Goal: Task Accomplishment & Management: Use online tool/utility

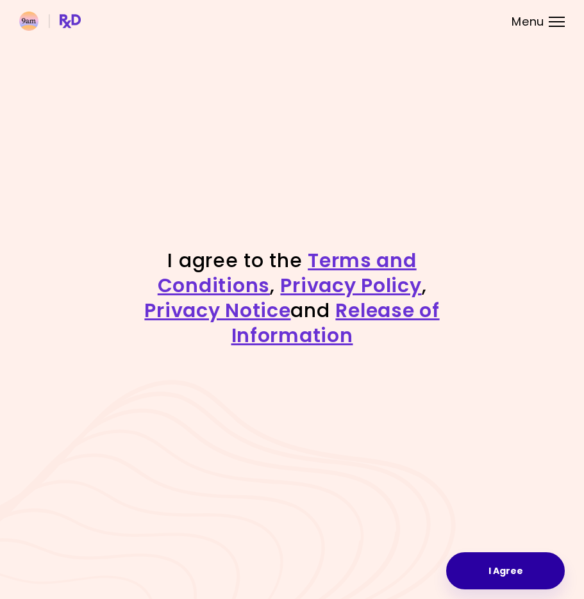
click at [524, 569] on button "I Agree" at bounding box center [505, 570] width 119 height 37
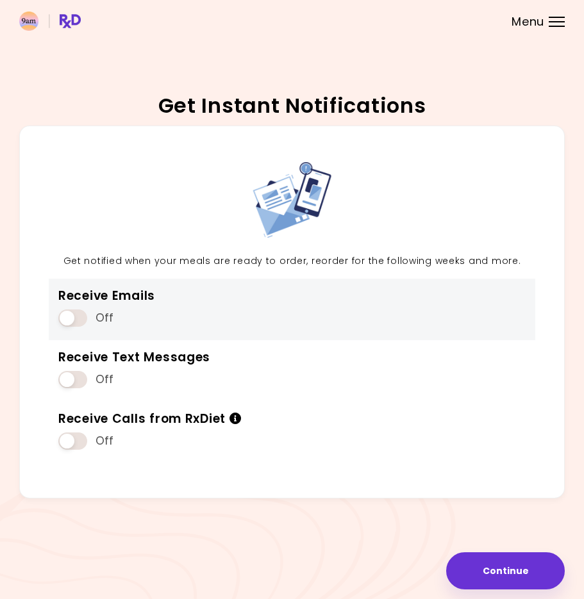
click at [78, 311] on span at bounding box center [72, 318] width 29 height 17
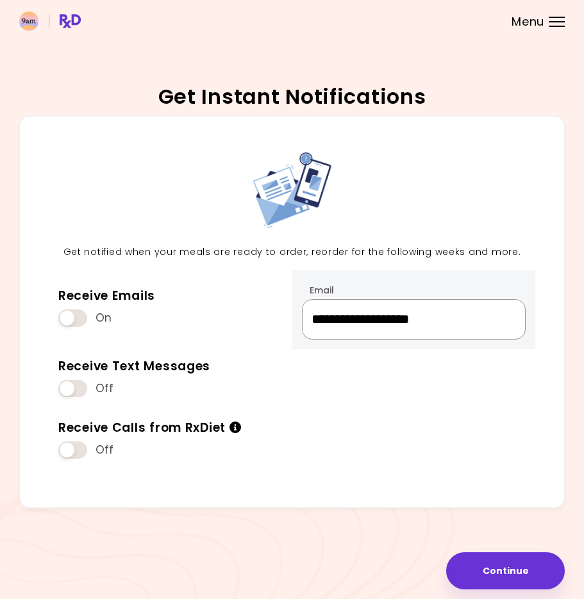
click at [436, 330] on input "**********" at bounding box center [414, 319] width 224 height 40
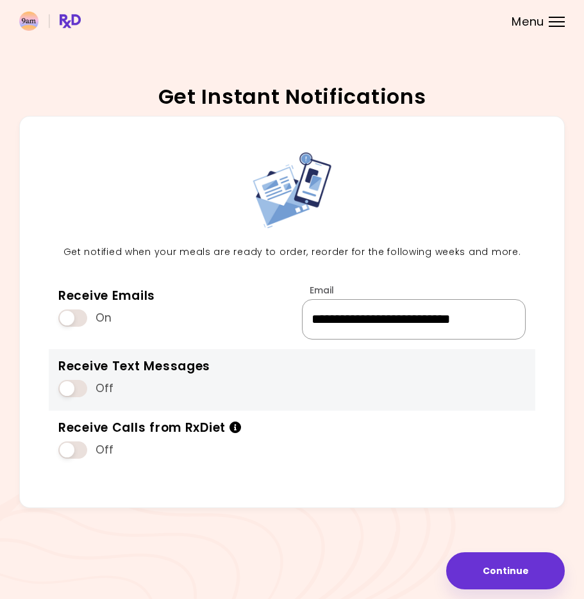
type input "**********"
click at [77, 397] on span at bounding box center [72, 388] width 29 height 17
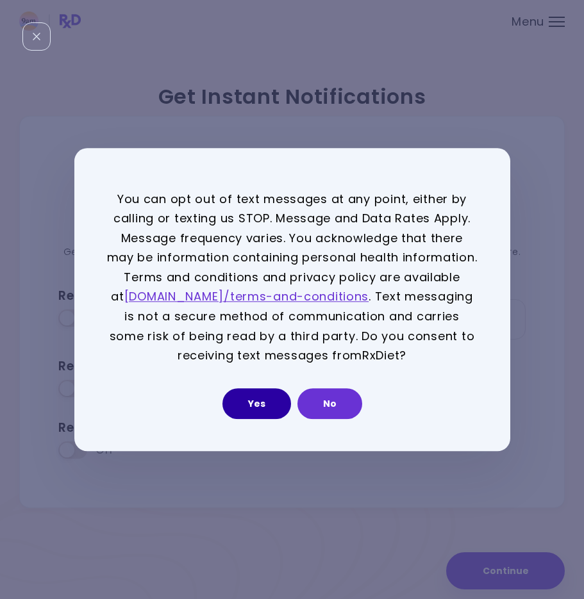
click at [240, 396] on button "Yes" at bounding box center [256, 403] width 69 height 31
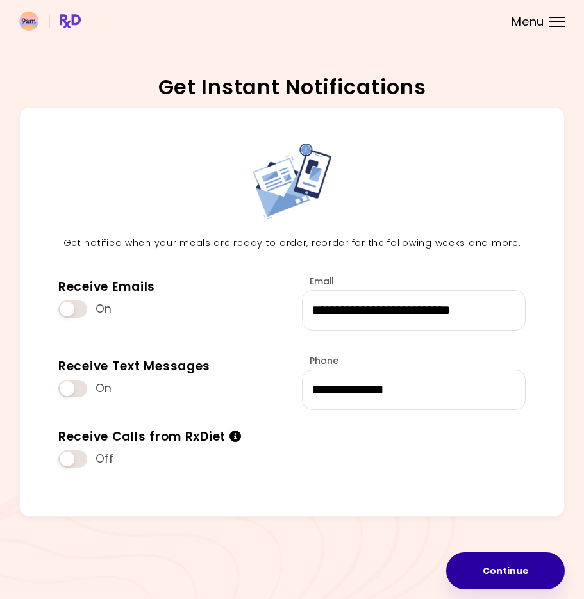
click at [505, 558] on button "Continue" at bounding box center [505, 570] width 119 height 37
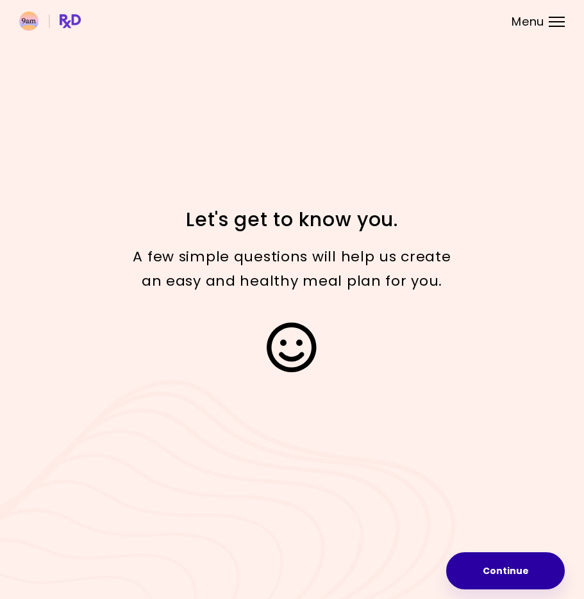
click at [497, 569] on button "Continue" at bounding box center [505, 570] width 119 height 37
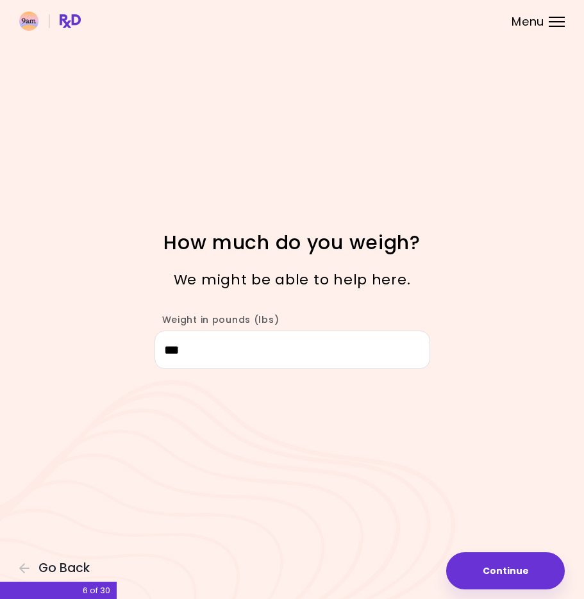
click at [484, 551] on div "Focusable invisible element How much do you weigh? We might be able to help her…" at bounding box center [292, 299] width 584 height 599
click at [483, 554] on button "Continue" at bounding box center [505, 570] width 119 height 37
select select "****"
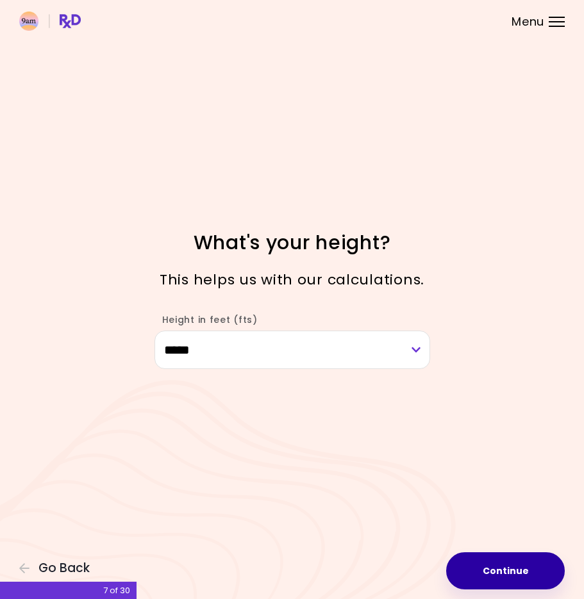
click at [492, 575] on button "Continue" at bounding box center [505, 570] width 119 height 37
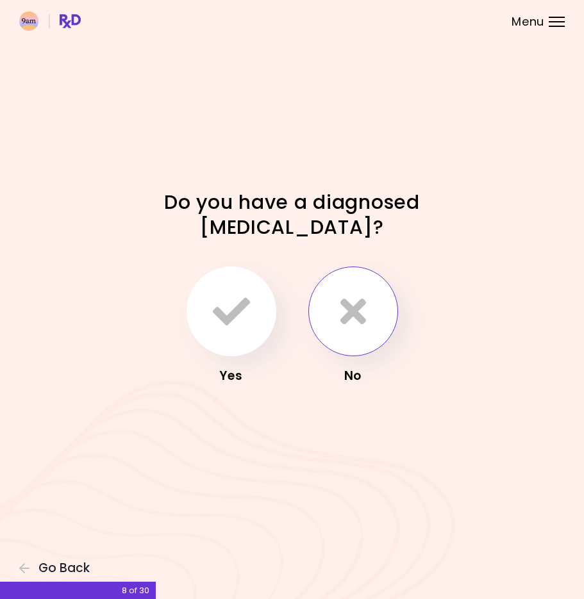
click at [374, 332] on button "button" at bounding box center [353, 312] width 90 height 90
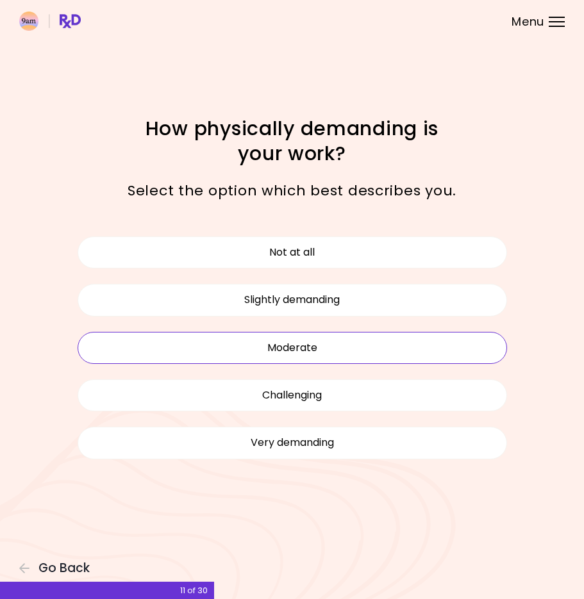
click at [332, 351] on button "Moderate" at bounding box center [292, 348] width 429 height 32
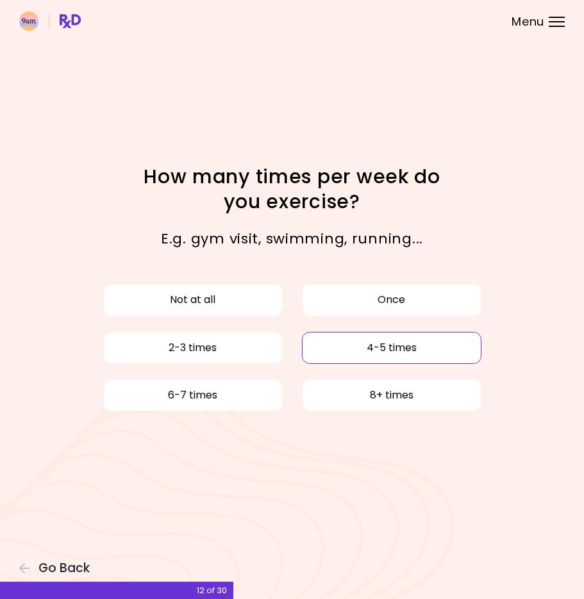
click at [372, 351] on button "4-5 times" at bounding box center [391, 348] width 179 height 32
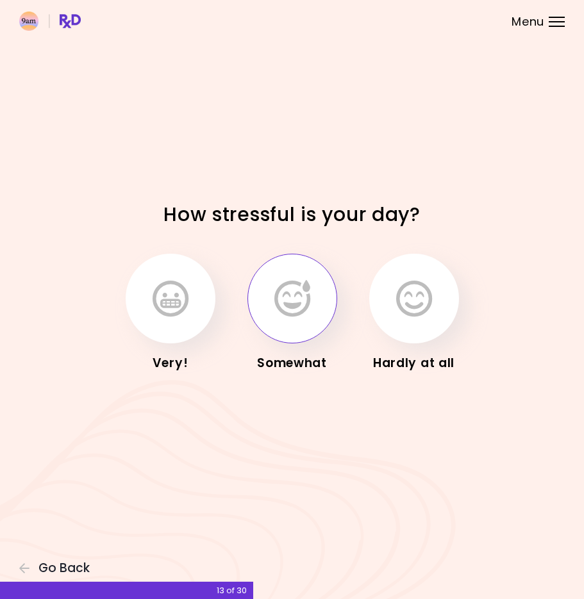
click at [302, 319] on button "button" at bounding box center [292, 299] width 90 height 90
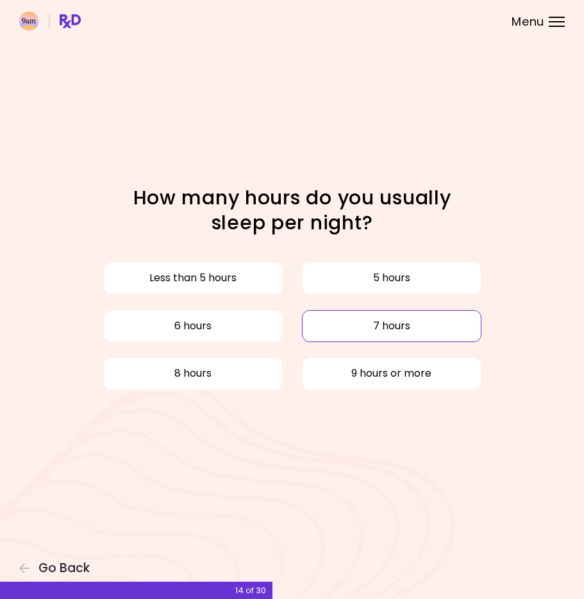
click at [319, 334] on button "7 hours" at bounding box center [391, 326] width 179 height 32
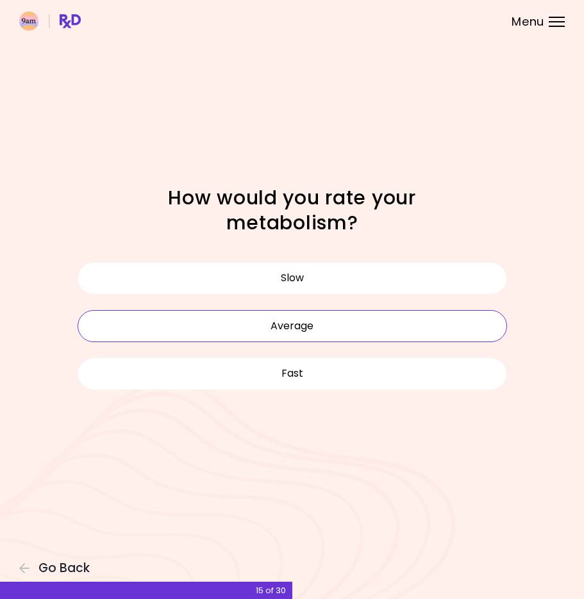
click at [317, 328] on button "Average" at bounding box center [292, 326] width 429 height 32
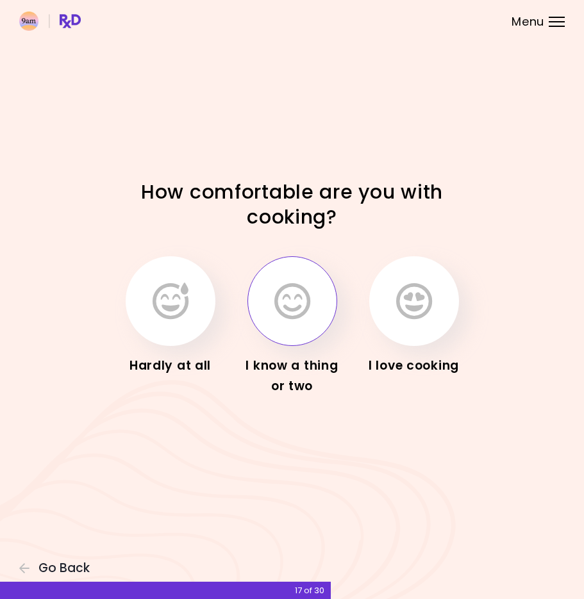
click at [282, 322] on button "button" at bounding box center [292, 301] width 90 height 90
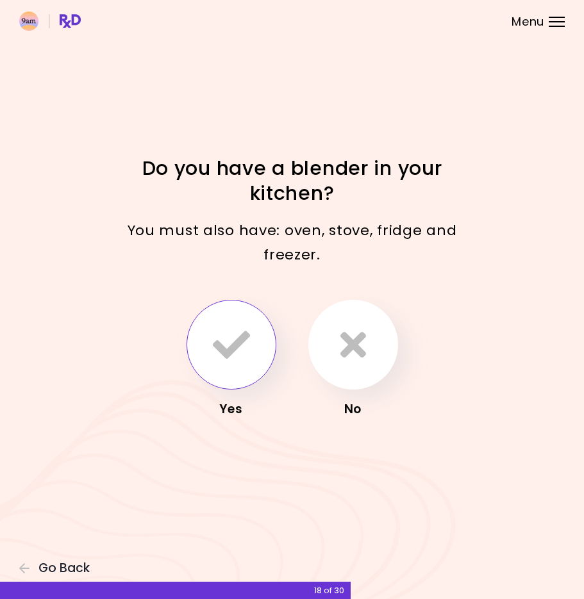
click at [247, 335] on icon "button" at bounding box center [231, 344] width 37 height 37
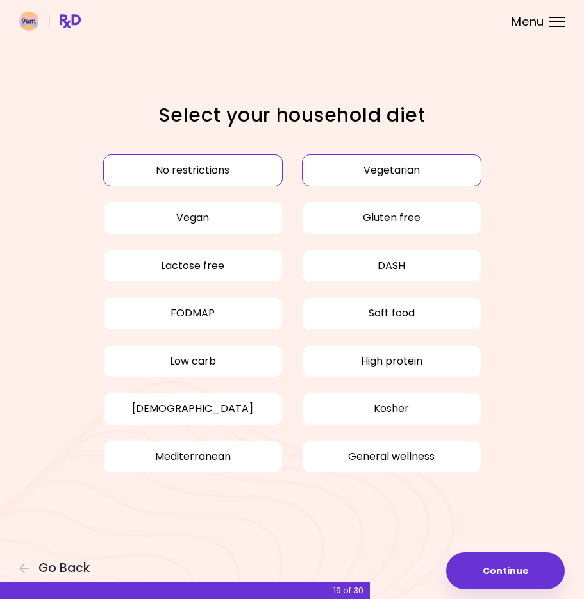
click at [348, 167] on button "Vegetarian" at bounding box center [391, 170] width 179 height 32
click at [340, 172] on button "Vegetarian" at bounding box center [391, 170] width 179 height 32
click at [238, 172] on button "No restrictions" at bounding box center [192, 170] width 179 height 32
click at [349, 361] on button "High protein" at bounding box center [391, 361] width 179 height 32
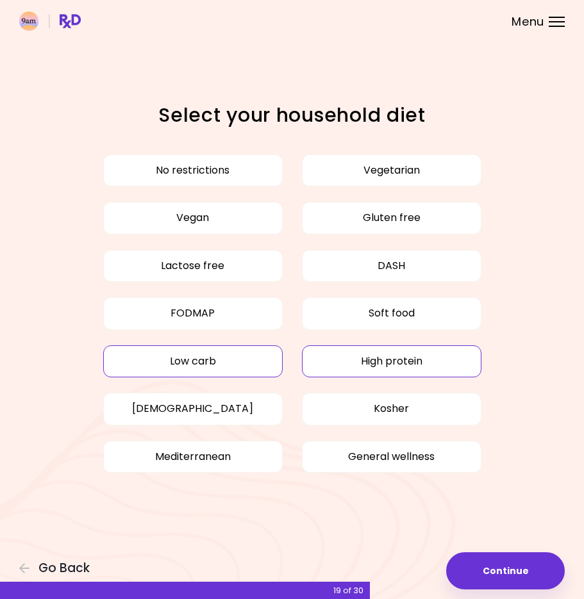
click at [251, 370] on button "Low carb" at bounding box center [192, 361] width 179 height 32
click at [278, 363] on button "Low carb" at bounding box center [192, 361] width 179 height 32
click at [355, 459] on button "General wellness" at bounding box center [391, 457] width 179 height 32
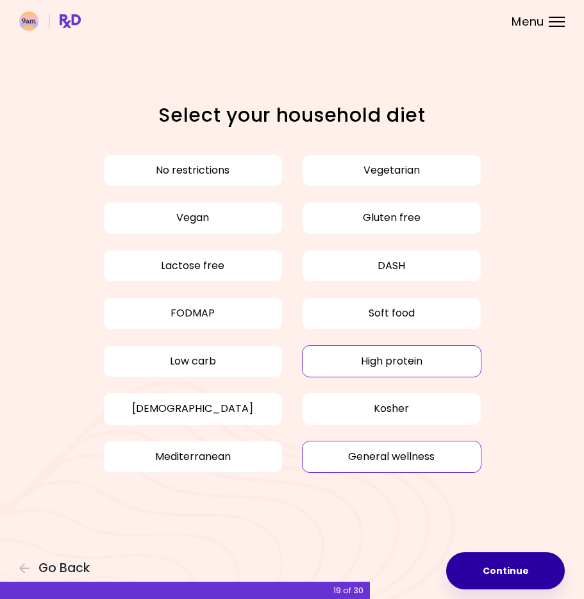
click at [504, 557] on button "Continue" at bounding box center [505, 570] width 119 height 37
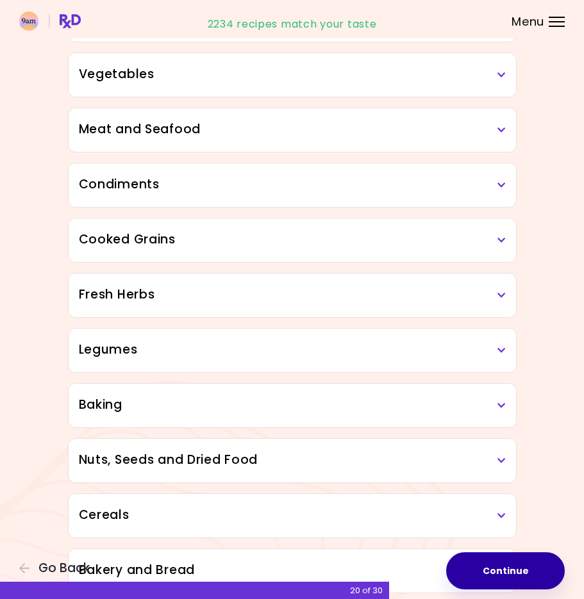
scroll to position [480, 0]
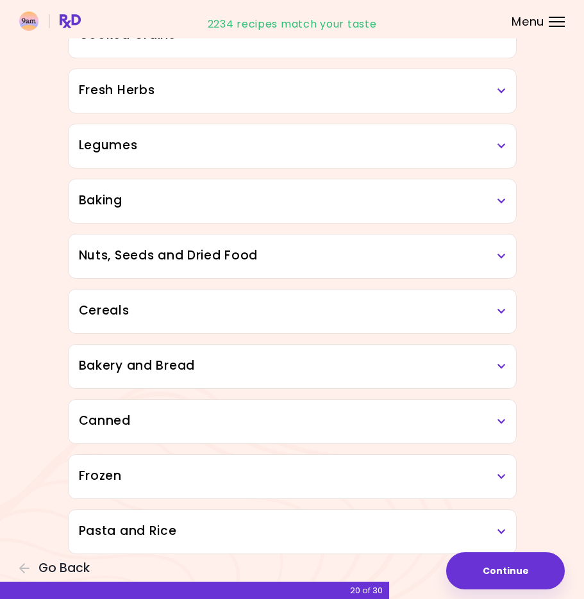
click at [336, 470] on h3 "Frozen" at bounding box center [292, 476] width 427 height 19
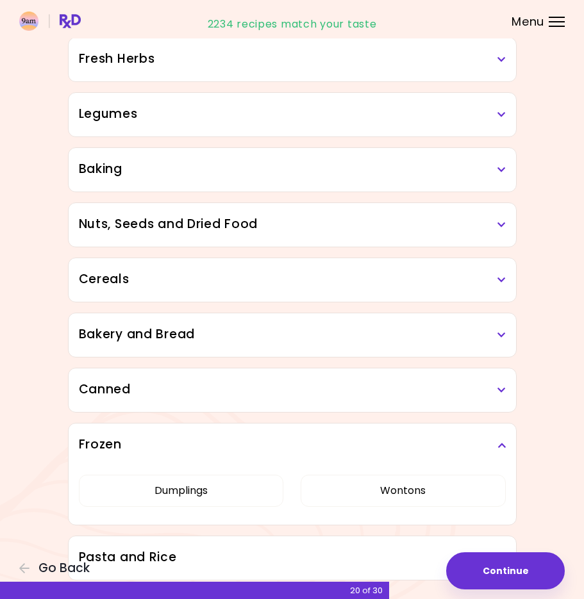
scroll to position [515, 0]
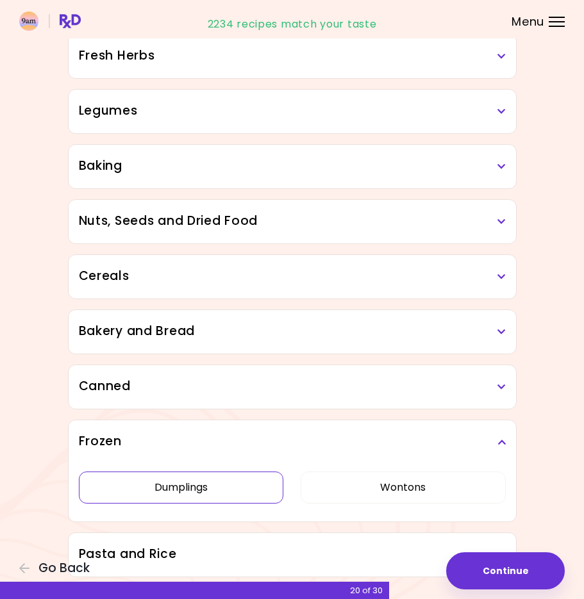
click at [260, 492] on button "Dumplings" at bounding box center [181, 488] width 205 height 32
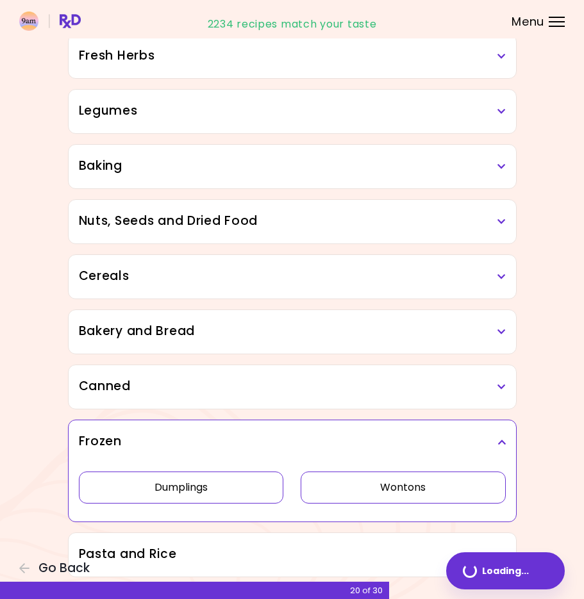
click at [351, 489] on button "Wontons" at bounding box center [403, 488] width 205 height 32
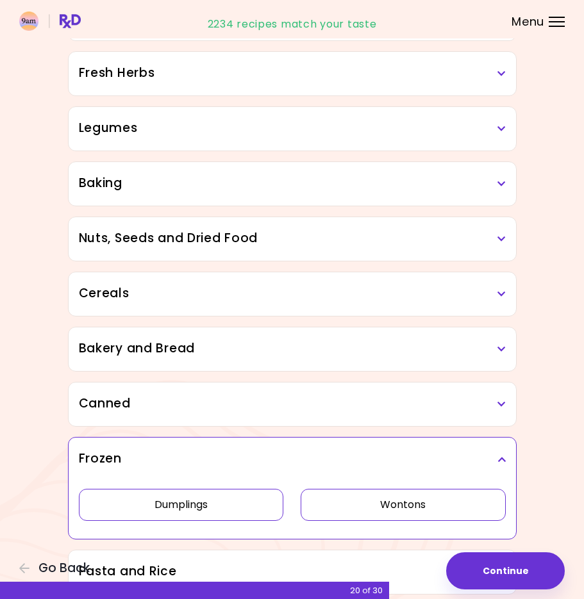
scroll to position [497, 0]
click at [353, 398] on h3 "Canned" at bounding box center [292, 404] width 427 height 19
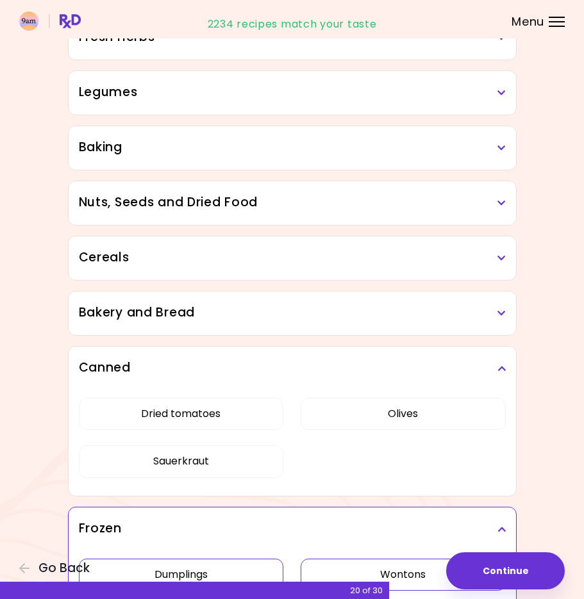
scroll to position [535, 0]
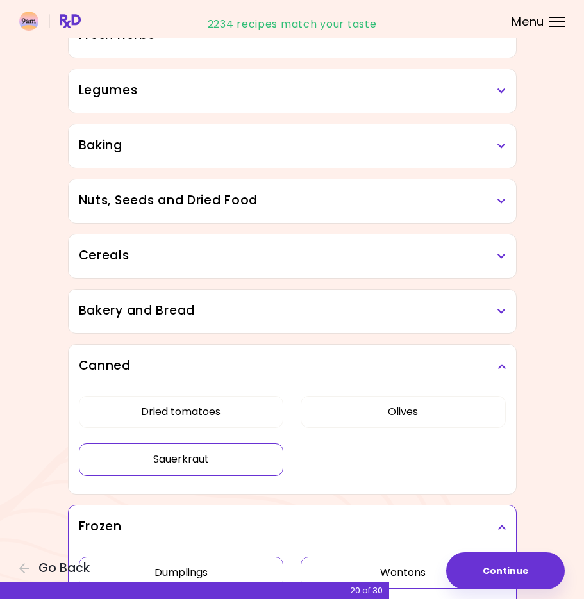
click at [249, 452] on button "Sauerkraut" at bounding box center [181, 460] width 205 height 32
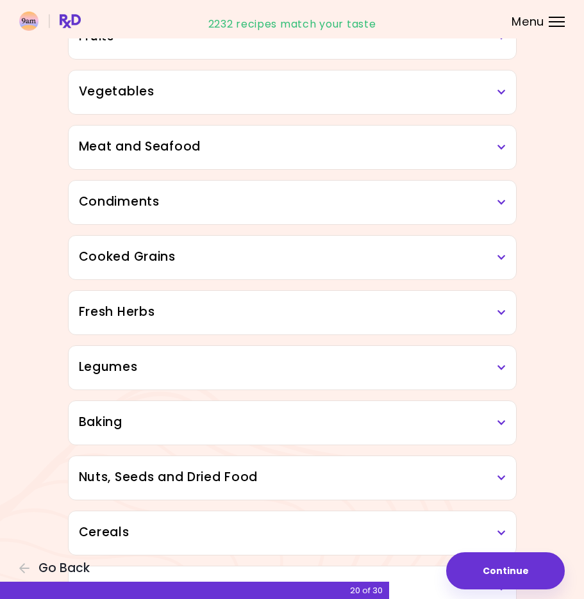
scroll to position [586, 0]
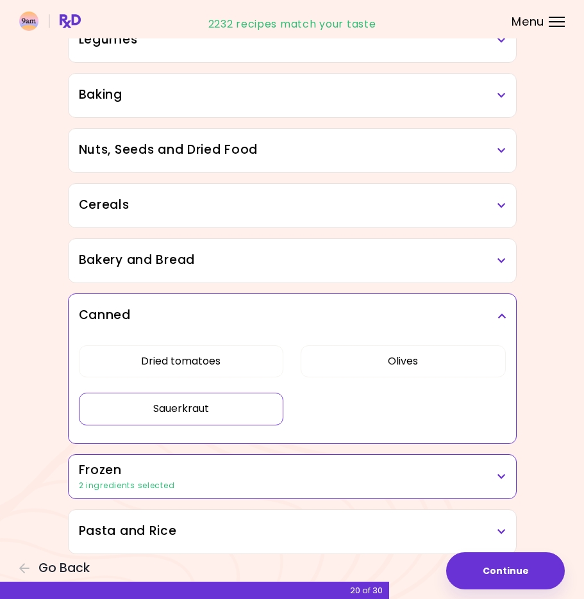
click at [274, 270] on div "Bakery and Bread" at bounding box center [292, 261] width 447 height 44
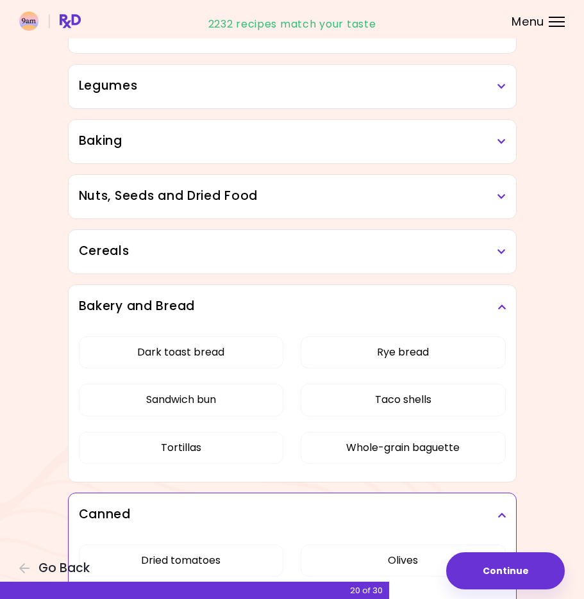
scroll to position [538, 0]
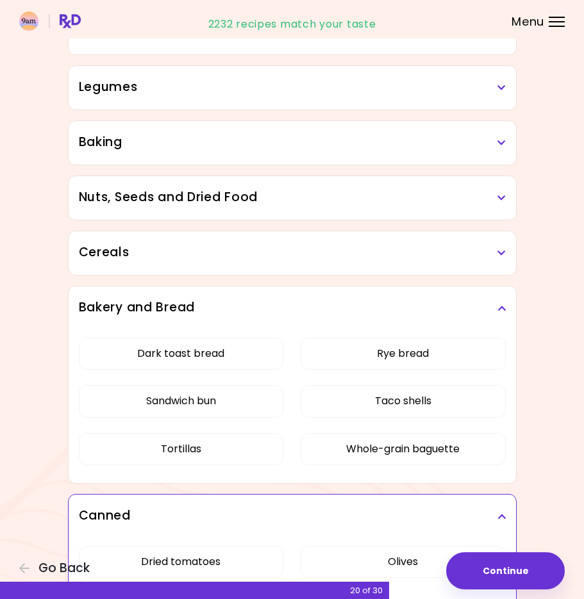
click at [314, 291] on div "Bakery and Bread" at bounding box center [292, 308] width 447 height 44
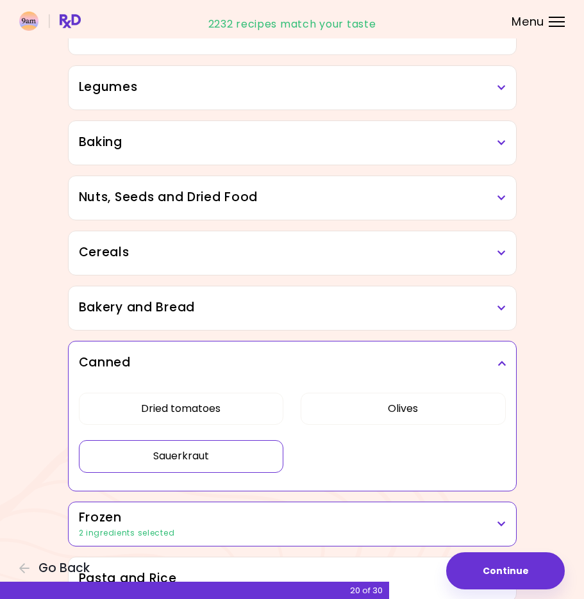
click at [305, 256] on h3 "Cereals" at bounding box center [292, 253] width 427 height 19
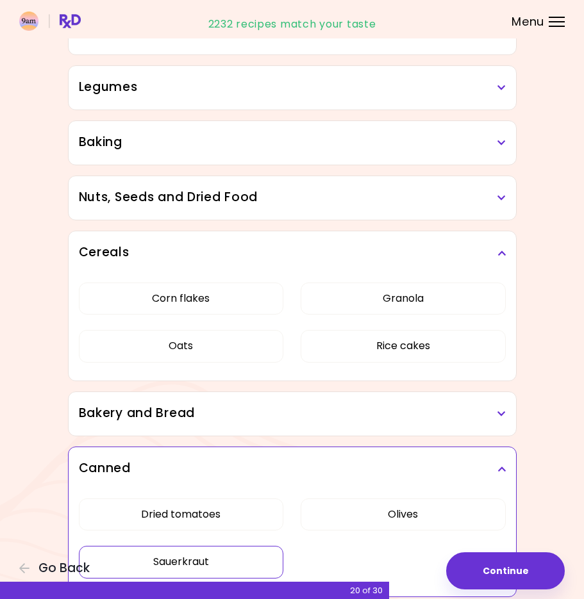
click at [340, 235] on div "Cereals" at bounding box center [292, 253] width 447 height 44
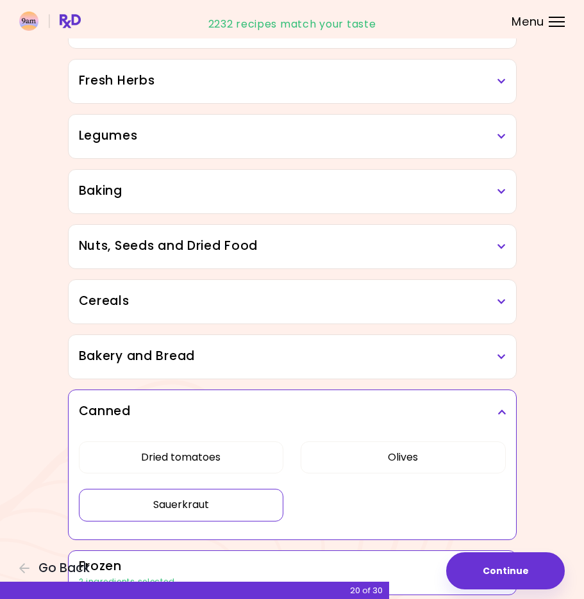
scroll to position [479, 0]
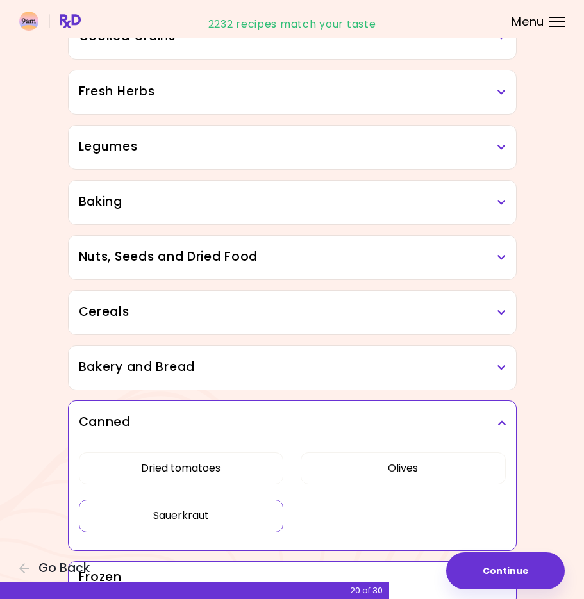
click at [337, 240] on div "Nuts, Seeds and Dried Food" at bounding box center [292, 258] width 447 height 44
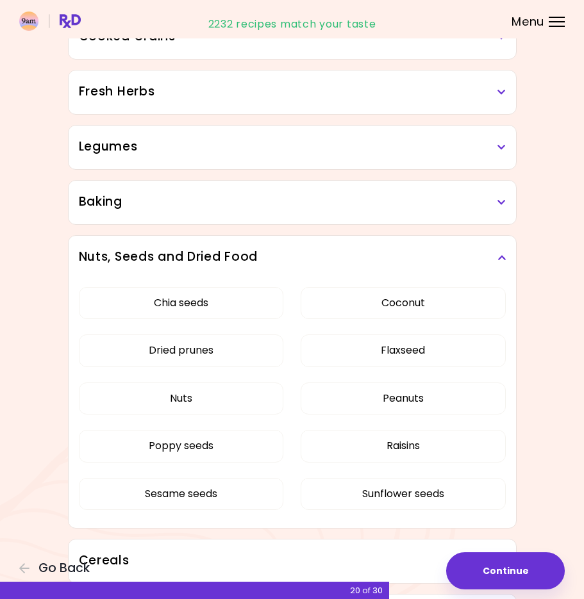
drag, startPoint x: 337, startPoint y: 240, endPoint x: 342, endPoint y: 245, distance: 7.3
click at [342, 245] on div "Nuts, Seeds and Dried Food" at bounding box center [292, 258] width 447 height 44
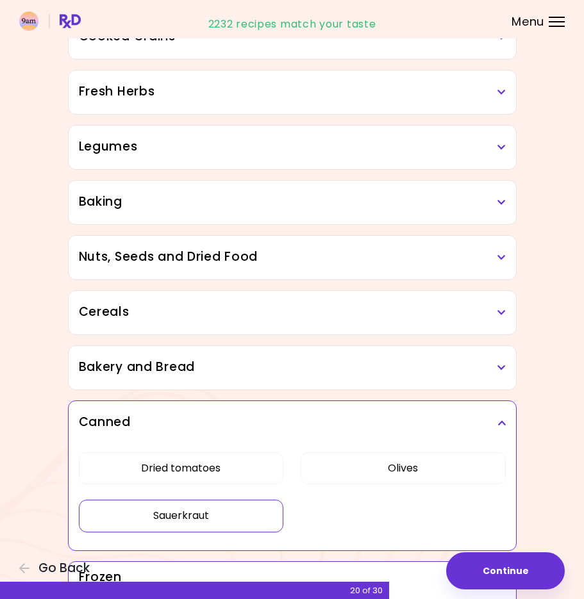
click at [342, 240] on div "Nuts, Seeds and Dried Food" at bounding box center [292, 258] width 447 height 44
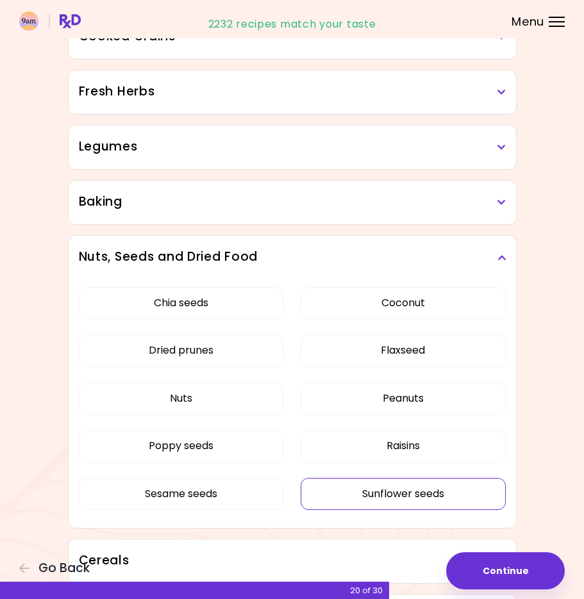
click at [377, 491] on button "Sunflower seeds" at bounding box center [403, 494] width 205 height 32
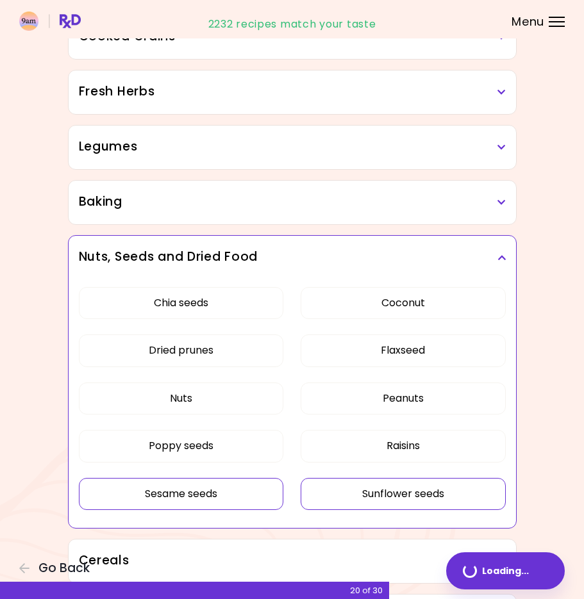
click at [279, 502] on button "Sesame seeds" at bounding box center [181, 494] width 205 height 32
click at [254, 454] on button "Poppy seeds" at bounding box center [181, 446] width 205 height 32
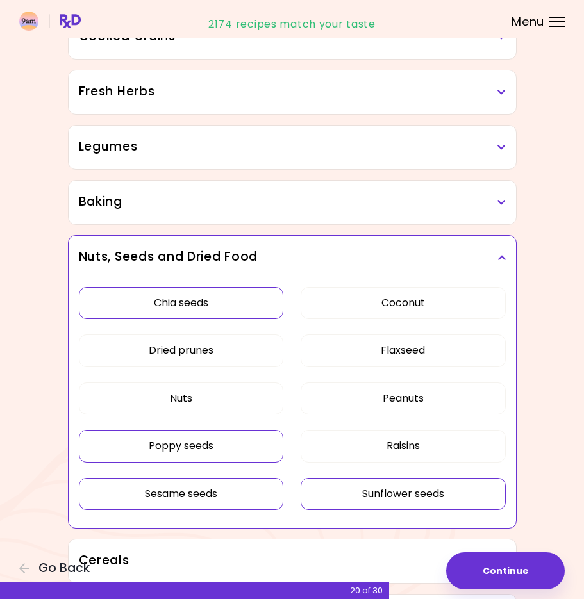
click at [252, 298] on button "Chia seeds" at bounding box center [181, 303] width 205 height 32
click at [241, 354] on button "Dried prunes" at bounding box center [181, 351] width 205 height 32
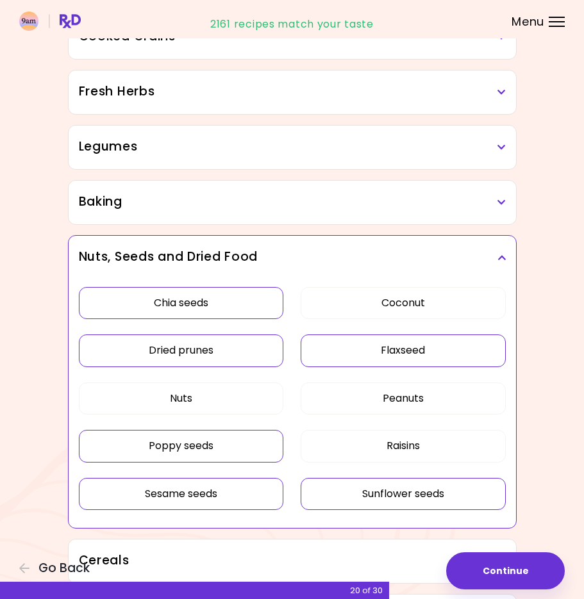
click at [369, 363] on button "Flaxseed" at bounding box center [403, 351] width 205 height 32
click at [351, 174] on div "Dried Herbs and Spices Adobo Annatto seeds Chilli Cinnamon Cumin [PERSON_NAME] …" at bounding box center [292, 229] width 461 height 1149
click at [343, 201] on h3 "Baking" at bounding box center [292, 202] width 427 height 19
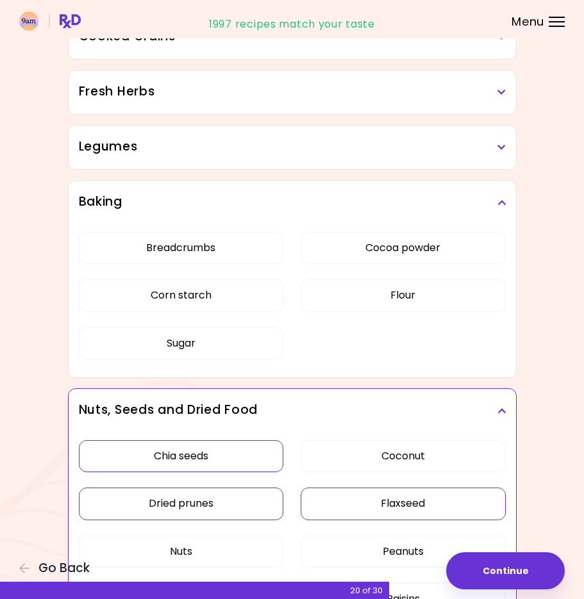
click at [235, 194] on h3 "Baking" at bounding box center [292, 202] width 427 height 19
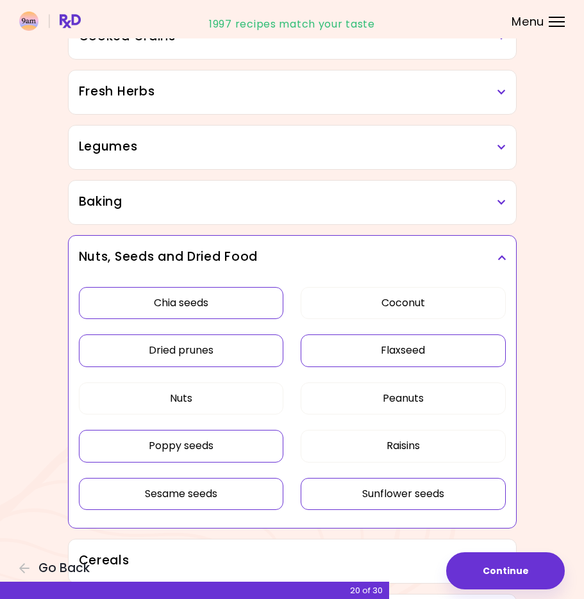
click at [231, 203] on h3 "Baking" at bounding box center [292, 202] width 427 height 19
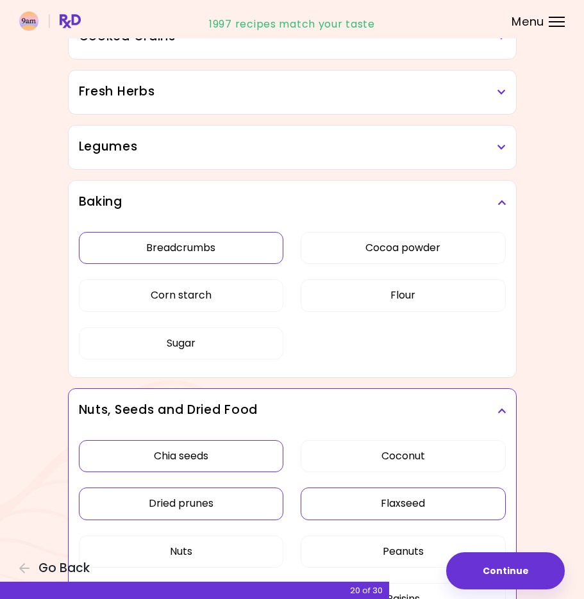
click at [212, 247] on button "Breadcrumbs" at bounding box center [181, 248] width 205 height 32
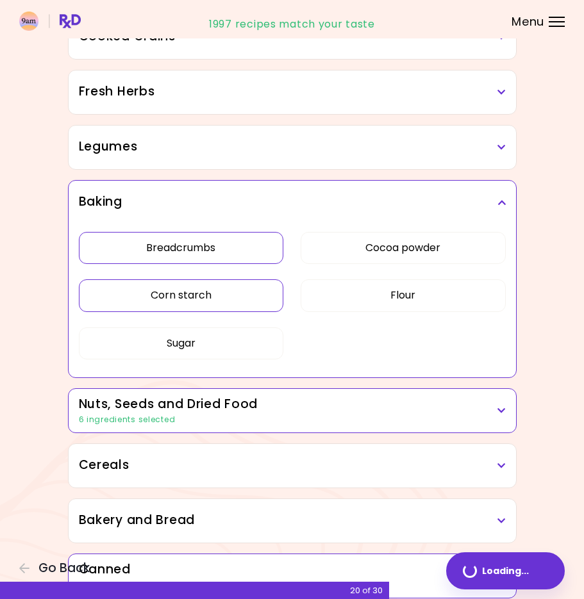
click at [212, 284] on button "Corn starch" at bounding box center [181, 295] width 205 height 32
click at [238, 187] on div "Baking" at bounding box center [292, 203] width 447 height 44
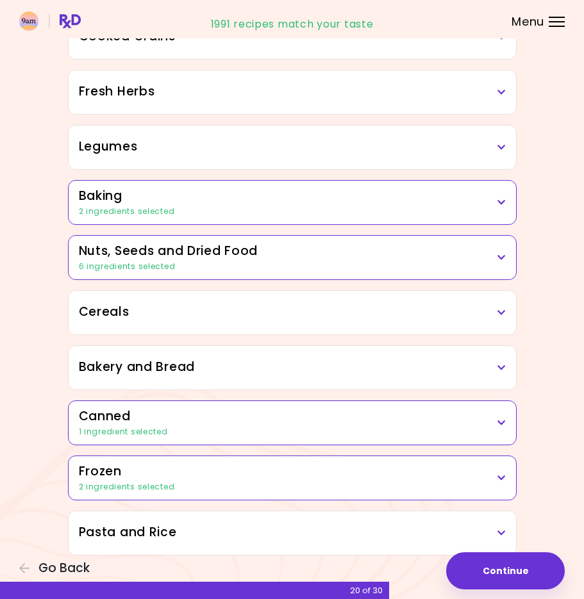
click at [232, 158] on div "Legumes" at bounding box center [292, 148] width 447 height 44
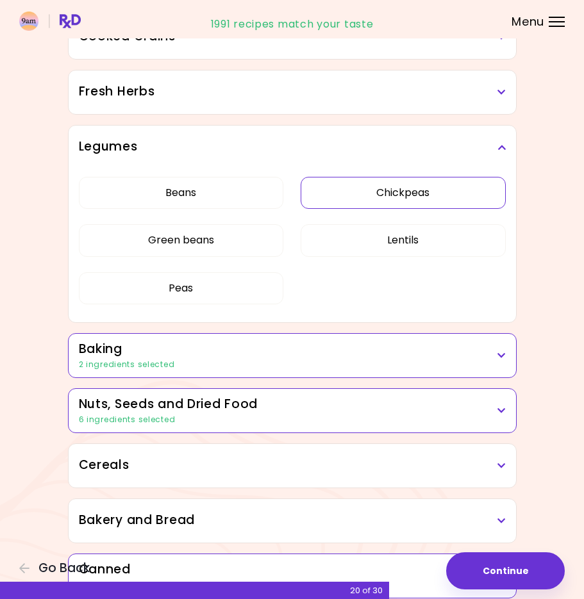
click at [365, 195] on button "Chickpeas" at bounding box center [403, 193] width 205 height 32
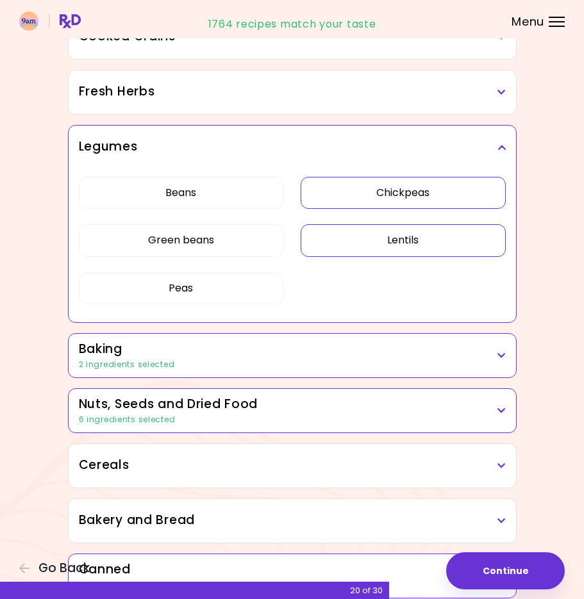
click at [363, 233] on button "Lentils" at bounding box center [403, 240] width 205 height 32
click at [238, 302] on button "Peas" at bounding box center [181, 288] width 205 height 32
click at [249, 124] on div "Dried Herbs and Spices Adobo Annatto seeds Chilli Cinnamon Cumin [PERSON_NAME] …" at bounding box center [292, 182] width 461 height 1054
click at [245, 136] on div "Legumes" at bounding box center [292, 148] width 447 height 44
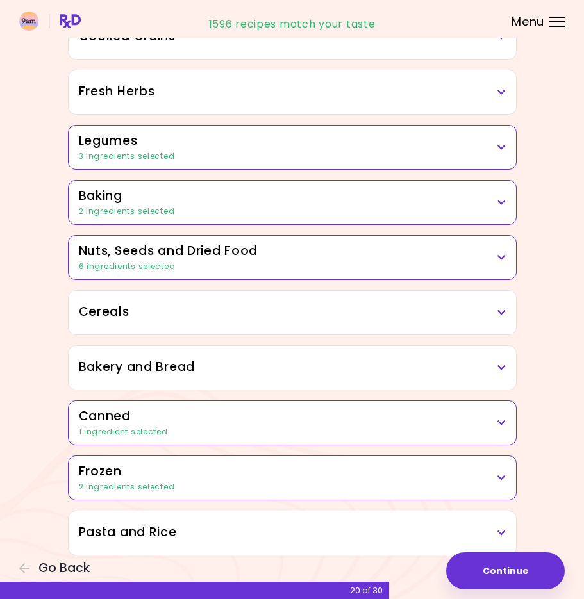
click at [245, 88] on h3 "Fresh Herbs" at bounding box center [292, 92] width 427 height 19
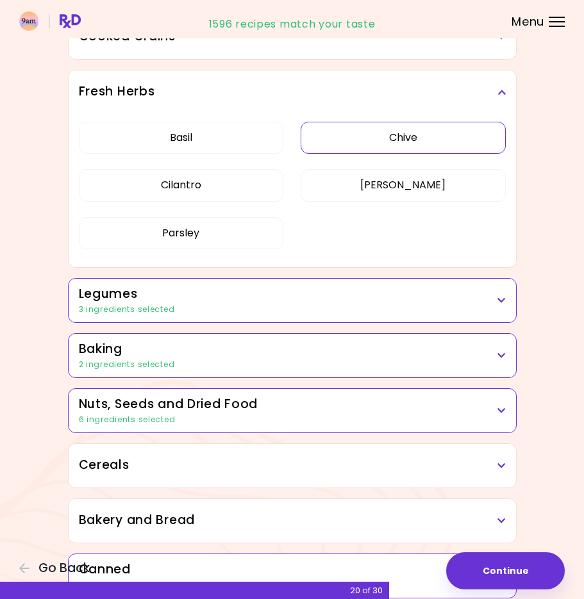
click at [372, 131] on button "Chive" at bounding box center [403, 138] width 205 height 32
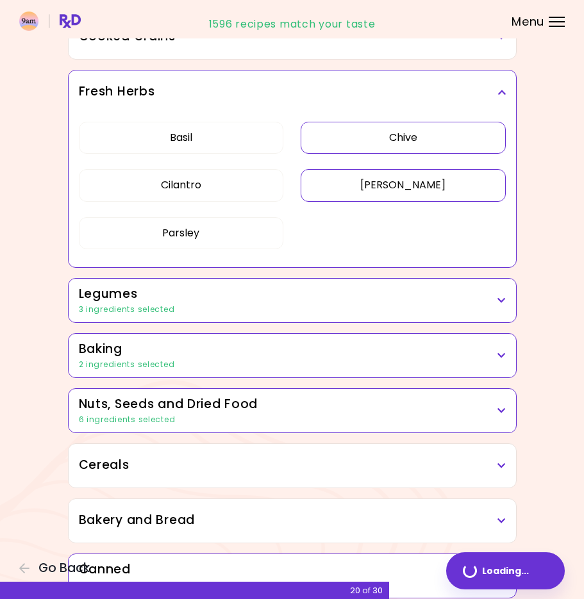
click at [362, 172] on button "[PERSON_NAME]" at bounding box center [403, 185] width 205 height 32
click at [313, 85] on h3 "Fresh Herbs" at bounding box center [292, 92] width 427 height 19
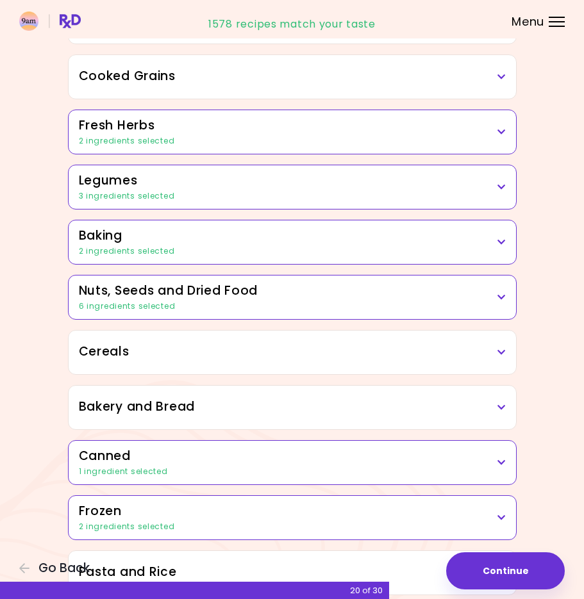
scroll to position [397, 0]
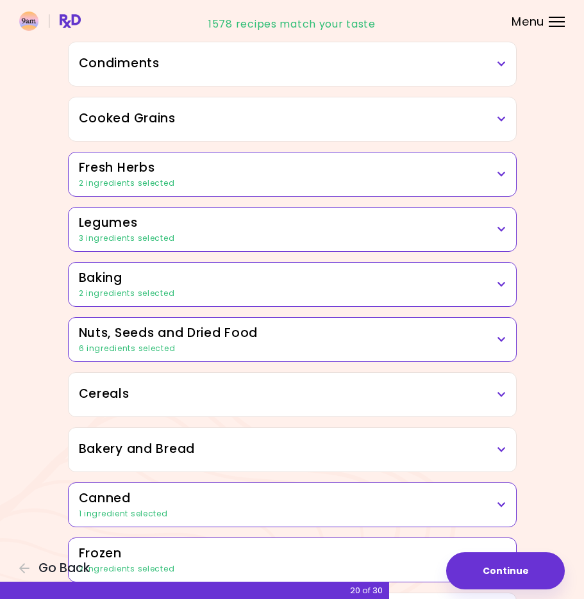
click at [303, 96] on div "Dried Herbs and Spices Adobo Annatto seeds Chilli Cinnamon Cumin [PERSON_NAME] …" at bounding box center [292, 187] width 461 height 900
click at [294, 126] on h3 "Cooked Grains" at bounding box center [292, 119] width 427 height 19
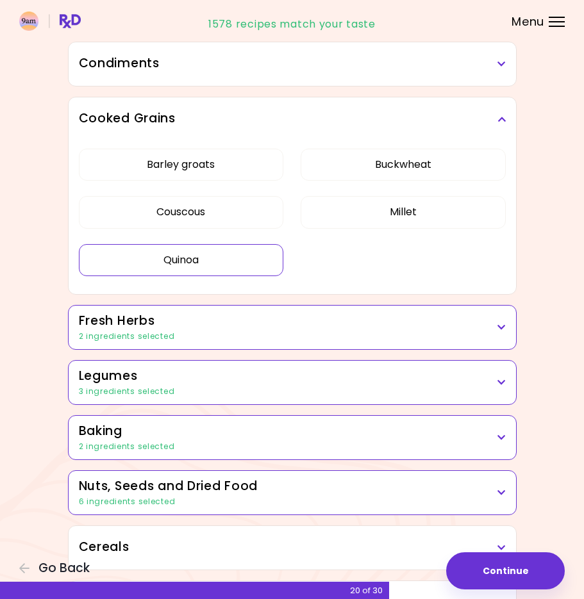
click at [224, 253] on button "Quinoa" at bounding box center [181, 260] width 205 height 32
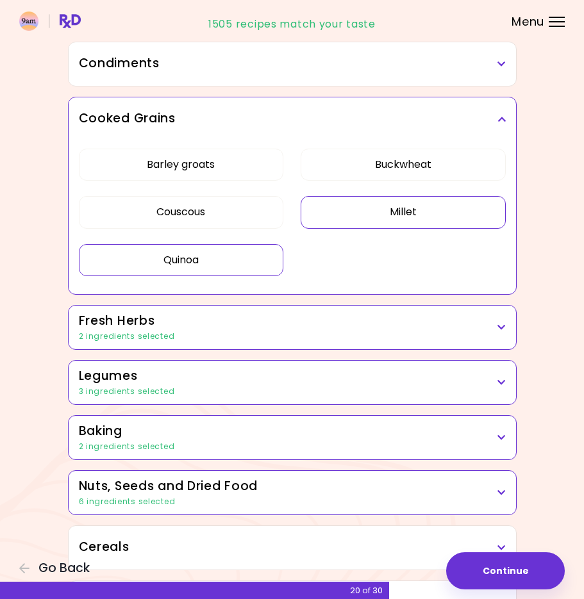
click at [354, 211] on button "Millet" at bounding box center [403, 212] width 205 height 32
click at [367, 177] on button "Buckwheat" at bounding box center [403, 165] width 205 height 32
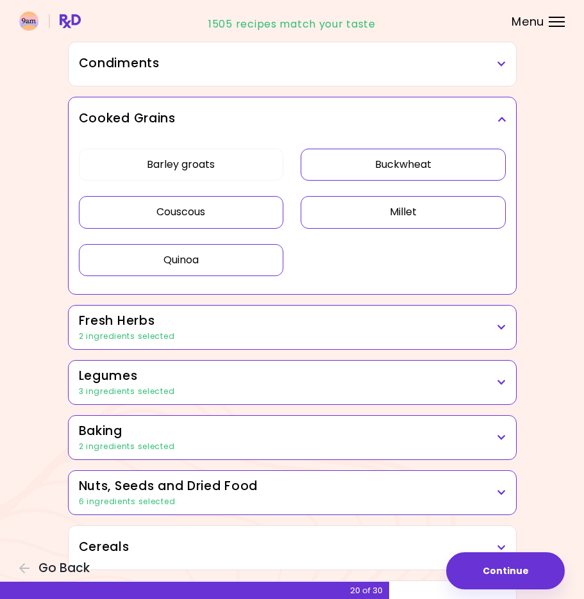
click at [229, 206] on button "Couscous" at bounding box center [181, 212] width 205 height 32
click at [228, 169] on button "Barley groats" at bounding box center [181, 165] width 205 height 32
click at [240, 117] on h3 "Cooked Grains" at bounding box center [292, 119] width 427 height 19
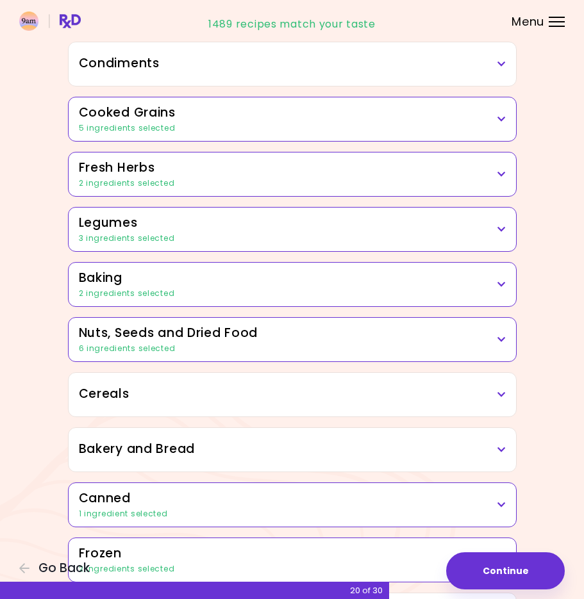
scroll to position [361, 0]
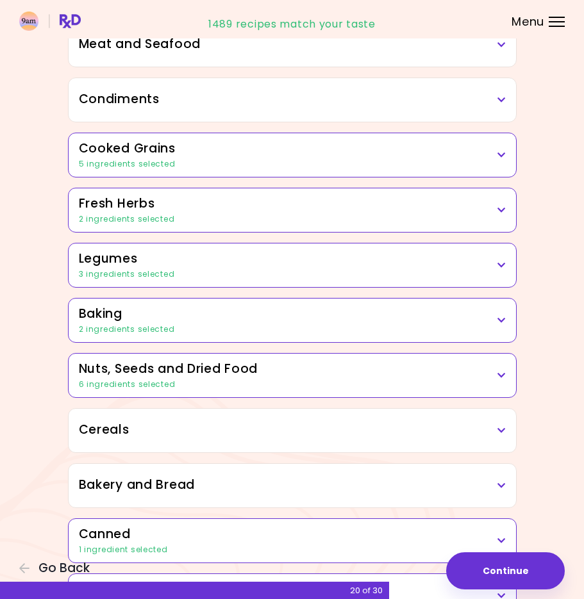
click at [228, 101] on h3 "Condiments" at bounding box center [292, 99] width 427 height 19
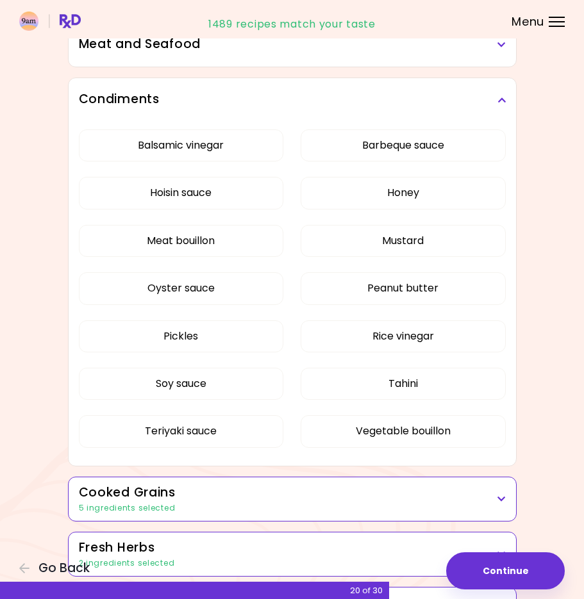
click at [228, 103] on h3 "Condiments" at bounding box center [292, 99] width 427 height 19
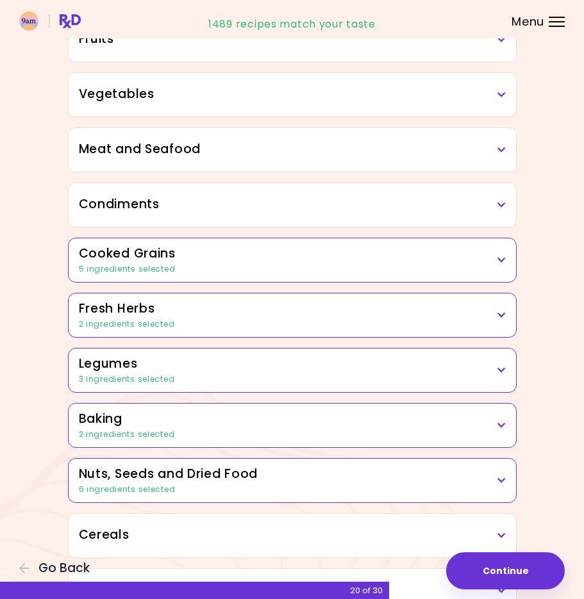
scroll to position [250, 0]
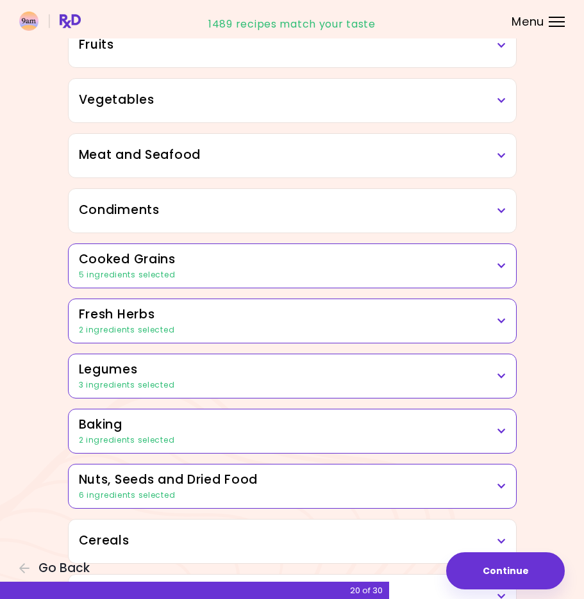
click at [215, 141] on div "Meat and Seafood" at bounding box center [292, 156] width 447 height 44
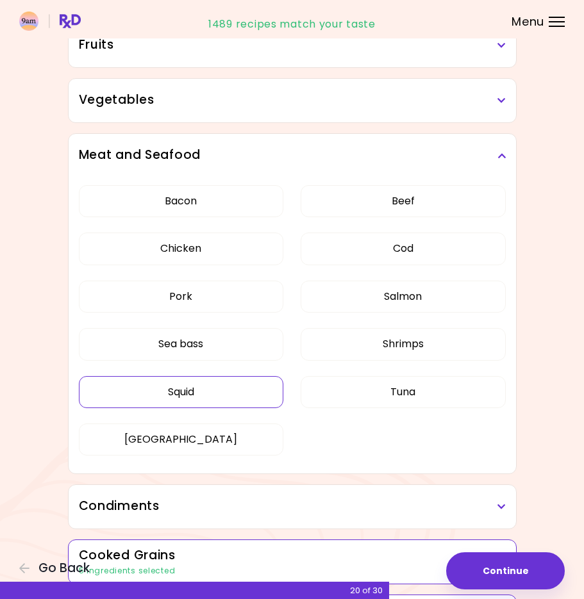
click at [238, 386] on button "Squid" at bounding box center [181, 392] width 205 height 32
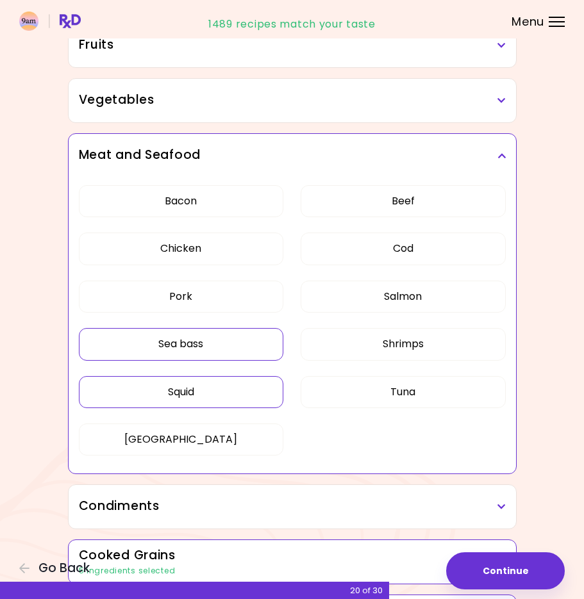
click at [243, 348] on button "Sea bass" at bounding box center [181, 344] width 205 height 32
click at [417, 248] on button "Cod" at bounding box center [403, 249] width 205 height 32
click at [288, 144] on div "Meat and Seafood" at bounding box center [292, 156] width 447 height 44
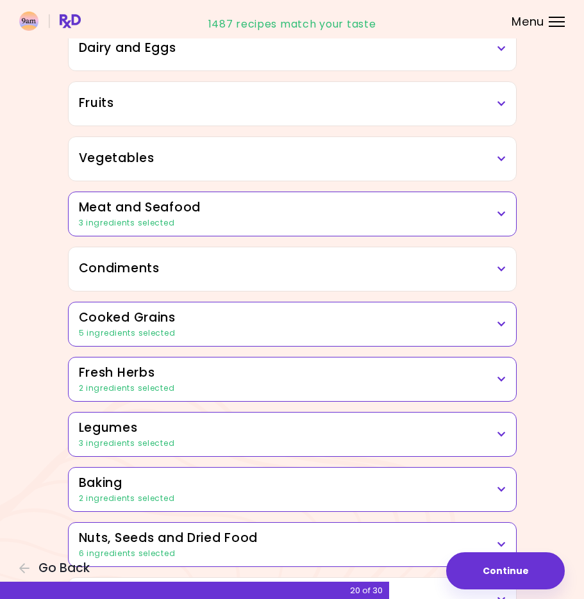
scroll to position [181, 0]
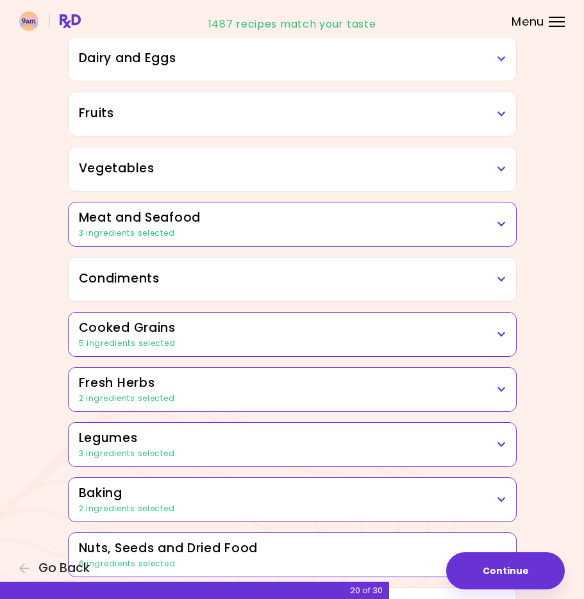
click at [230, 157] on div "Vegetables" at bounding box center [292, 169] width 447 height 44
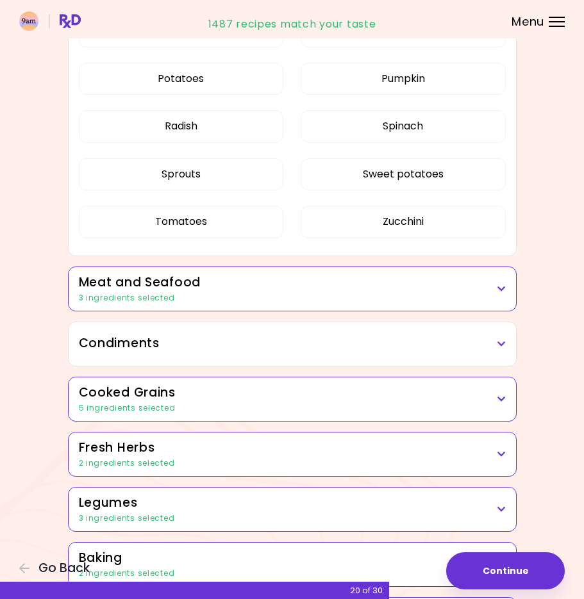
scroll to position [891, 0]
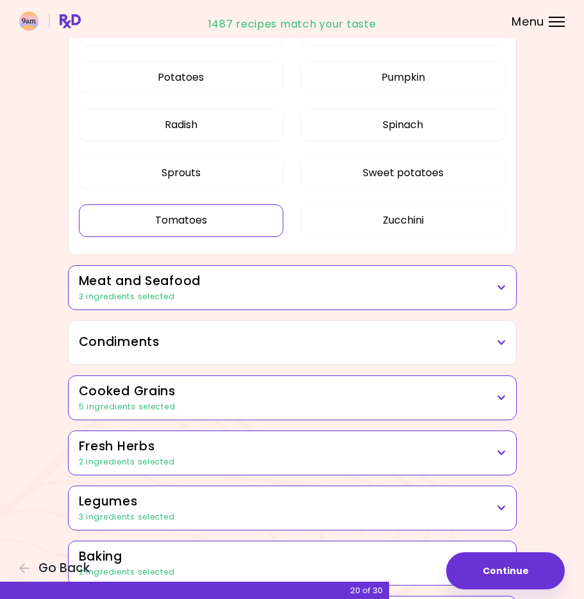
click at [213, 230] on button "Tomatoes" at bounding box center [181, 220] width 205 height 32
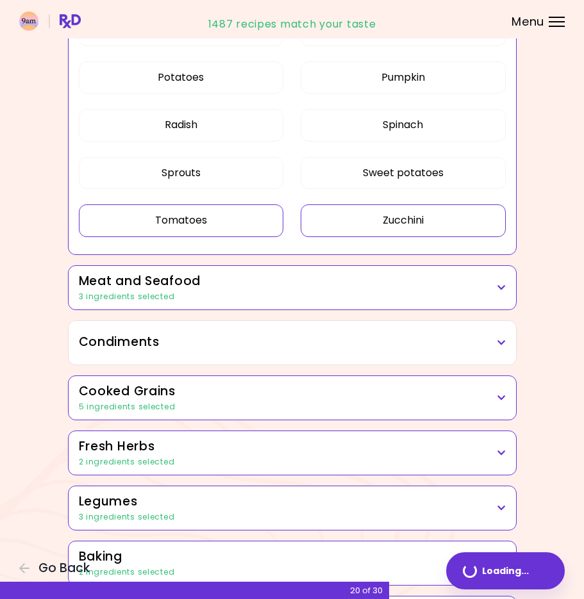
click at [414, 222] on button "Zucchini" at bounding box center [403, 220] width 205 height 32
click at [218, 184] on button "Sprouts" at bounding box center [181, 173] width 205 height 32
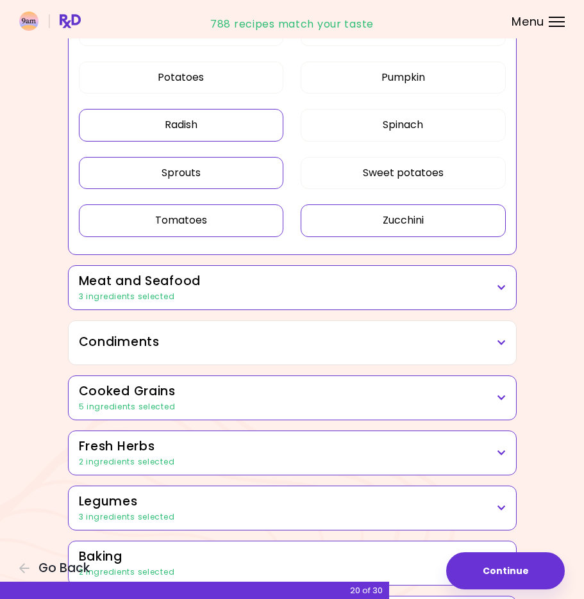
click at [208, 138] on button "Radish" at bounding box center [181, 125] width 205 height 32
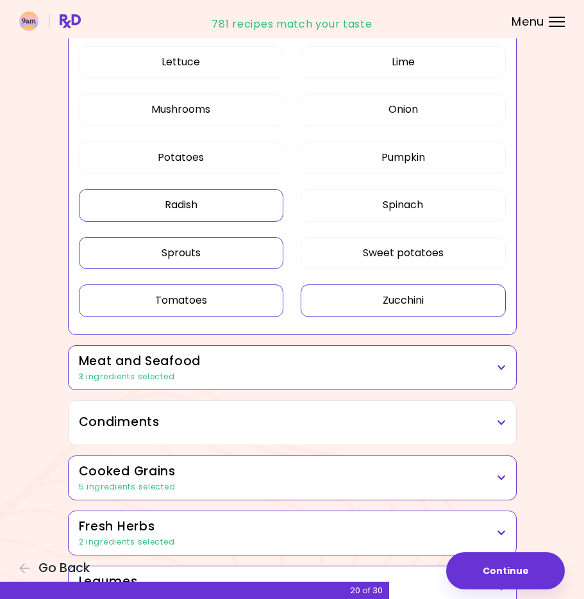
scroll to position [809, 0]
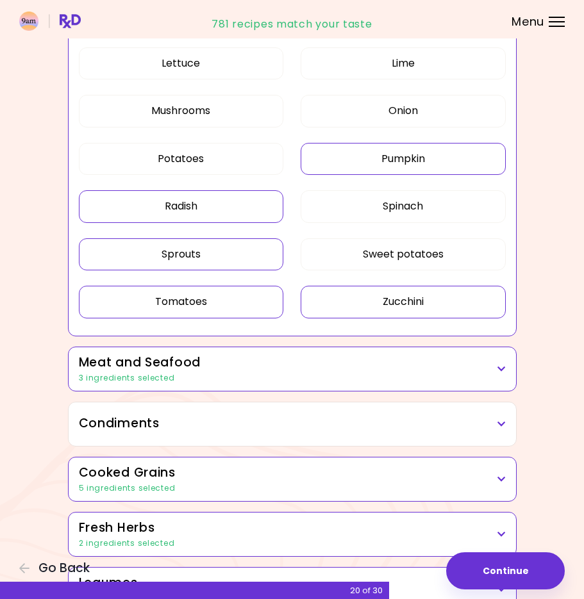
click at [362, 144] on button "Pumpkin" at bounding box center [403, 159] width 205 height 32
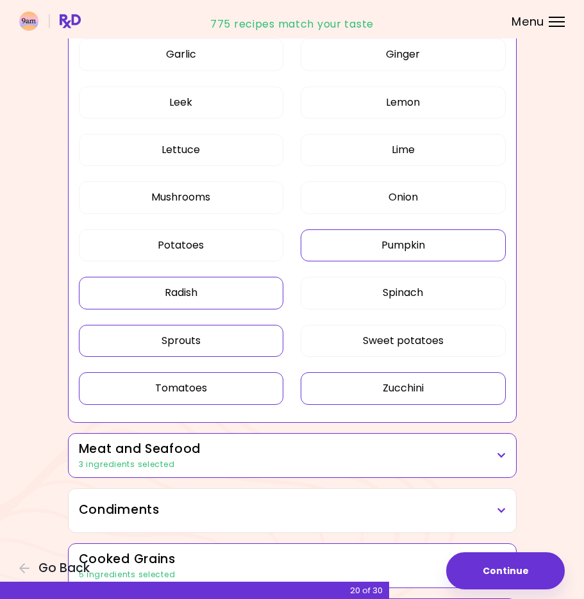
scroll to position [722, 0]
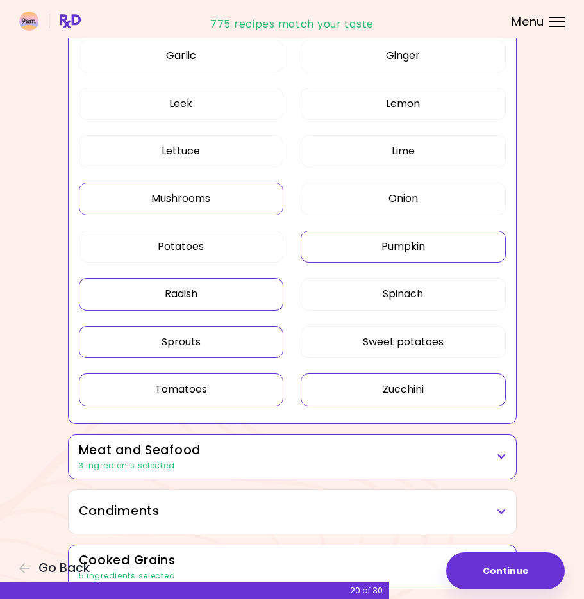
click at [226, 204] on button "Mushrooms" at bounding box center [181, 199] width 205 height 32
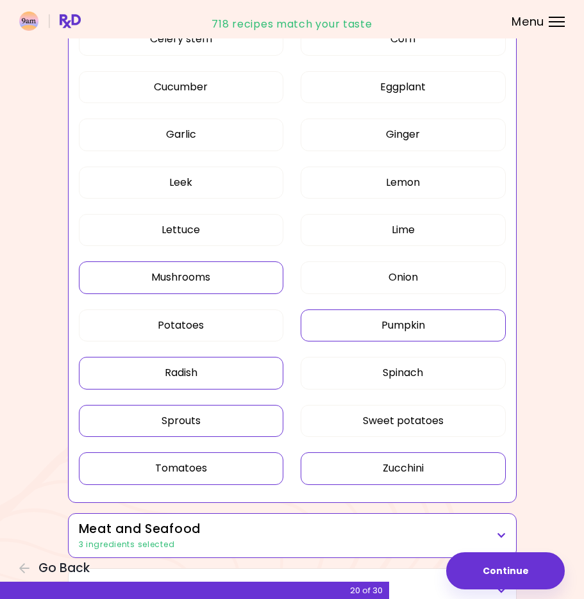
scroll to position [640, 0]
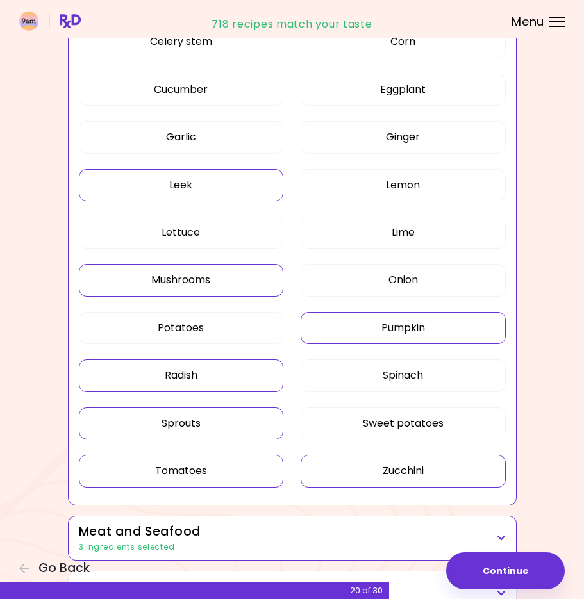
click at [270, 183] on button "Leek" at bounding box center [181, 185] width 205 height 32
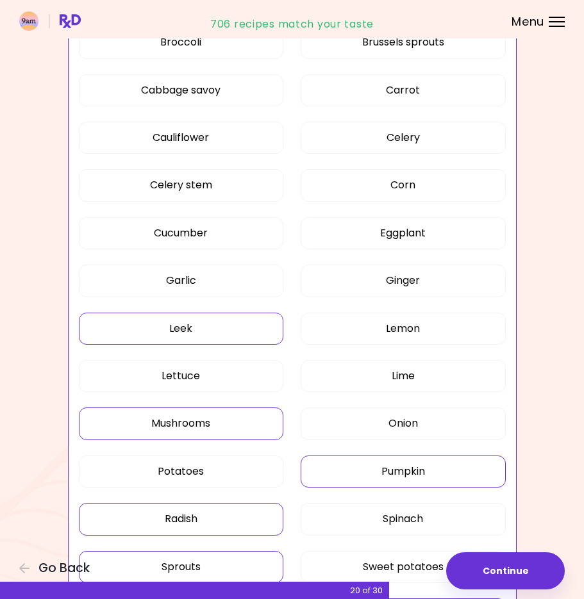
scroll to position [425, 0]
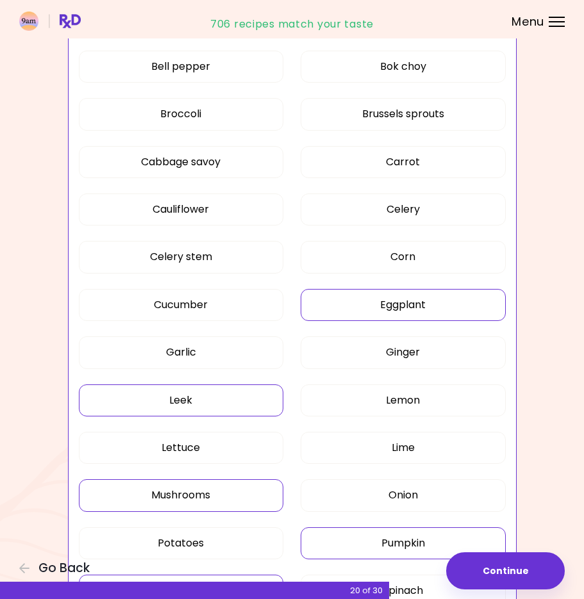
click at [385, 299] on button "Eggplant" at bounding box center [403, 305] width 205 height 32
click at [335, 253] on button "Corn" at bounding box center [403, 257] width 205 height 32
click at [233, 252] on button "Celery stem" at bounding box center [181, 257] width 205 height 32
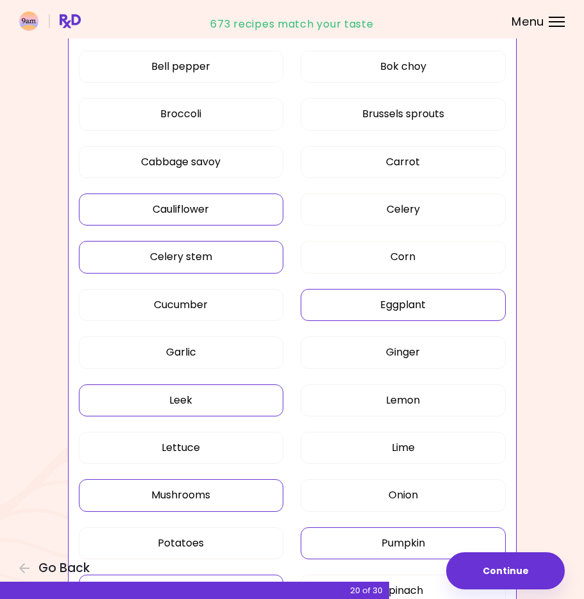
click at [228, 210] on button "Cauliflower" at bounding box center [181, 210] width 205 height 32
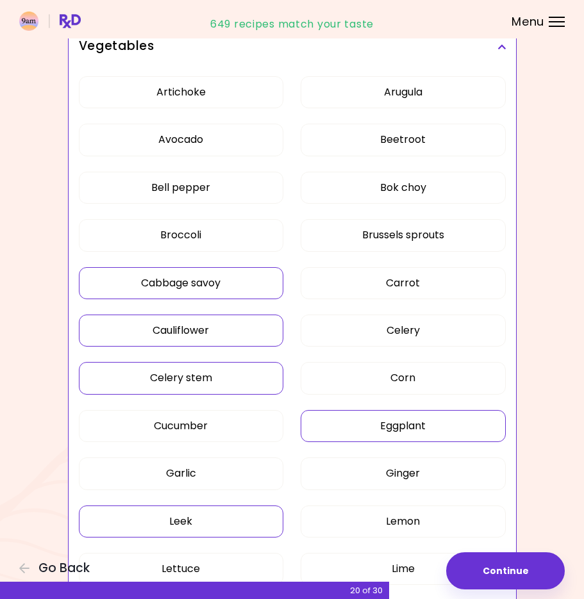
scroll to position [295, 0]
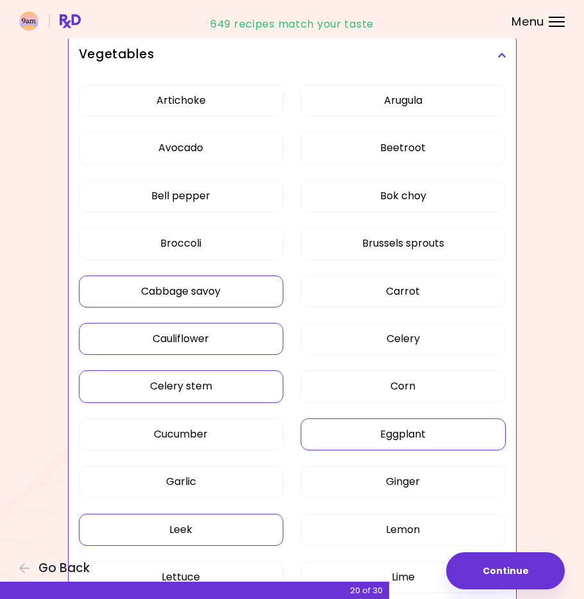
click at [245, 297] on button "Cabbage savoy" at bounding box center [181, 292] width 205 height 32
click at [382, 230] on button "Brussels sprouts" at bounding box center [403, 244] width 205 height 32
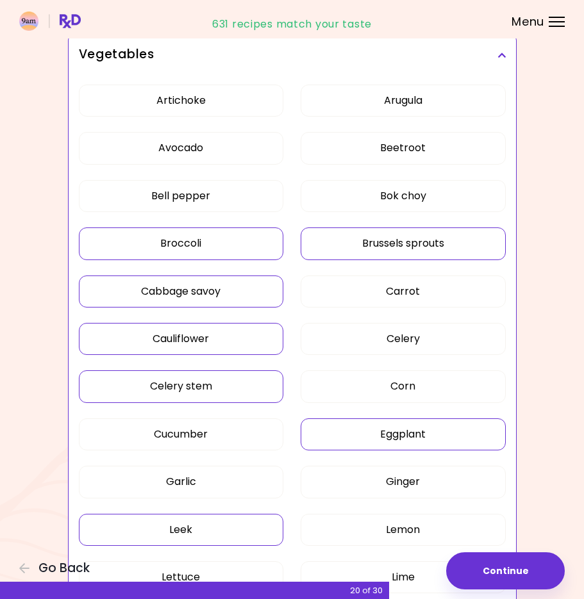
click at [219, 236] on button "Broccoli" at bounding box center [181, 244] width 205 height 32
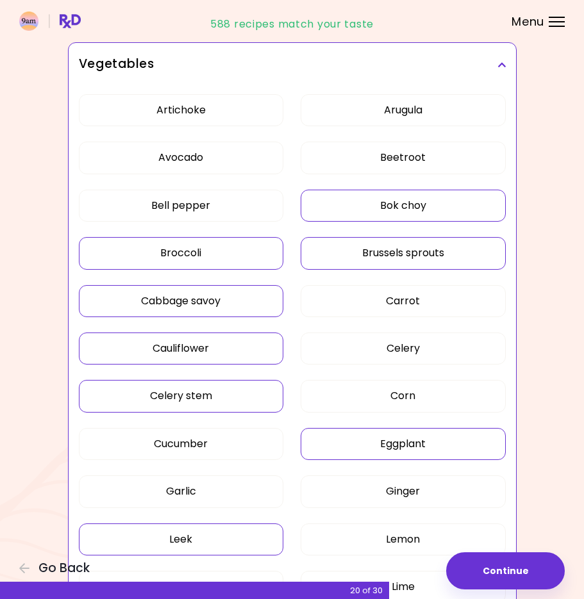
click at [335, 196] on button "Bok choy" at bounding box center [403, 206] width 205 height 32
click at [354, 149] on button "Beetroot" at bounding box center [403, 158] width 205 height 32
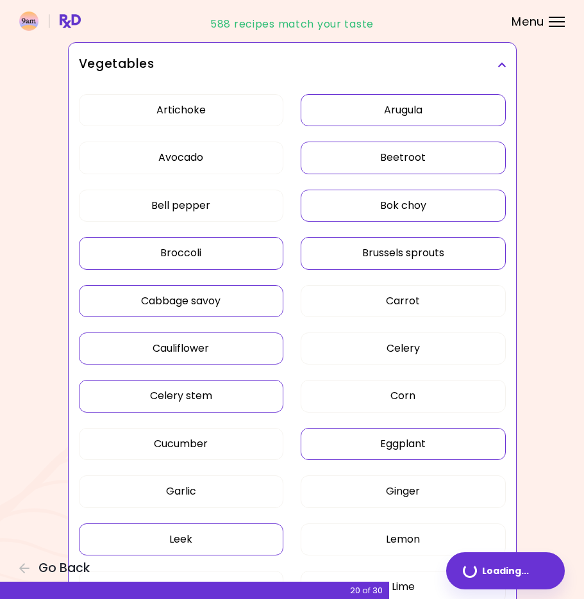
click at [361, 103] on button "Arugula" at bounding box center [403, 110] width 205 height 32
click at [211, 134] on div "Artichoke Arugula Avocado Beetroot Bell pepper Bok choy Broccoli Brussels sprou…" at bounding box center [292, 474] width 427 height 774
click at [210, 122] on button "Artichoke" at bounding box center [181, 110] width 205 height 32
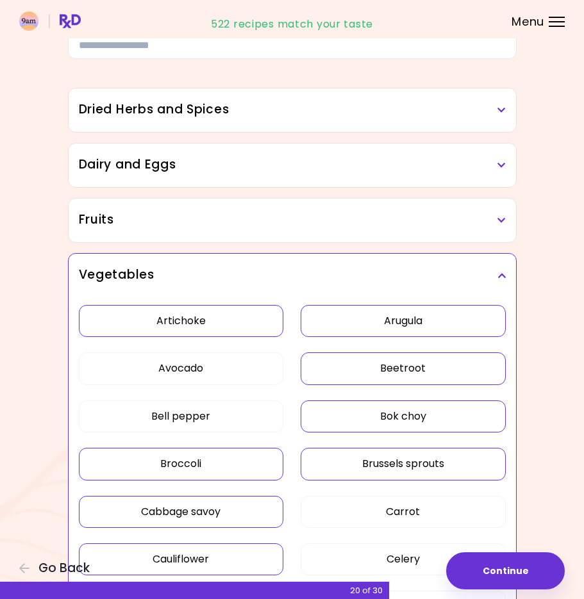
scroll to position [10, 0]
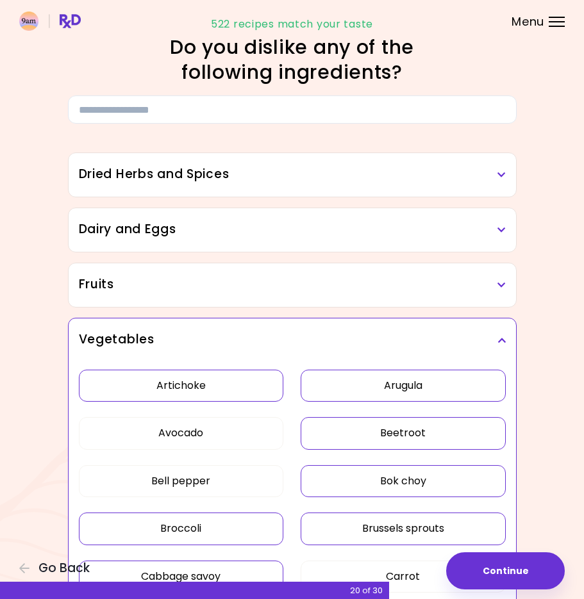
click at [488, 335] on h3 "Vegetables" at bounding box center [292, 340] width 427 height 19
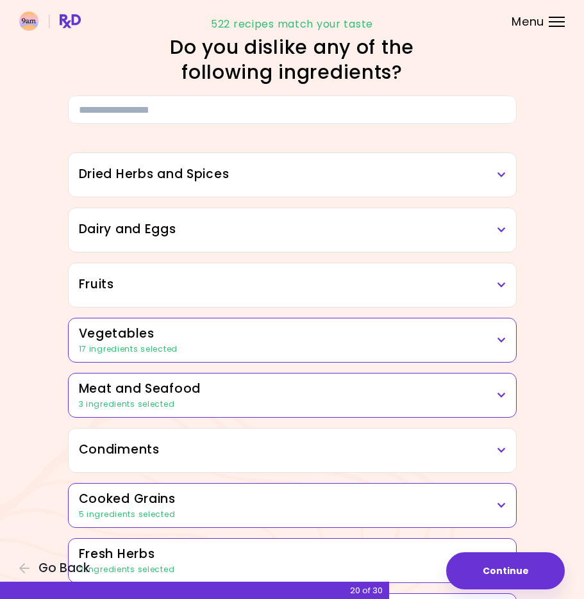
click at [419, 275] on div "Fruits" at bounding box center [292, 285] width 447 height 44
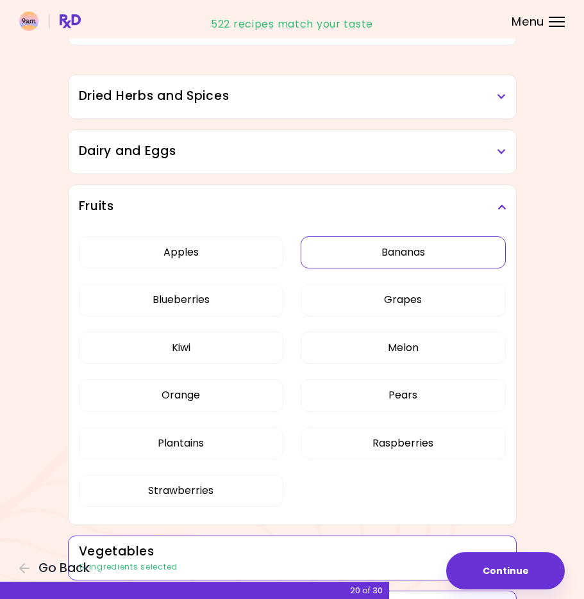
scroll to position [79, 0]
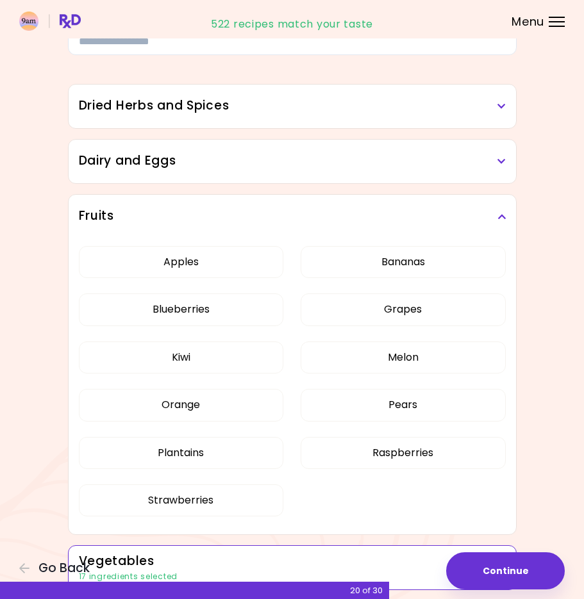
click at [392, 213] on h3 "Fruits" at bounding box center [292, 216] width 427 height 19
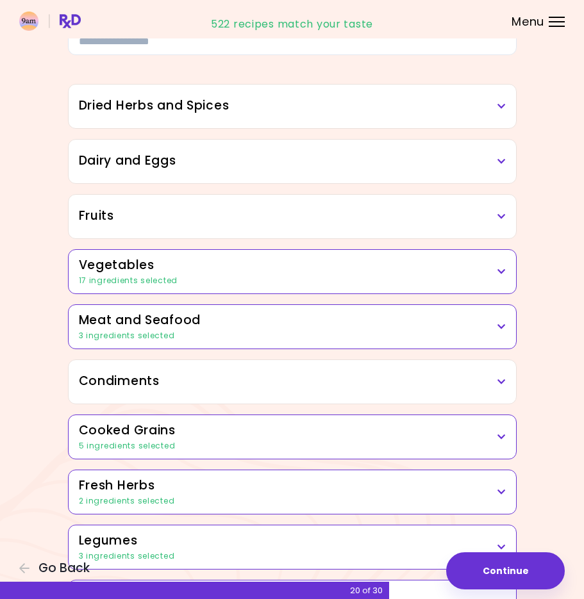
click at [388, 168] on h3 "Dairy and Eggs" at bounding box center [292, 161] width 427 height 19
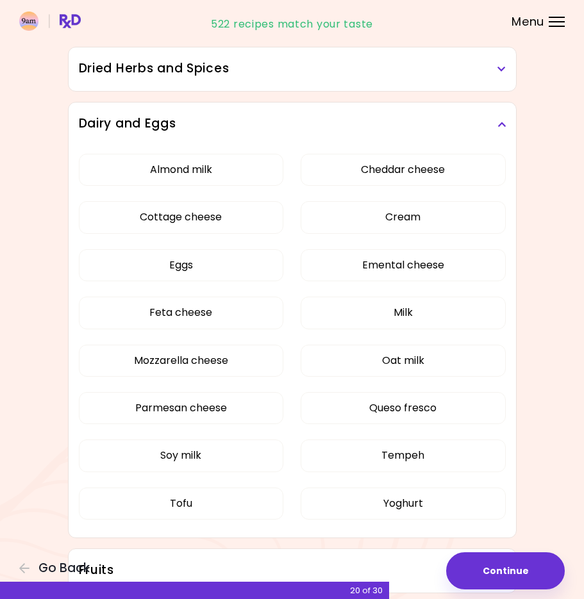
scroll to position [117, 0]
click at [226, 524] on div "Almond milk Cheddar cheese Cottage cheese Cream Eggs Emental cheese Feta cheese…" at bounding box center [292, 341] width 427 height 392
click at [226, 511] on button "Tofu" at bounding box center [181, 503] width 205 height 32
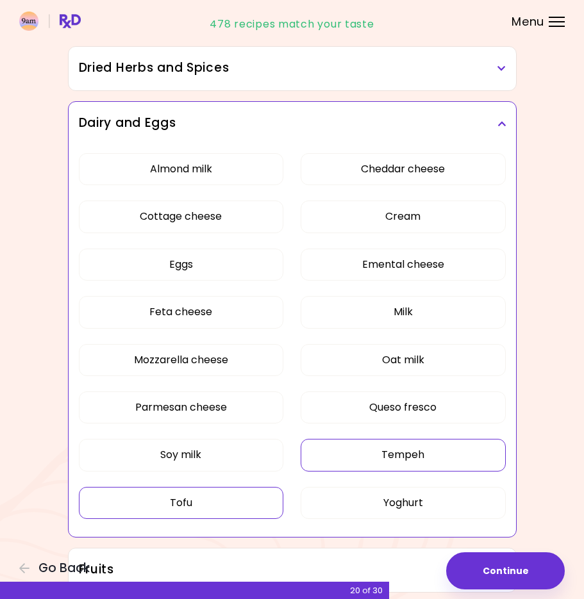
click at [383, 451] on button "Tempeh" at bounding box center [403, 455] width 205 height 32
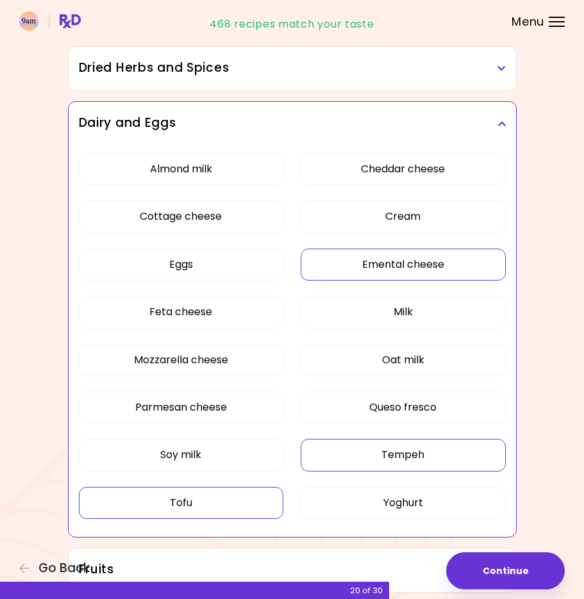
click at [391, 263] on button "Emental cheese" at bounding box center [403, 265] width 205 height 32
click at [395, 215] on button "Cream" at bounding box center [403, 217] width 205 height 32
click at [249, 306] on button "Feta cheese" at bounding box center [181, 312] width 205 height 32
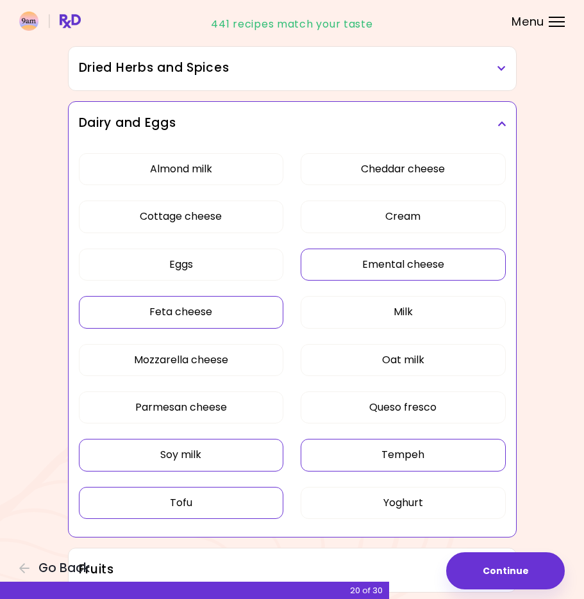
click at [256, 459] on button "Soy milk" at bounding box center [181, 455] width 205 height 32
click at [454, 126] on h3 "Dairy and Eggs" at bounding box center [292, 123] width 427 height 19
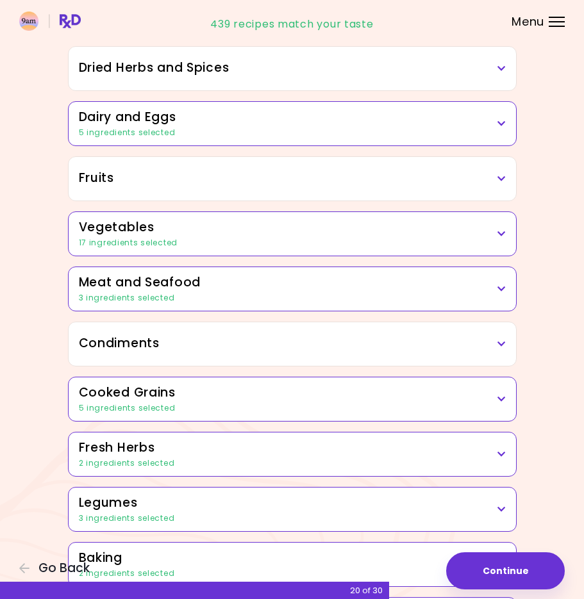
click at [442, 77] on h3 "Dried Herbs and Spices" at bounding box center [292, 68] width 427 height 19
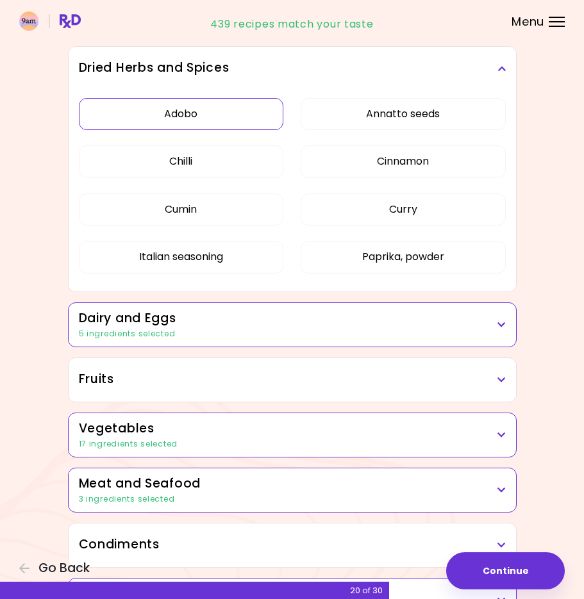
click at [260, 129] on button "Adobo" at bounding box center [181, 114] width 205 height 32
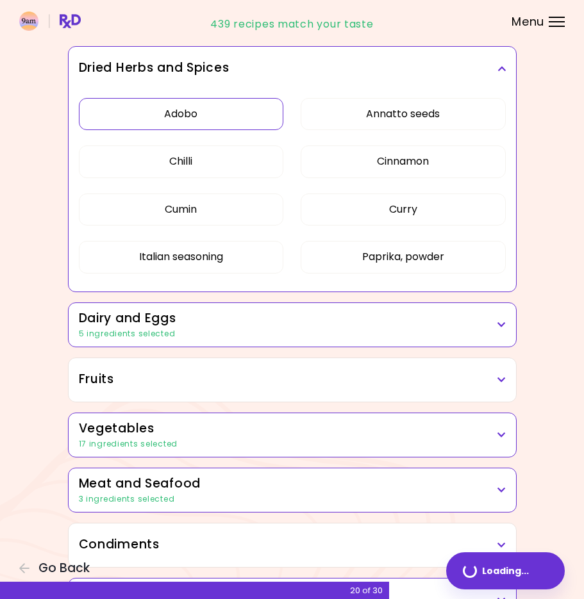
click at [436, 96] on div "Adobo Annatto seeds Chilli Cinnamon Cumin [PERSON_NAME] Italian seasoning Papri…" at bounding box center [292, 190] width 427 height 201
click at [422, 141] on div "Adobo Annatto seeds Chilli Cinnamon Cumin [PERSON_NAME] Italian seasoning Papri…" at bounding box center [292, 190] width 427 height 201
click at [422, 119] on button "Annatto seeds" at bounding box center [403, 114] width 205 height 32
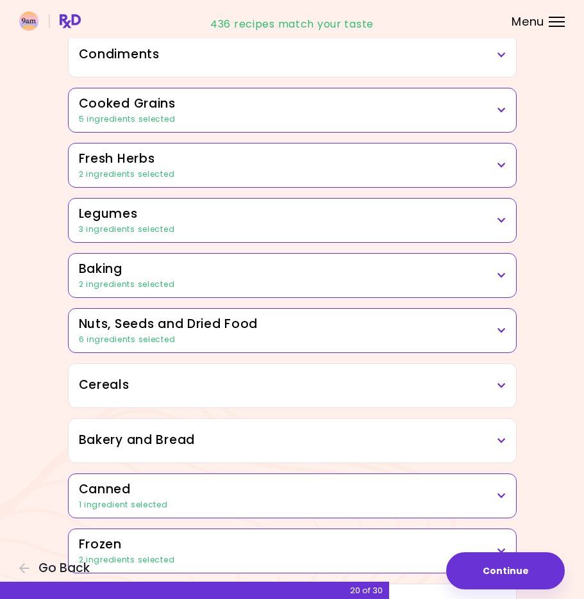
scroll to position [681, 0]
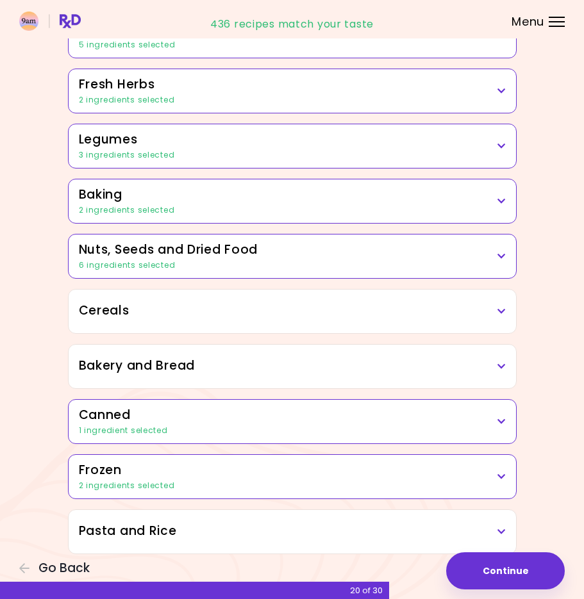
click at [503, 531] on icon at bounding box center [501, 531] width 8 height 9
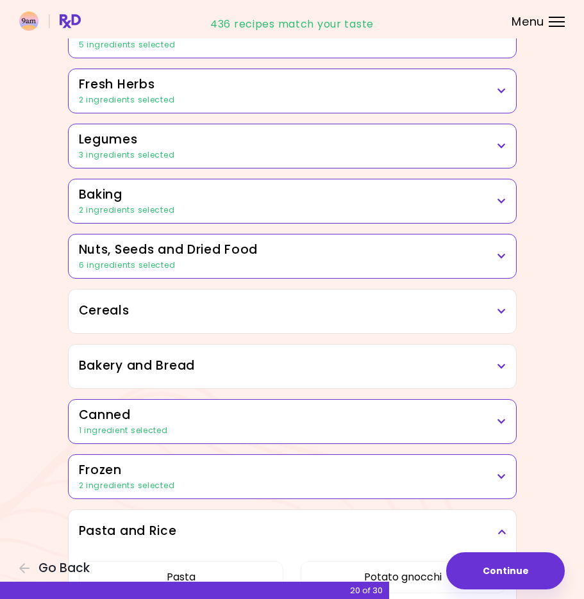
scroll to position [787, 0]
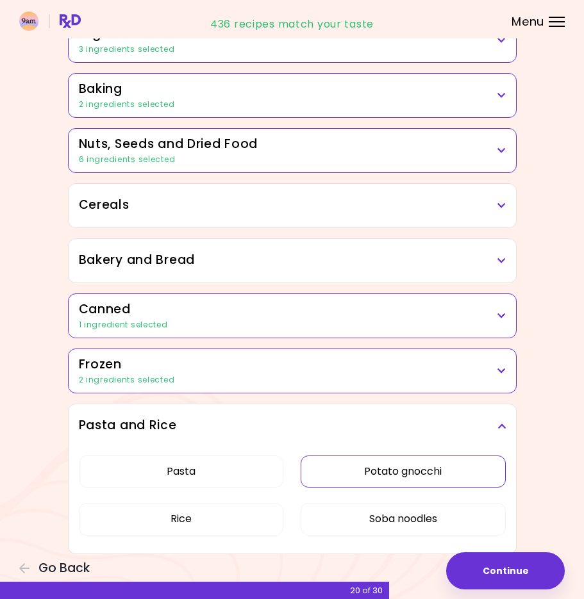
click at [470, 470] on button "Potato gnocchi" at bounding box center [403, 472] width 205 height 32
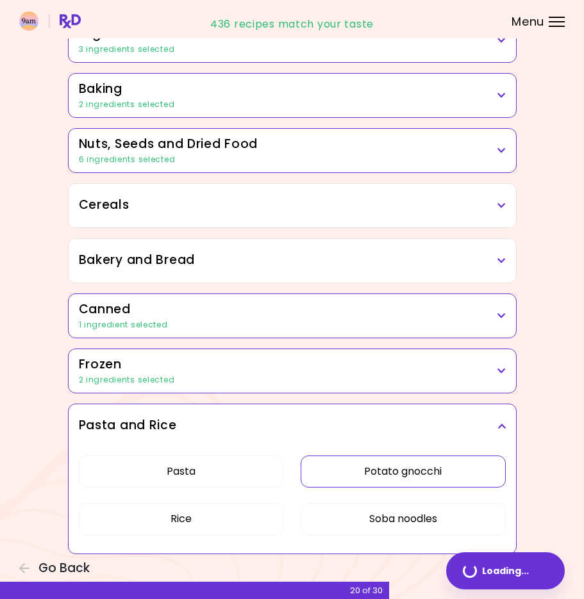
scroll to position [585, 0]
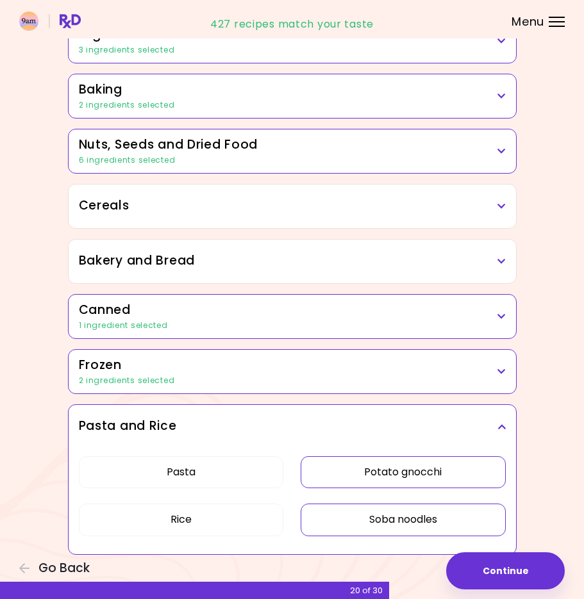
click at [401, 514] on button "Soba noodles" at bounding box center [403, 520] width 205 height 32
click at [519, 569] on button "Continue" at bounding box center [505, 570] width 119 height 37
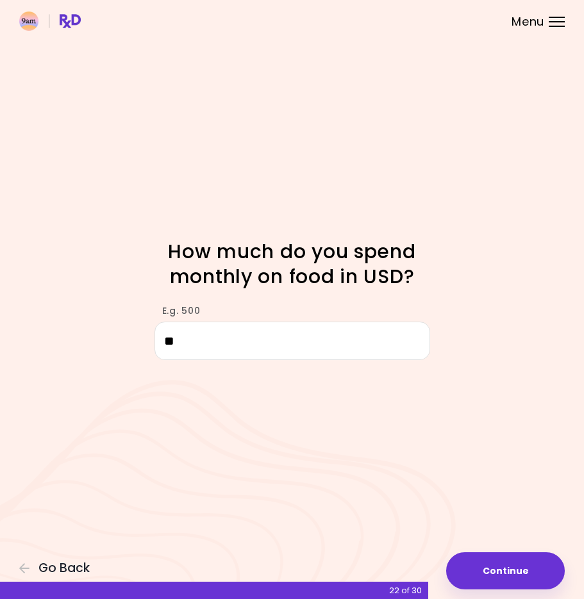
type input "*"
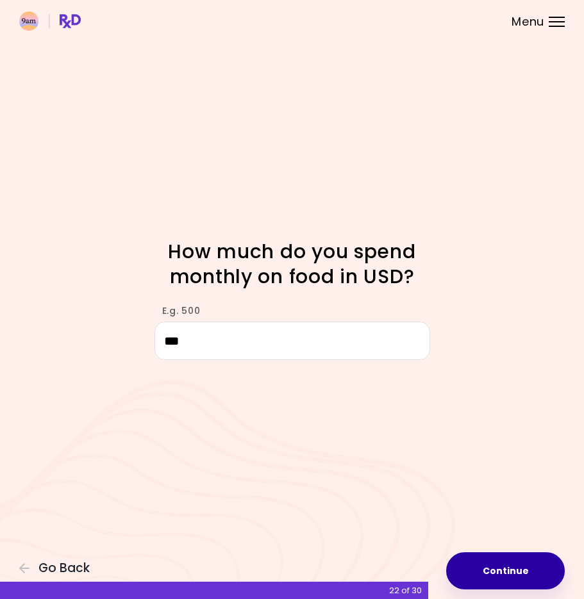
type input "***"
click at [528, 584] on button "Continue" at bounding box center [505, 570] width 119 height 37
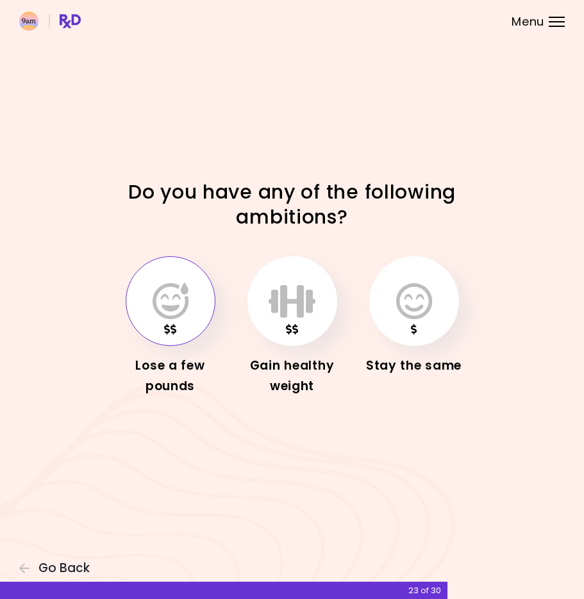
click at [199, 306] on button "button" at bounding box center [171, 301] width 90 height 90
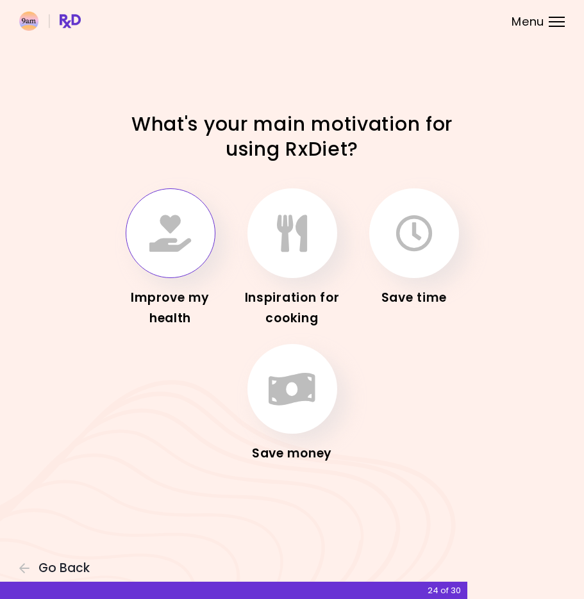
click at [183, 242] on icon "button" at bounding box center [170, 233] width 42 height 37
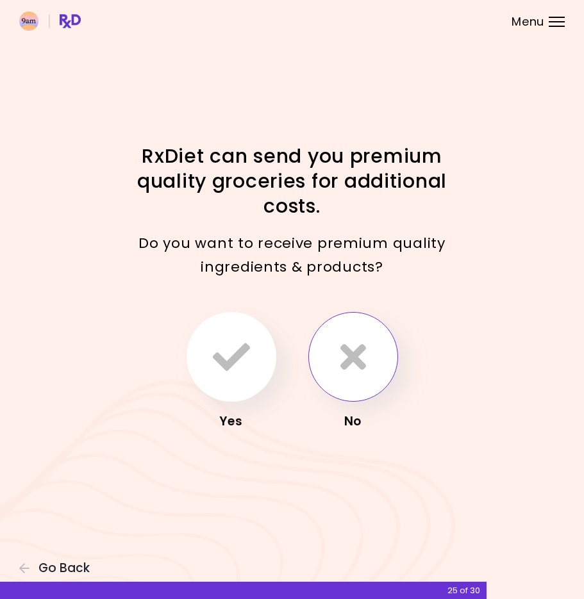
click at [351, 334] on button "button" at bounding box center [353, 357] width 90 height 90
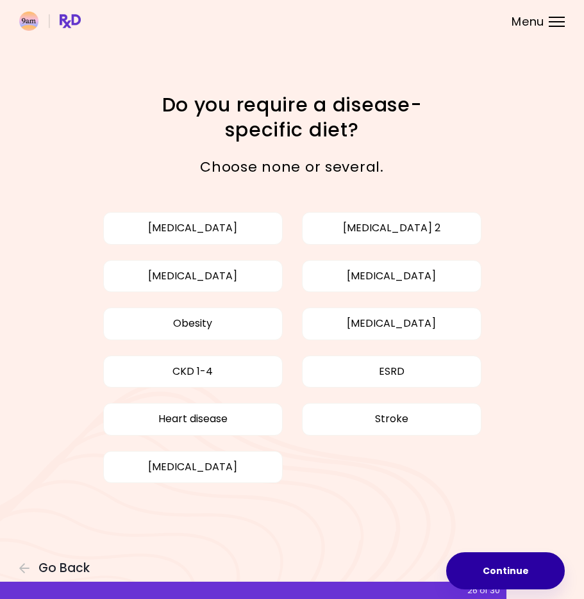
click at [493, 560] on button "Continue" at bounding box center [505, 570] width 119 height 37
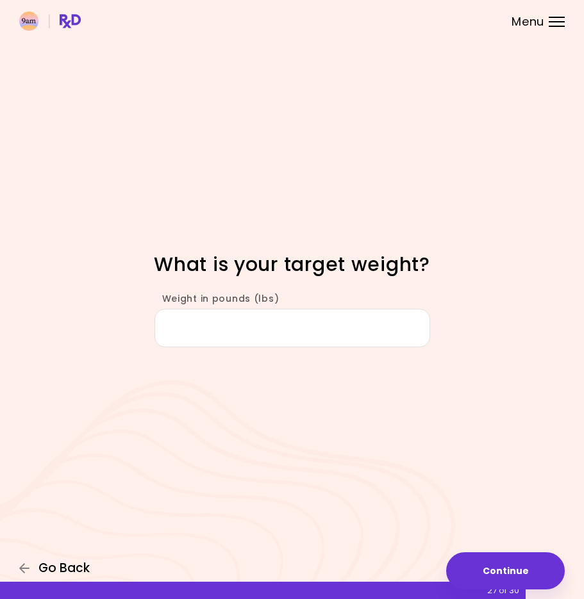
click at [88, 568] on span "Go Back" at bounding box center [63, 568] width 51 height 14
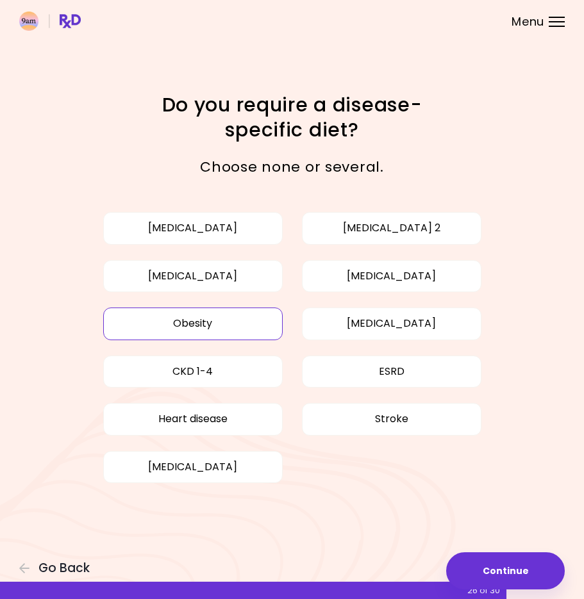
click at [135, 319] on button "Obesity" at bounding box center [192, 324] width 179 height 32
click at [531, 569] on button "Continue" at bounding box center [505, 570] width 119 height 37
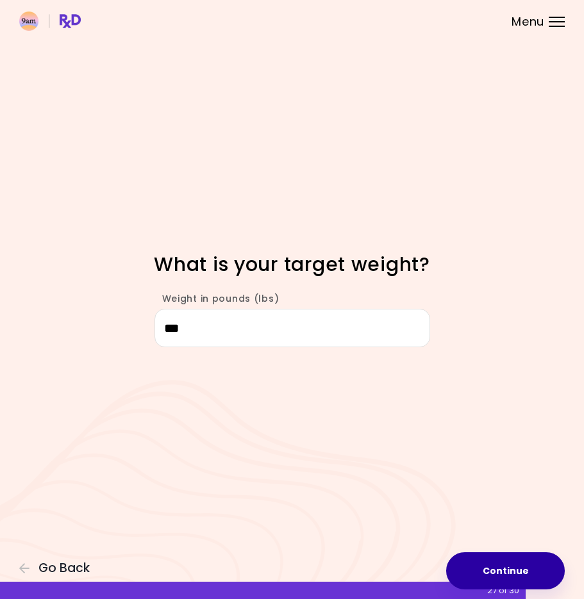
type input "***"
click at [501, 578] on button "Continue" at bounding box center [505, 570] width 119 height 37
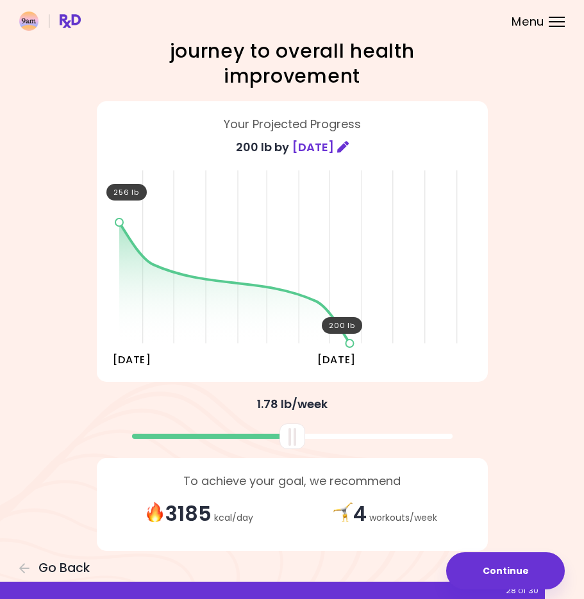
scroll to position [37, 0]
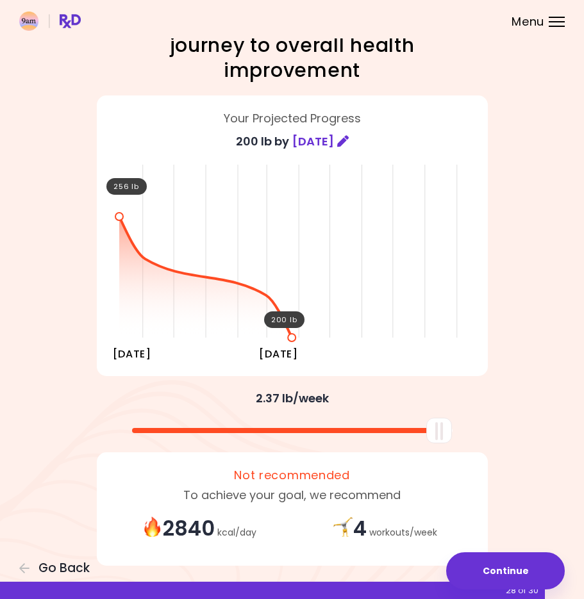
drag, startPoint x: 294, startPoint y: 434, endPoint x: 514, endPoint y: 439, distance: 220.5
click at [514, 439] on div at bounding box center [292, 426] width 461 height 34
drag, startPoint x: 442, startPoint y: 405, endPoint x: 604, endPoint y: 394, distance: 162.6
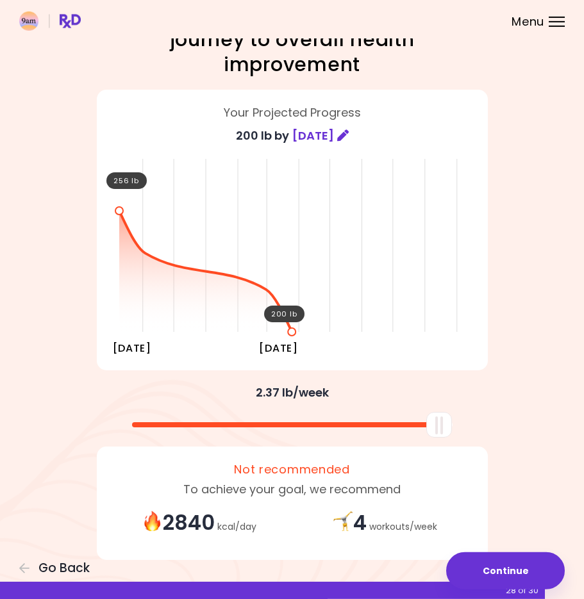
scroll to position [0, 0]
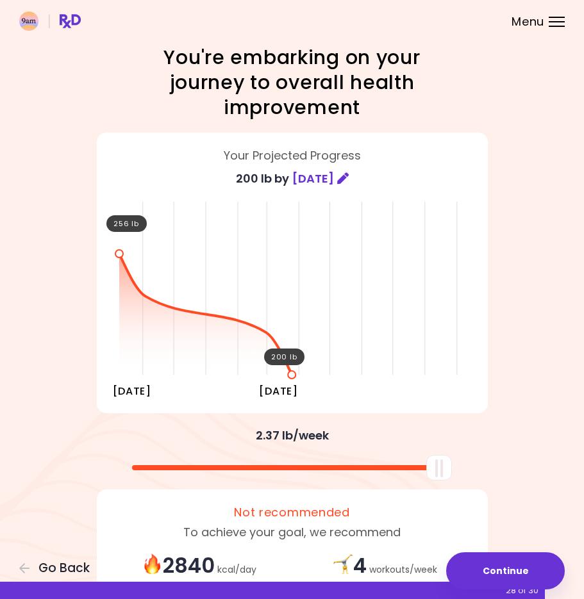
click at [349, 173] on icon at bounding box center [343, 178] width 12 height 12
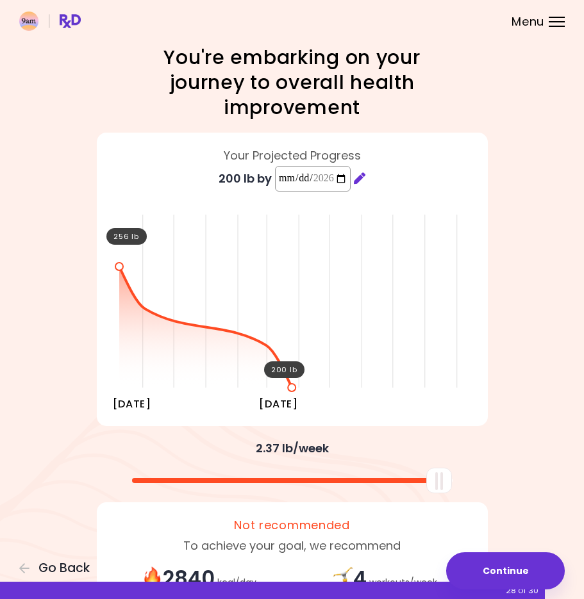
click at [330, 179] on input "**********" at bounding box center [313, 179] width 76 height 26
click at [347, 181] on input "**********" at bounding box center [313, 179] width 76 height 26
click at [420, 408] on div "**********" at bounding box center [292, 280] width 391 height 294
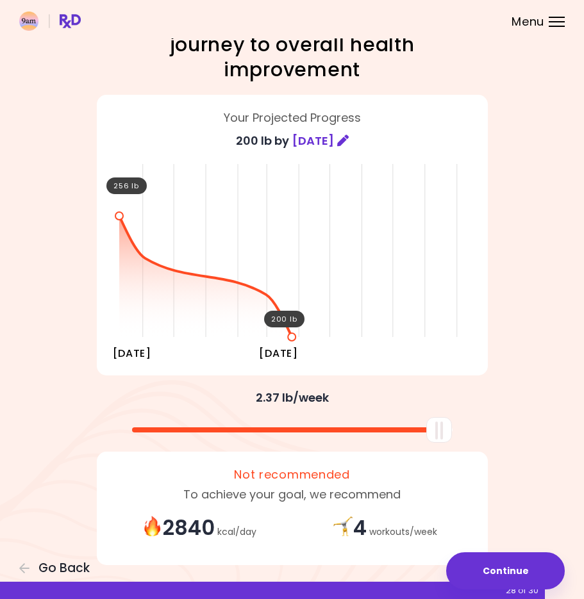
scroll to position [58, 0]
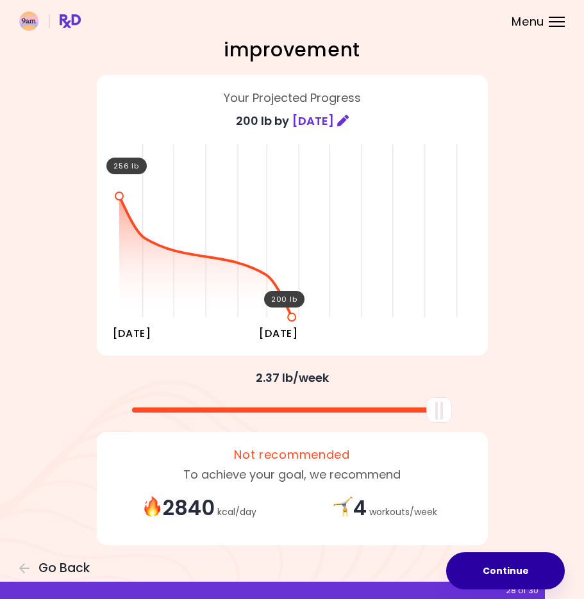
click at [494, 561] on button "Continue" at bounding box center [505, 570] width 119 height 37
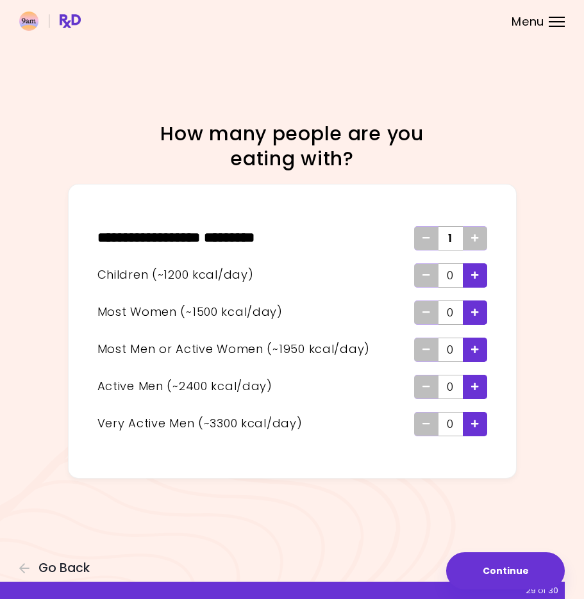
click at [467, 385] on div "Add - Active Man" at bounding box center [475, 387] width 24 height 24
click at [420, 238] on div "Remove" at bounding box center [426, 238] width 24 height 24
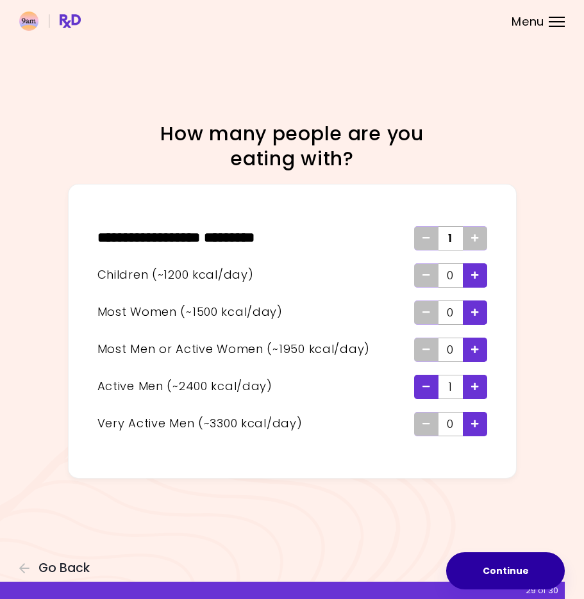
click at [527, 568] on button "Continue" at bounding box center [505, 570] width 119 height 37
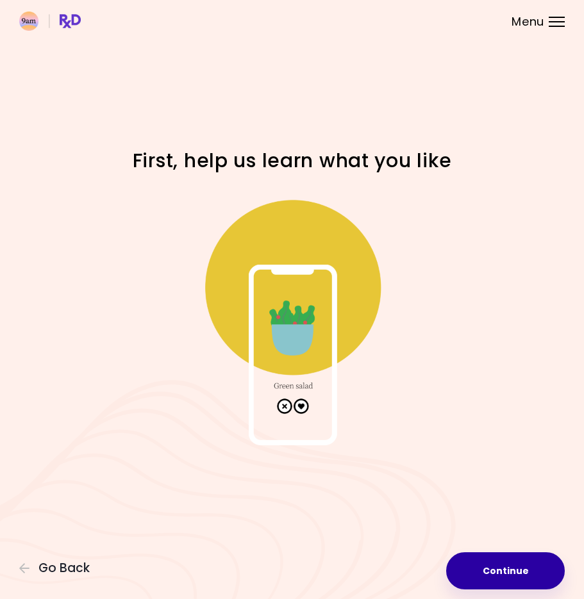
click at [484, 556] on button "Continue" at bounding box center [505, 570] width 119 height 37
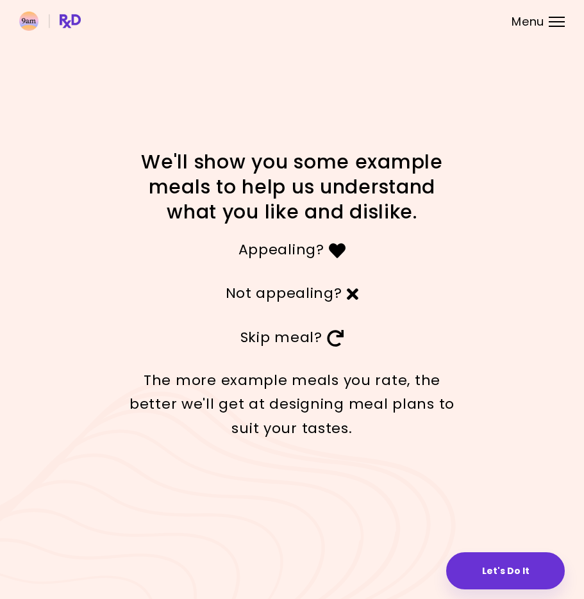
click at [296, 325] on div "Skip meal?" at bounding box center [292, 337] width 346 height 44
click at [517, 559] on button "Let's Do It" at bounding box center [505, 570] width 119 height 37
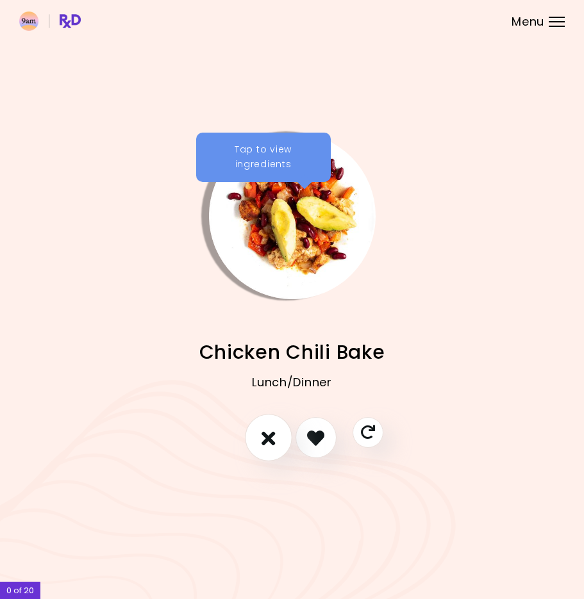
click at [269, 443] on icon "I don't like this recipe" at bounding box center [268, 438] width 14 height 20
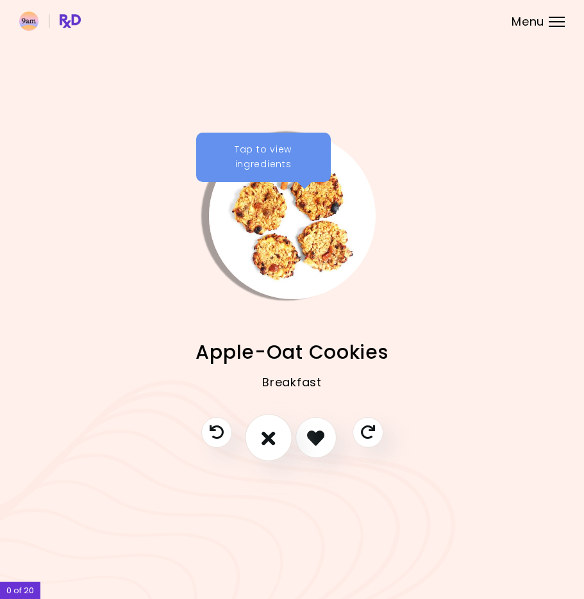
click at [267, 447] on icon "I don't like this recipe" at bounding box center [268, 438] width 14 height 20
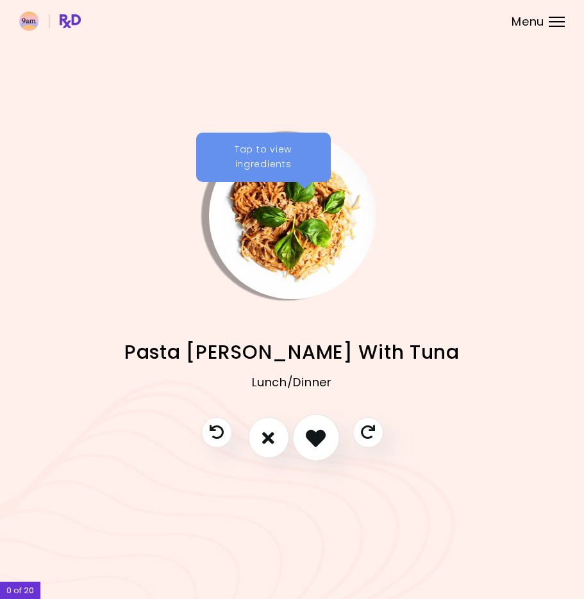
click at [310, 447] on icon "I like this recipe" at bounding box center [316, 438] width 20 height 20
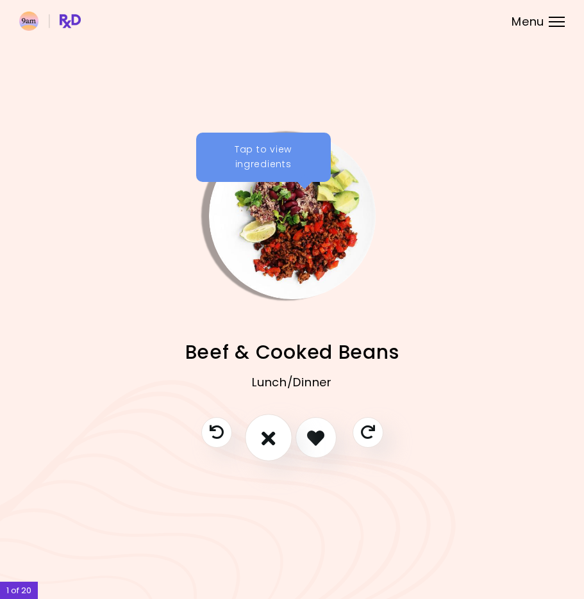
click at [268, 448] on icon "I don't like this recipe" at bounding box center [268, 438] width 14 height 20
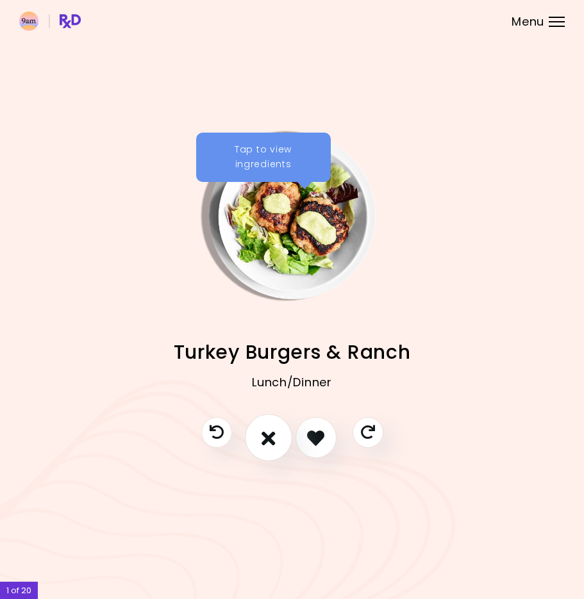
click at [267, 445] on icon "I don't like this recipe" at bounding box center [268, 438] width 14 height 20
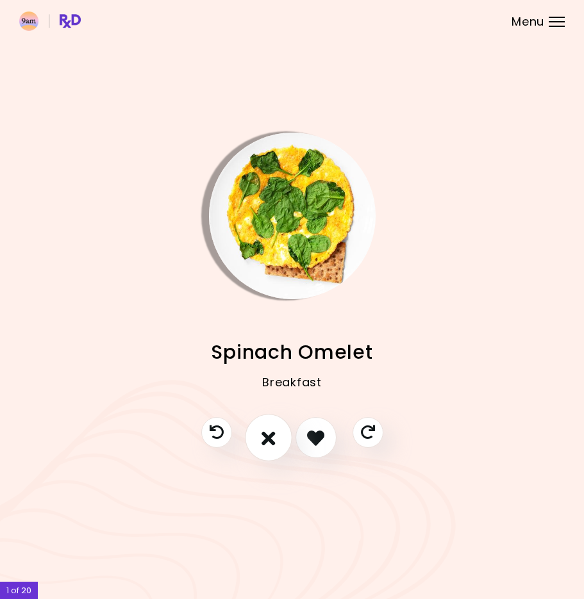
click at [265, 447] on icon "I don't like this recipe" at bounding box center [268, 438] width 14 height 20
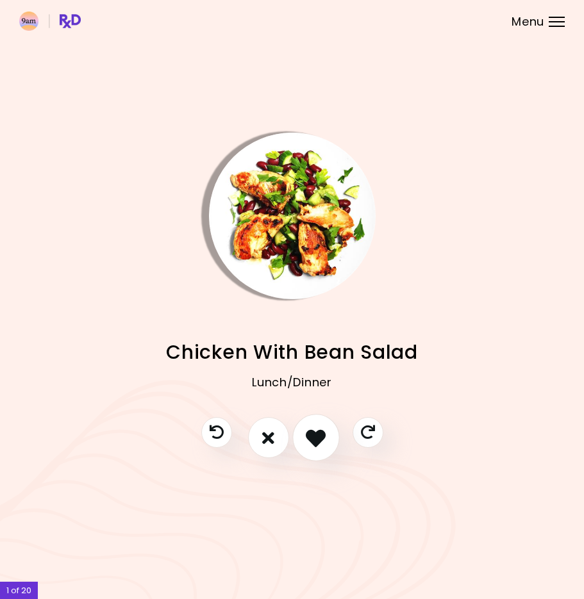
click at [311, 431] on icon "I like this recipe" at bounding box center [316, 438] width 20 height 20
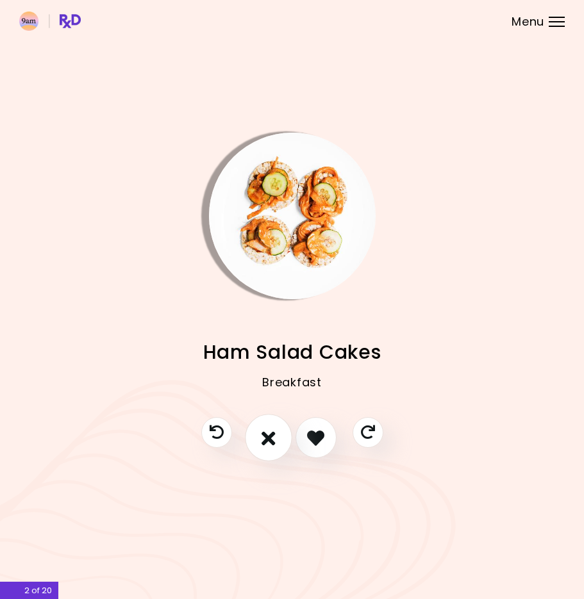
click at [276, 435] on button "I don't like this recipe" at bounding box center [268, 438] width 47 height 47
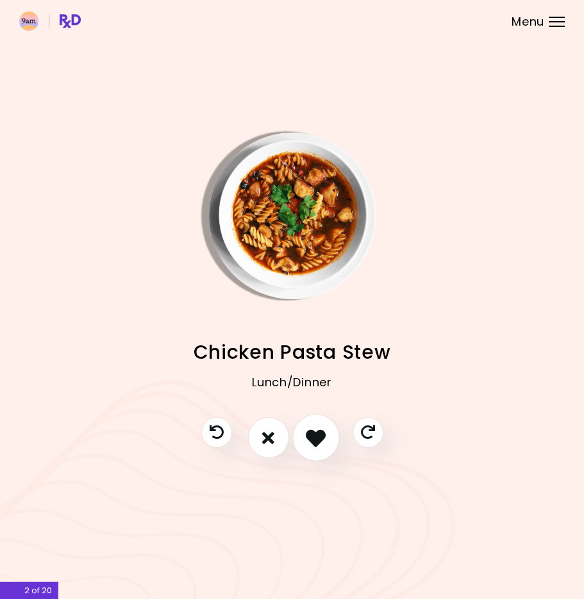
click at [311, 440] on icon "I like this recipe" at bounding box center [316, 438] width 20 height 20
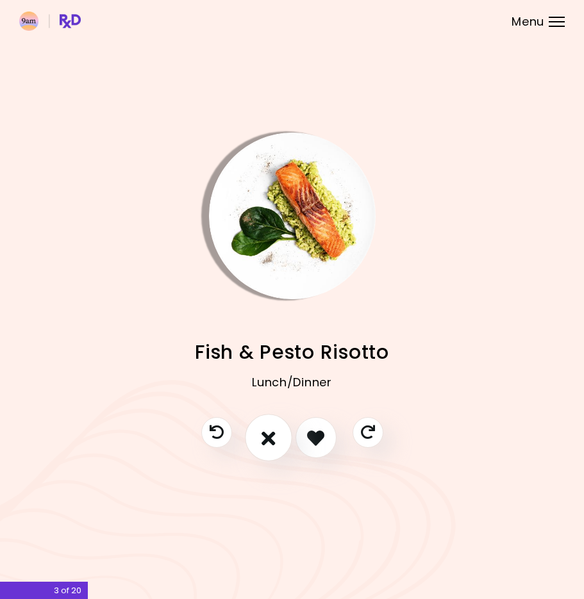
click at [274, 434] on icon "I don't like this recipe" at bounding box center [268, 438] width 14 height 20
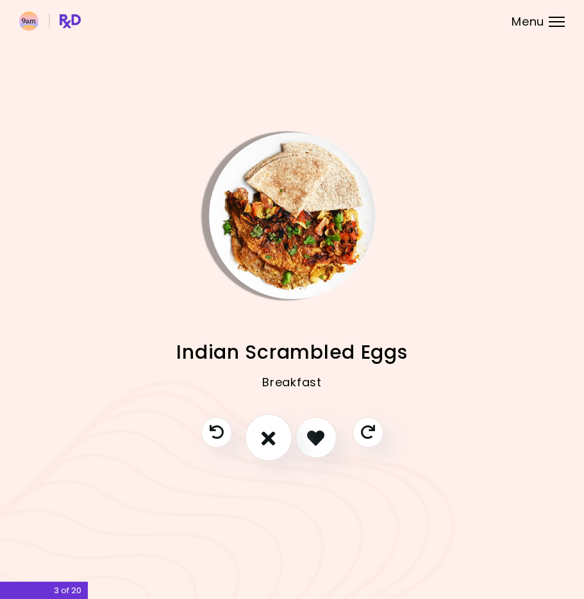
click at [273, 437] on icon "I don't like this recipe" at bounding box center [268, 438] width 14 height 20
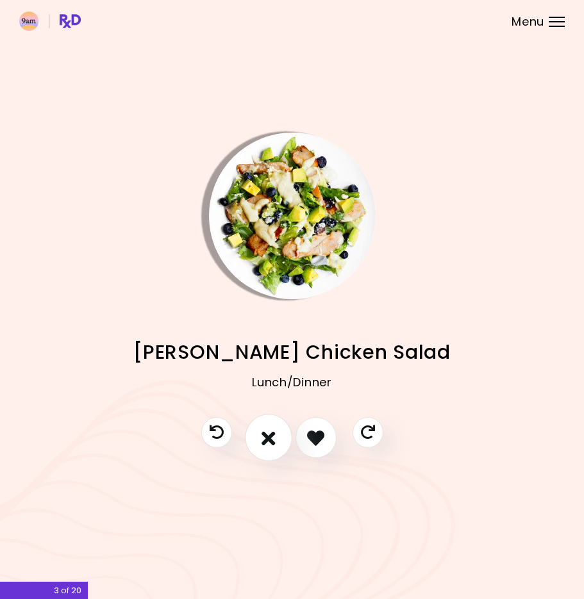
click at [274, 438] on icon "I don't like this recipe" at bounding box center [268, 438] width 14 height 20
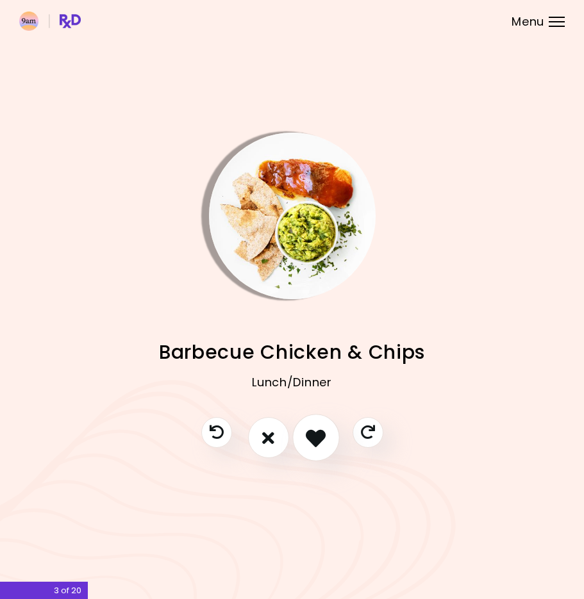
click at [310, 442] on icon "I like this recipe" at bounding box center [316, 438] width 20 height 20
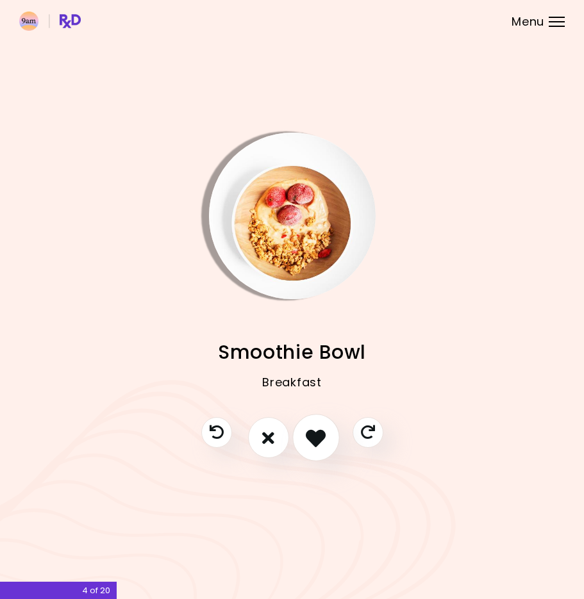
click at [305, 439] on button "I like this recipe" at bounding box center [315, 438] width 47 height 47
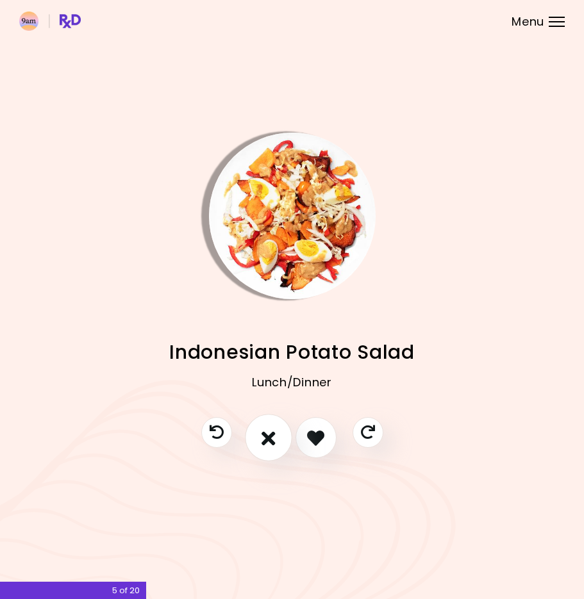
click at [272, 441] on icon "I don't like this recipe" at bounding box center [268, 438] width 14 height 20
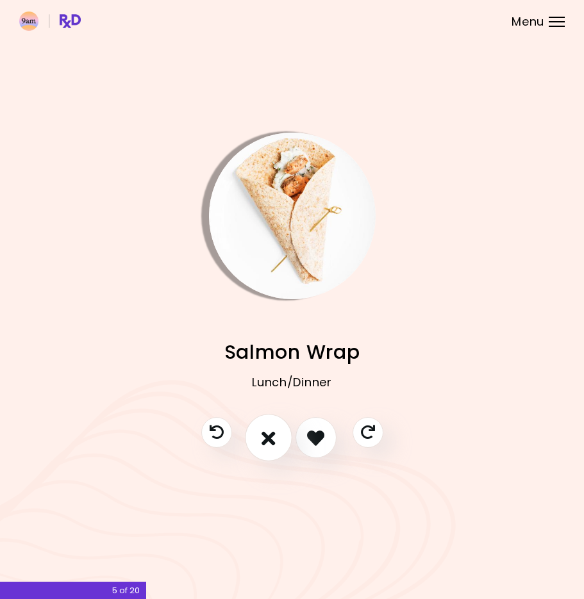
click at [272, 441] on icon "I don't like this recipe" at bounding box center [268, 438] width 14 height 20
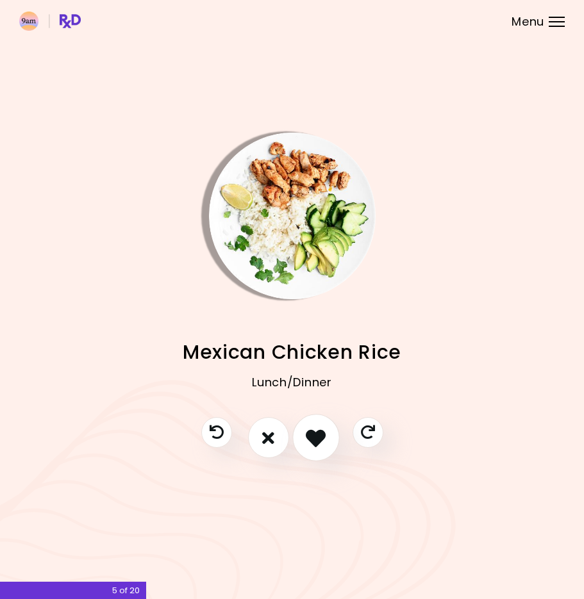
click at [305, 440] on button "I like this recipe" at bounding box center [315, 438] width 47 height 47
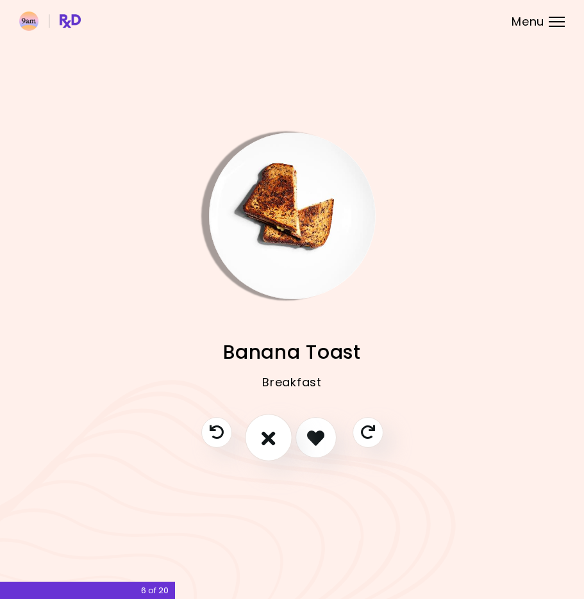
click at [270, 444] on icon "I don't like this recipe" at bounding box center [268, 438] width 14 height 20
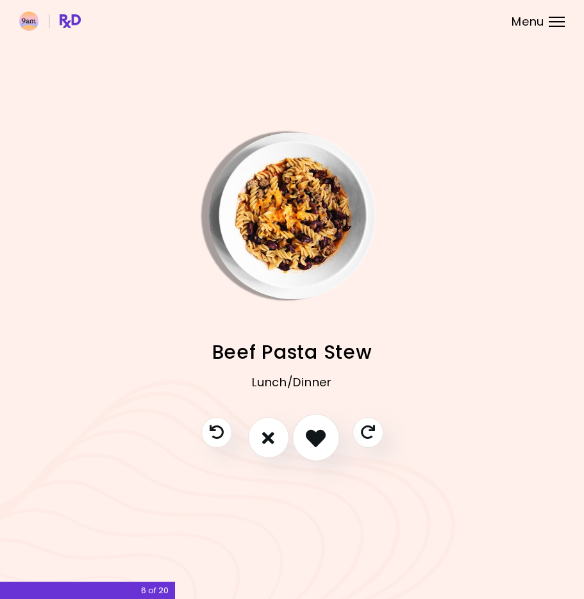
click at [310, 440] on icon "I like this recipe" at bounding box center [316, 438] width 20 height 20
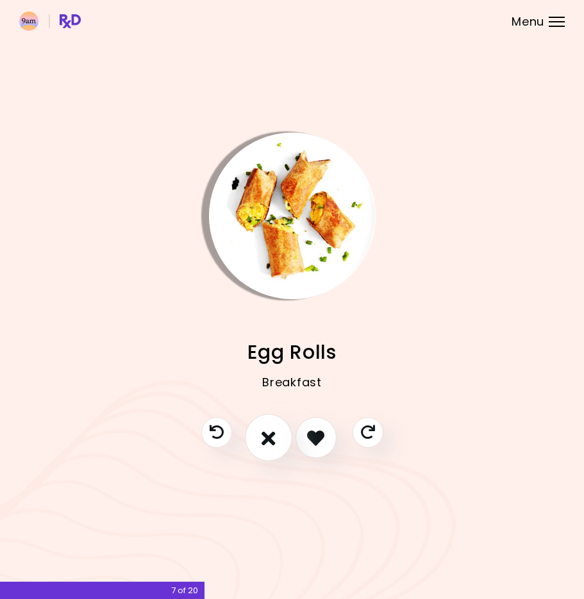
click at [278, 443] on button "I don't like this recipe" at bounding box center [268, 438] width 47 height 47
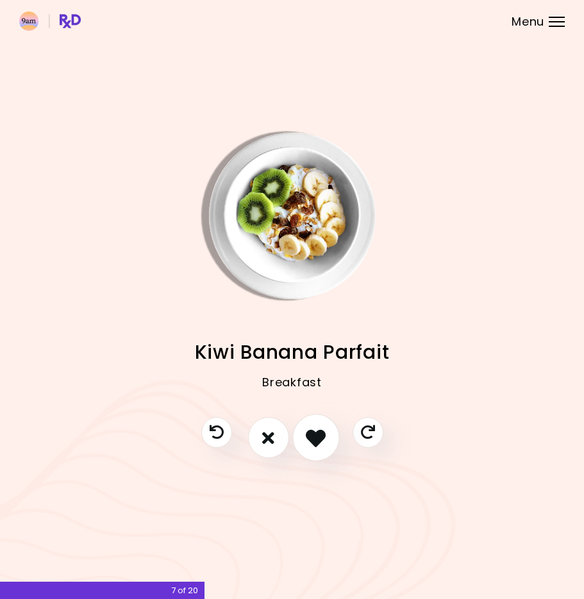
click at [304, 438] on button "I like this recipe" at bounding box center [315, 438] width 47 height 47
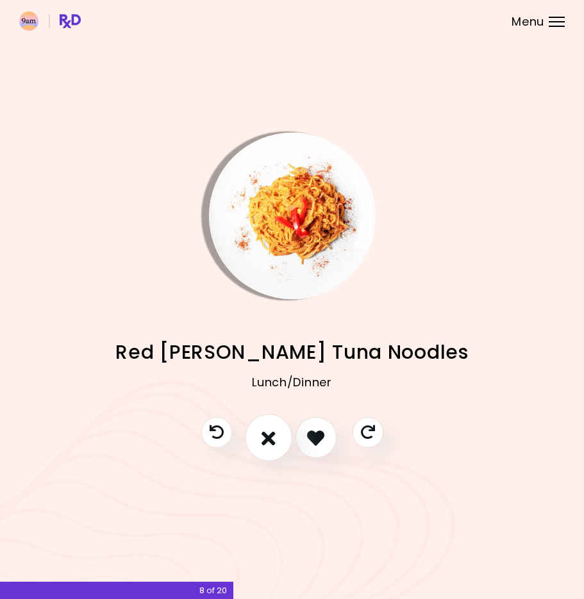
click at [263, 442] on icon "I don't like this recipe" at bounding box center [268, 438] width 14 height 20
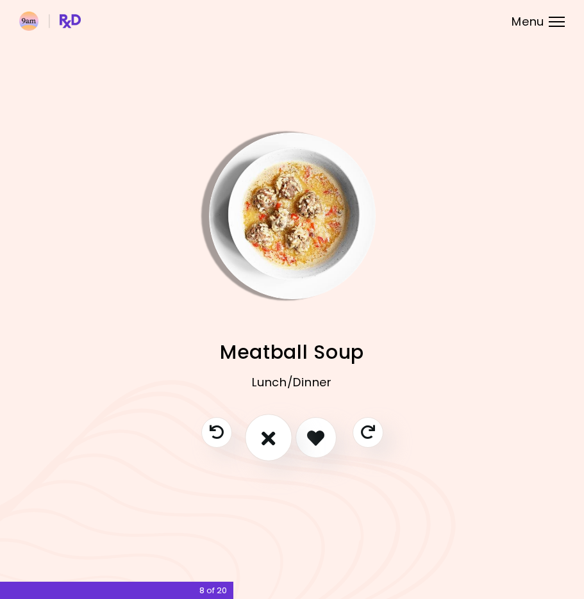
click at [263, 442] on icon "I don't like this recipe" at bounding box center [268, 438] width 14 height 20
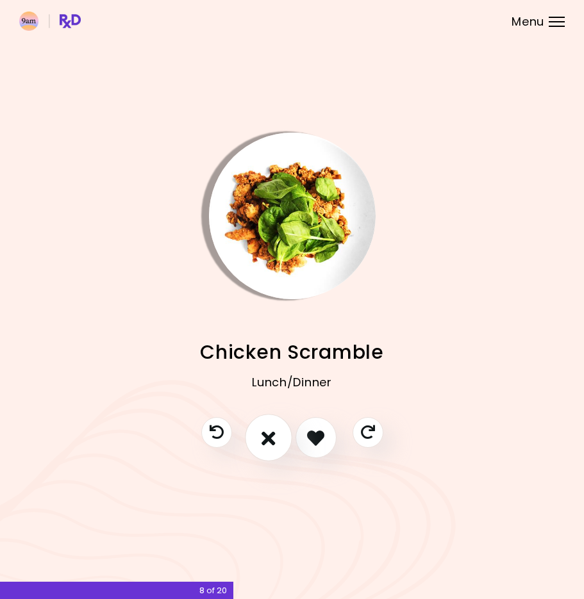
click at [288, 440] on button "I don't like this recipe" at bounding box center [268, 438] width 47 height 47
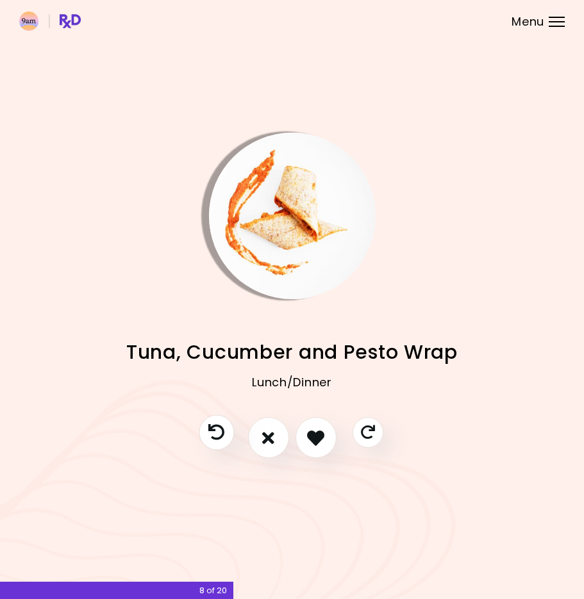
click at [217, 441] on button "Previous recipe" at bounding box center [216, 432] width 35 height 35
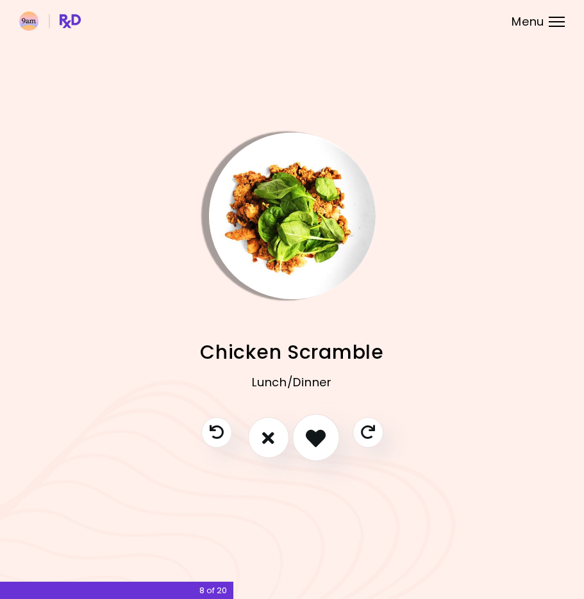
click at [300, 436] on button "I like this recipe" at bounding box center [315, 438] width 47 height 47
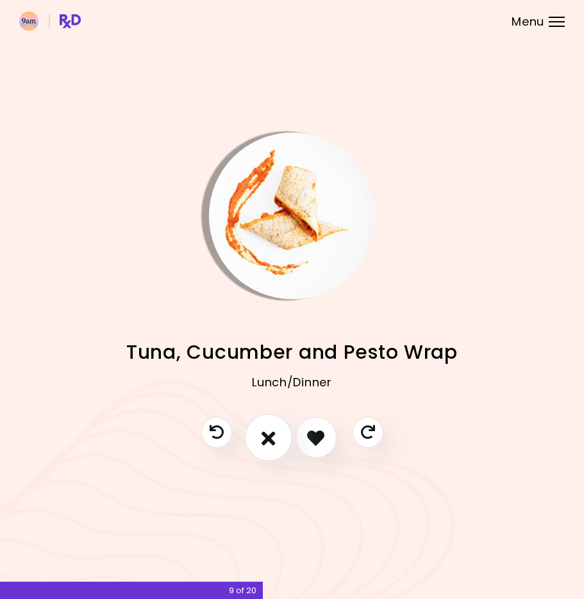
click at [263, 435] on icon "I don't like this recipe" at bounding box center [268, 438] width 14 height 20
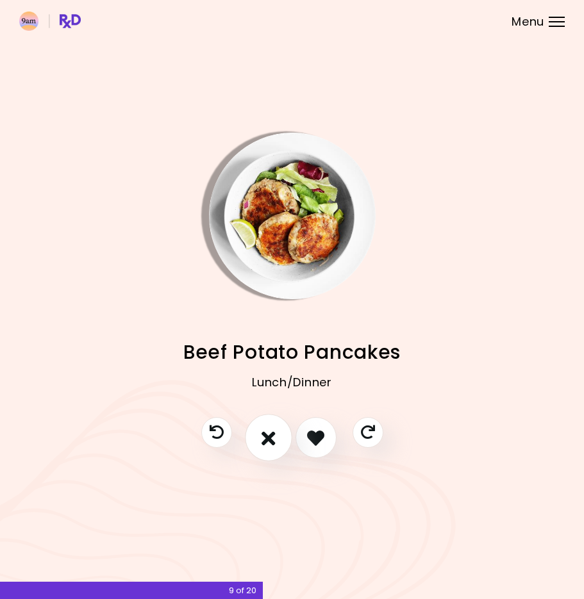
click at [266, 435] on icon "I don't like this recipe" at bounding box center [268, 438] width 14 height 20
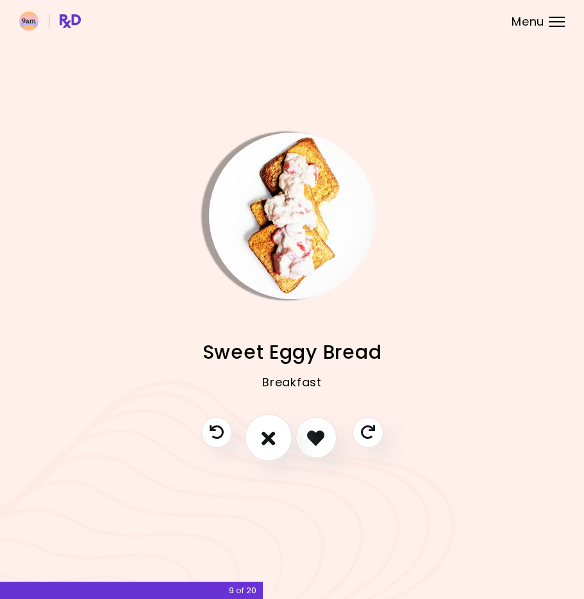
click at [266, 435] on icon "I don't like this recipe" at bounding box center [268, 438] width 14 height 20
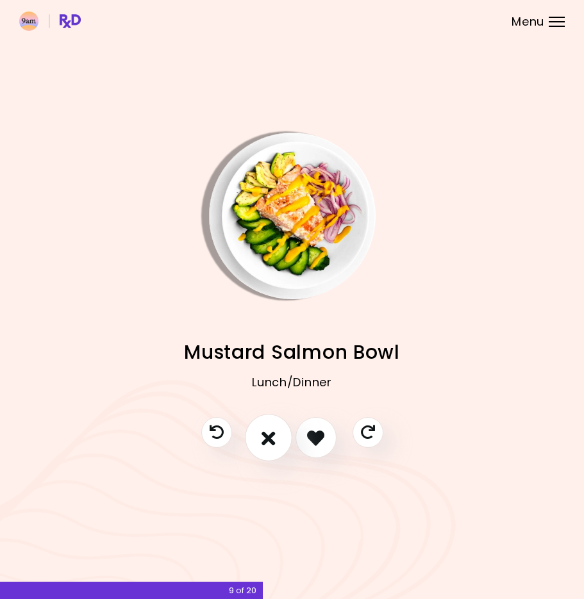
click at [267, 435] on icon "I don't like this recipe" at bounding box center [268, 438] width 14 height 20
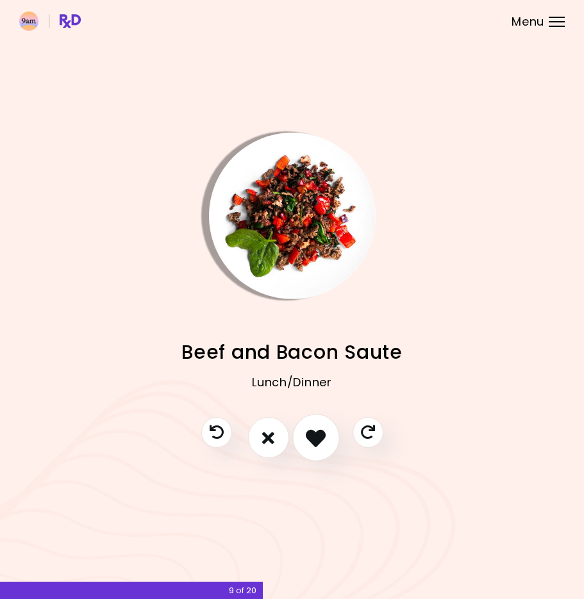
click at [303, 437] on button "I like this recipe" at bounding box center [315, 438] width 47 height 47
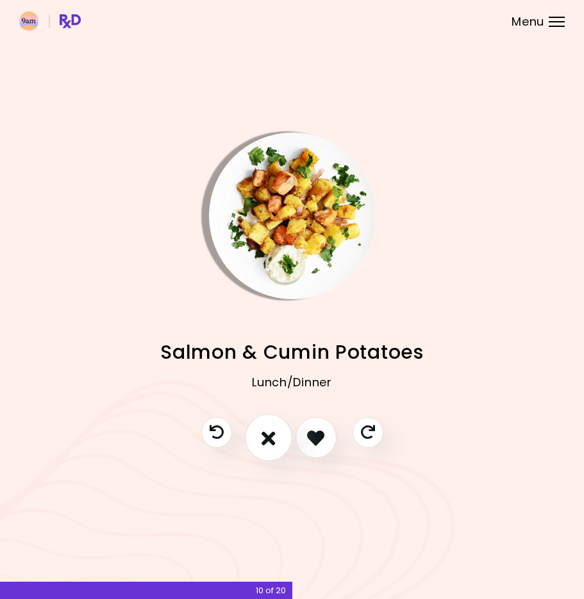
click at [271, 440] on icon "I don't like this recipe" at bounding box center [268, 438] width 14 height 20
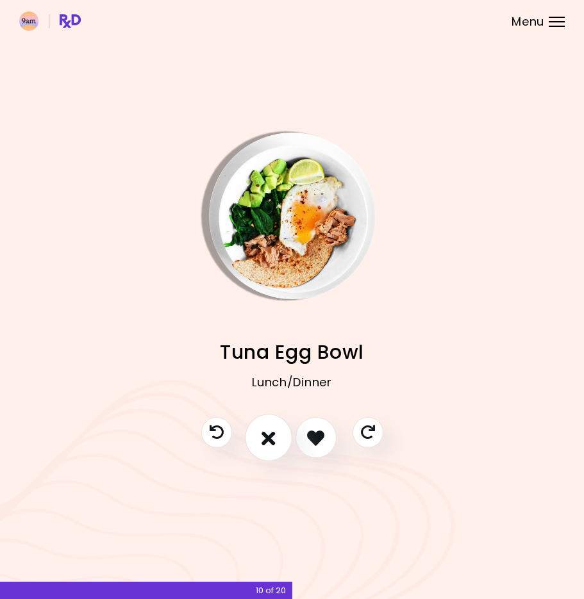
click at [271, 440] on icon "I don't like this recipe" at bounding box center [268, 438] width 14 height 20
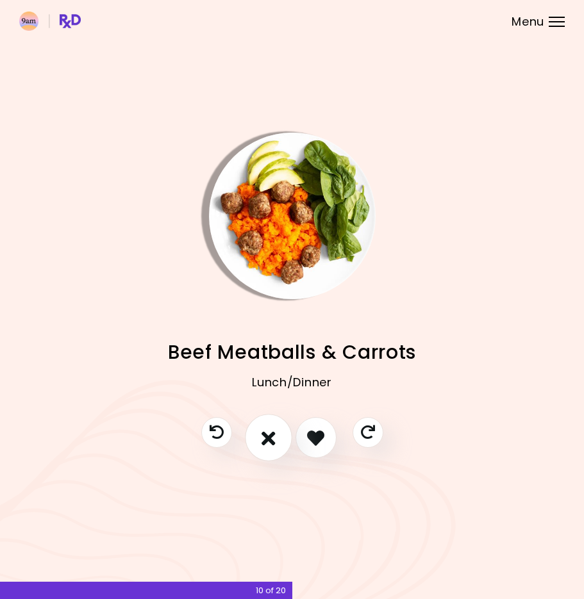
click at [272, 440] on icon "I don't like this recipe" at bounding box center [268, 438] width 14 height 20
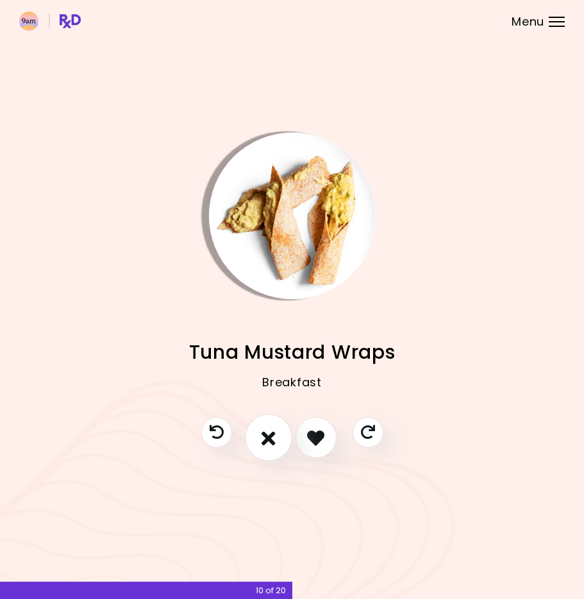
click at [272, 440] on icon "I don't like this recipe" at bounding box center [268, 438] width 14 height 20
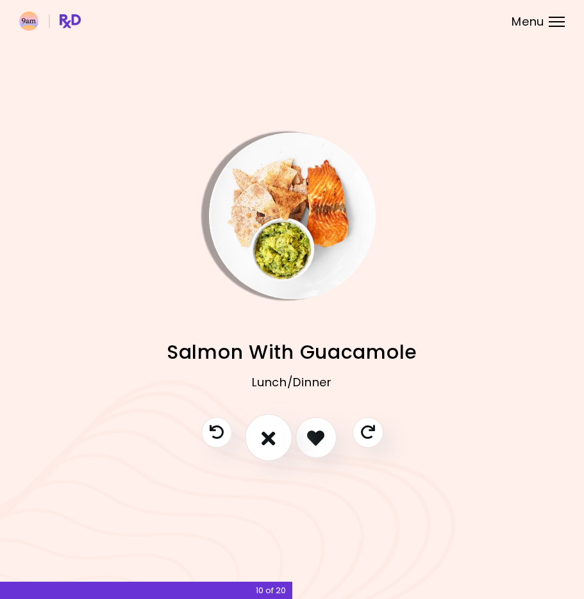
click at [272, 440] on icon "I don't like this recipe" at bounding box center [268, 438] width 14 height 20
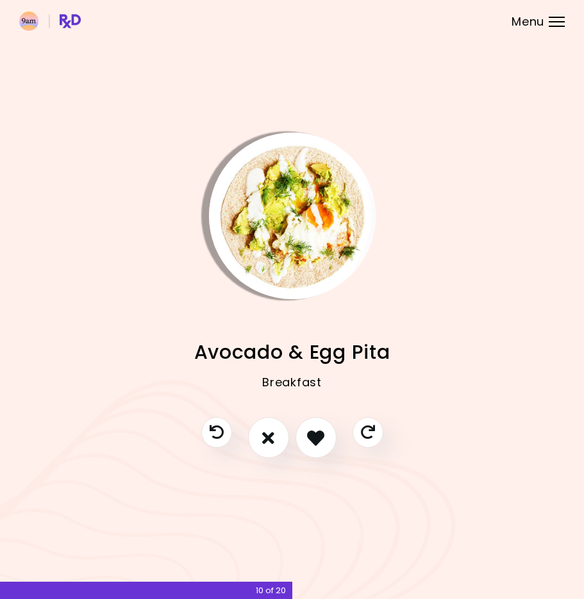
click at [235, 441] on div at bounding box center [292, 444] width 208 height 54
click at [211, 434] on icon "Previous recipe" at bounding box center [216, 433] width 16 height 16
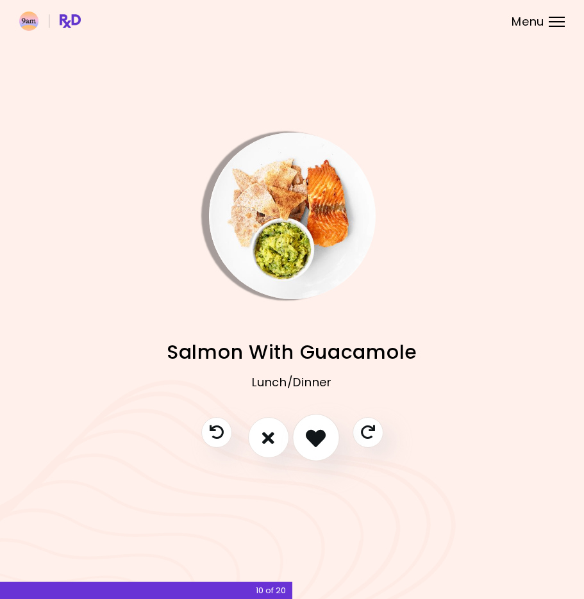
click at [302, 438] on button "I like this recipe" at bounding box center [315, 438] width 47 height 47
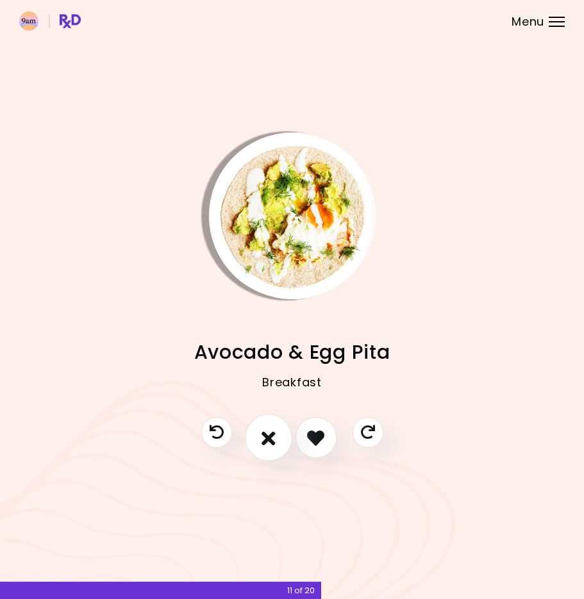
click at [263, 443] on icon "I don't like this recipe" at bounding box center [268, 438] width 14 height 20
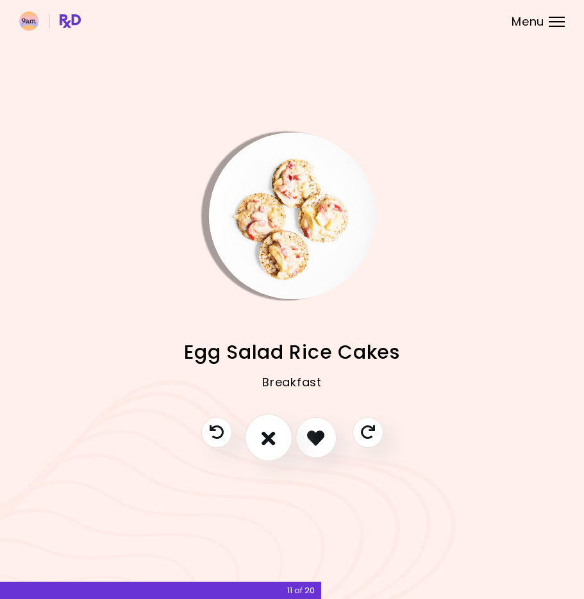
click at [263, 443] on icon "I don't like this recipe" at bounding box center [268, 438] width 14 height 20
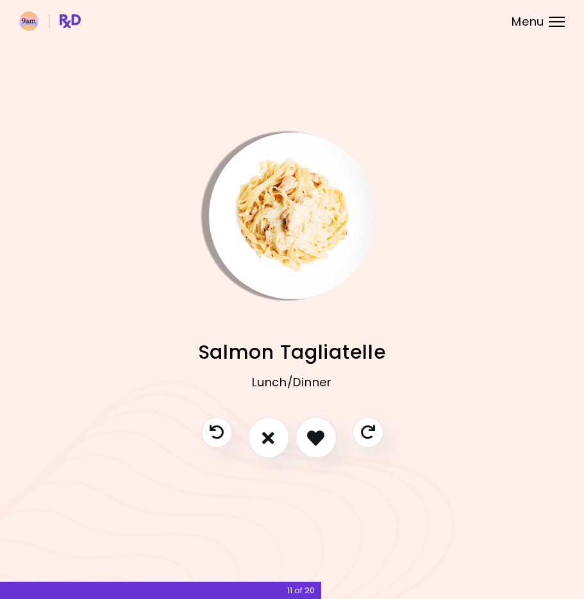
click at [295, 435] on div at bounding box center [292, 444] width 208 height 54
click at [301, 435] on button "I like this recipe" at bounding box center [315, 438] width 47 height 47
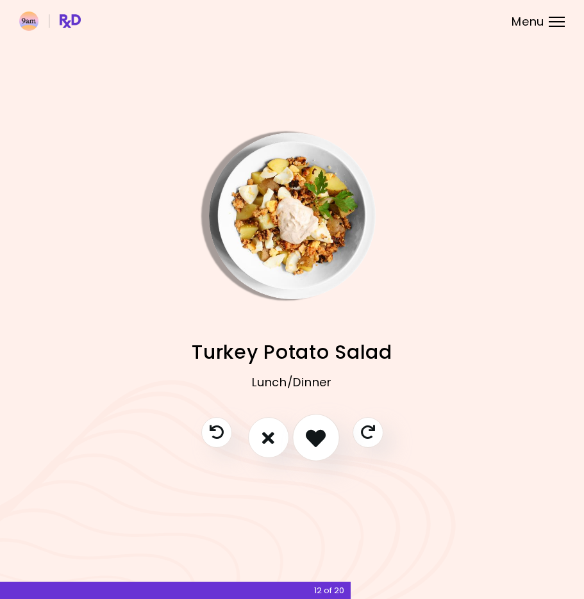
click at [301, 435] on button "I like this recipe" at bounding box center [315, 438] width 47 height 47
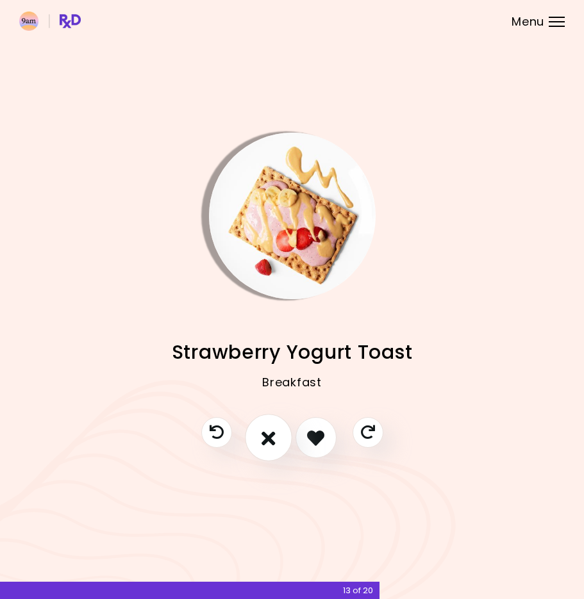
click at [276, 433] on button "I don't like this recipe" at bounding box center [268, 438] width 47 height 47
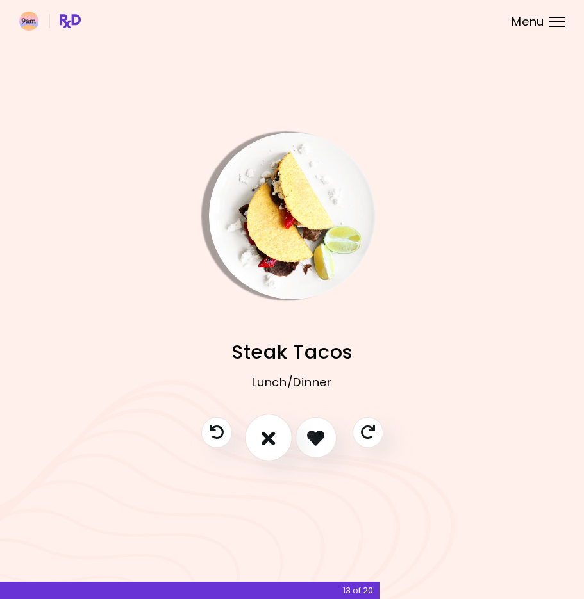
click at [276, 433] on button "I don't like this recipe" at bounding box center [268, 438] width 47 height 47
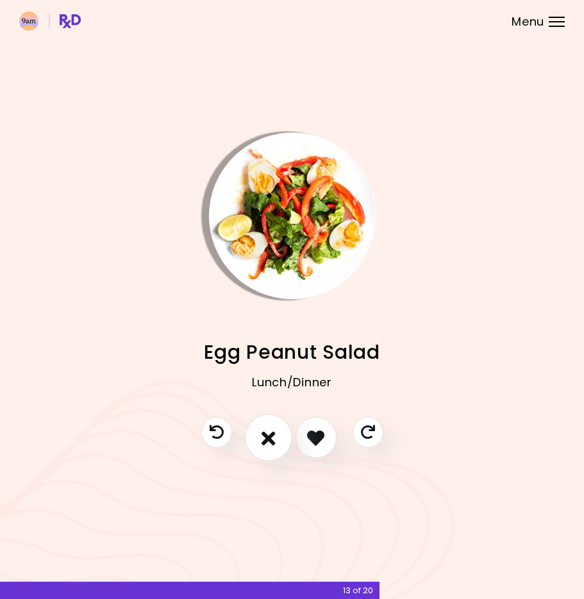
click at [283, 436] on button "I don't like this recipe" at bounding box center [268, 438] width 47 height 47
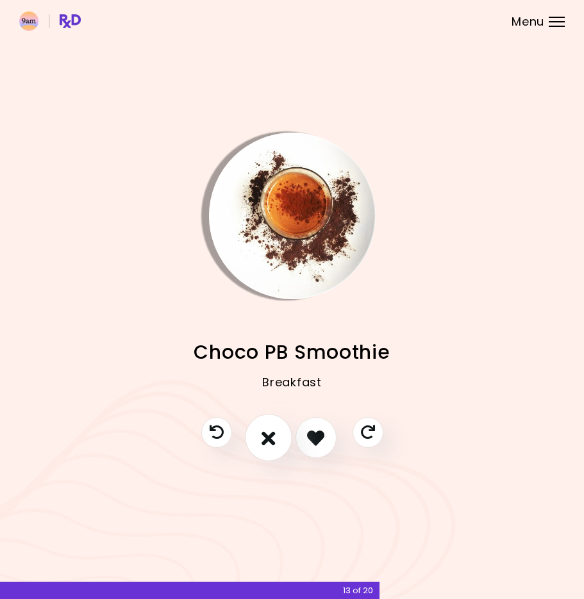
click at [280, 440] on button "I don't like this recipe" at bounding box center [268, 438] width 47 height 47
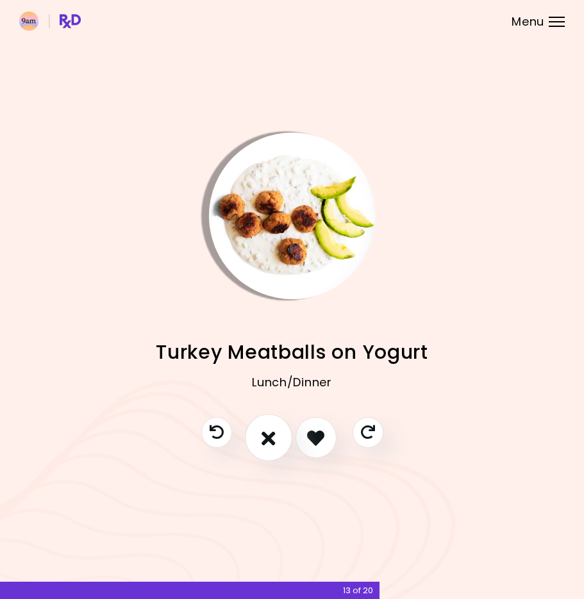
click at [279, 440] on button "I don't like this recipe" at bounding box center [268, 438] width 47 height 47
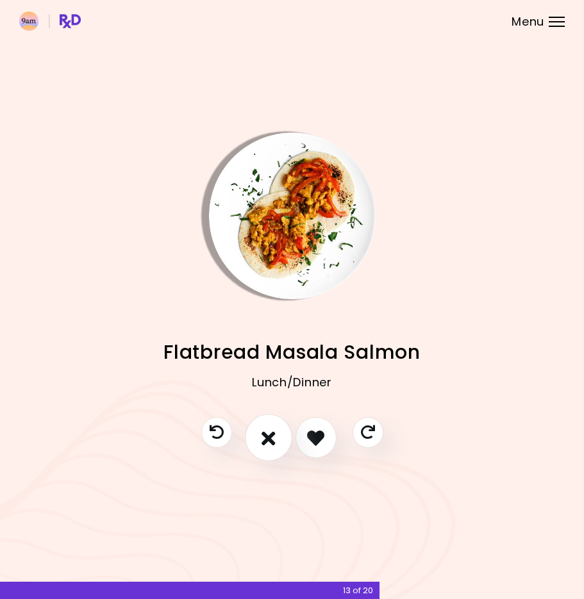
click at [276, 444] on button "I don't like this recipe" at bounding box center [268, 438] width 47 height 47
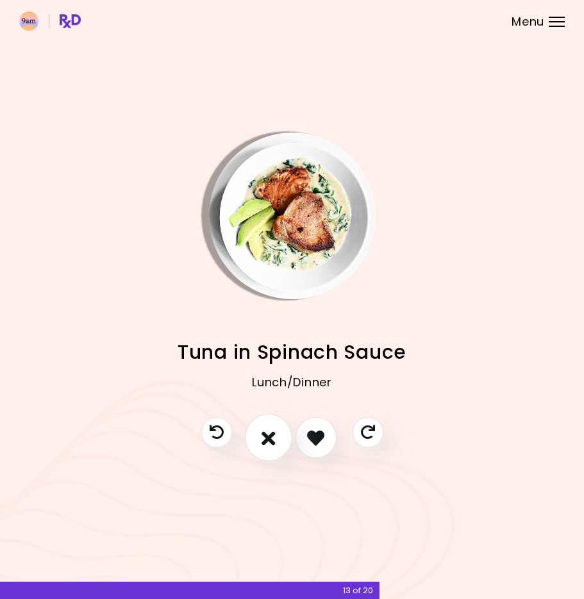
click at [276, 444] on button "I don't like this recipe" at bounding box center [268, 438] width 47 height 47
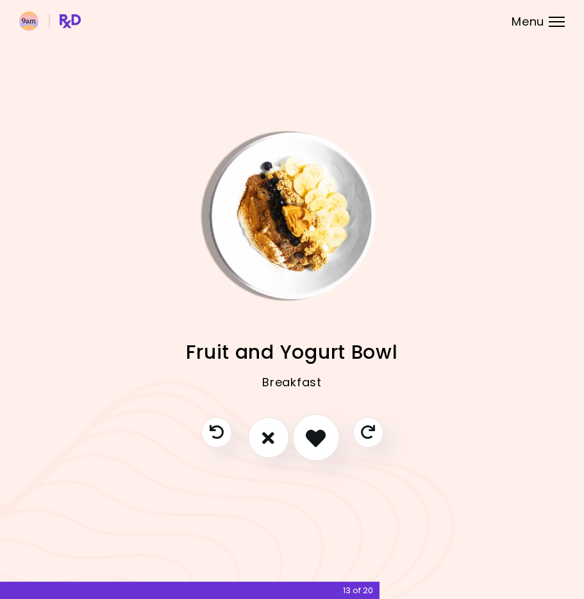
click at [308, 444] on icon "I like this recipe" at bounding box center [316, 438] width 20 height 20
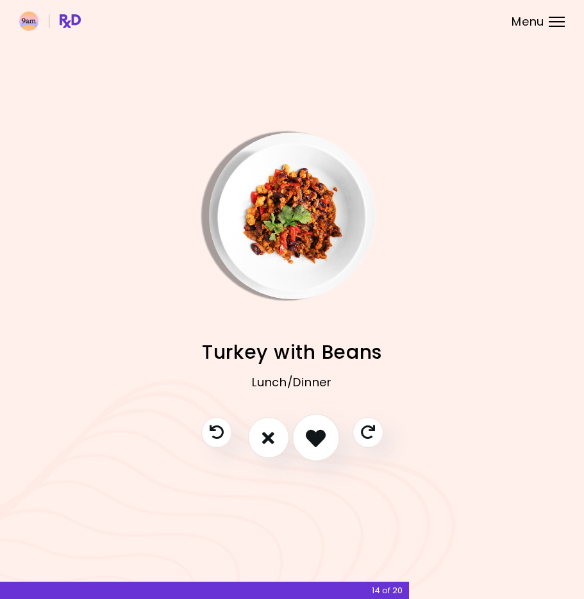
click at [308, 442] on icon "I like this recipe" at bounding box center [316, 438] width 20 height 20
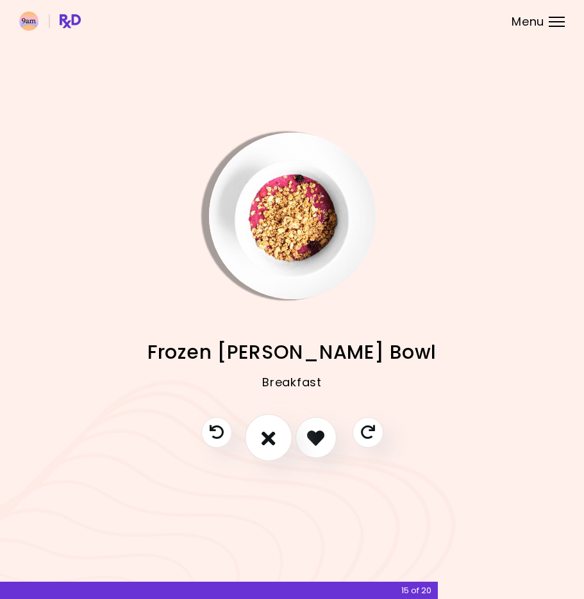
click at [271, 444] on icon "I don't like this recipe" at bounding box center [268, 438] width 14 height 20
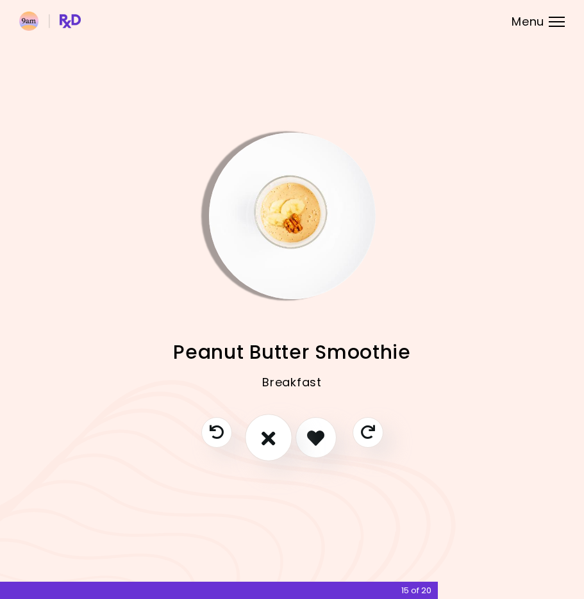
click at [271, 444] on icon "I don't like this recipe" at bounding box center [268, 438] width 14 height 20
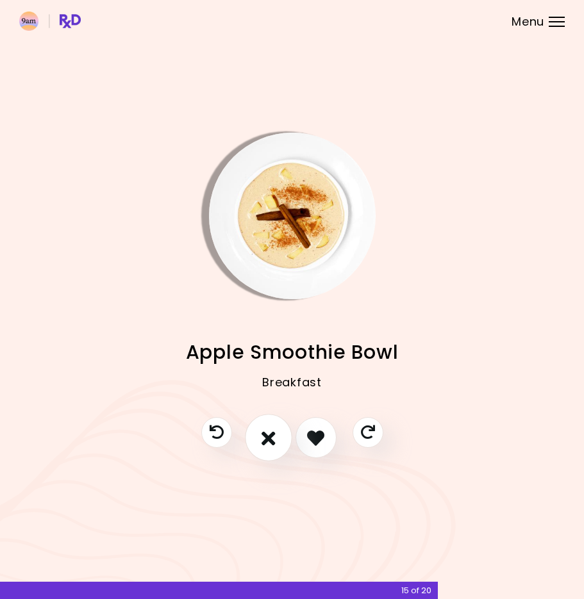
click at [271, 444] on icon "I don't like this recipe" at bounding box center [268, 438] width 14 height 20
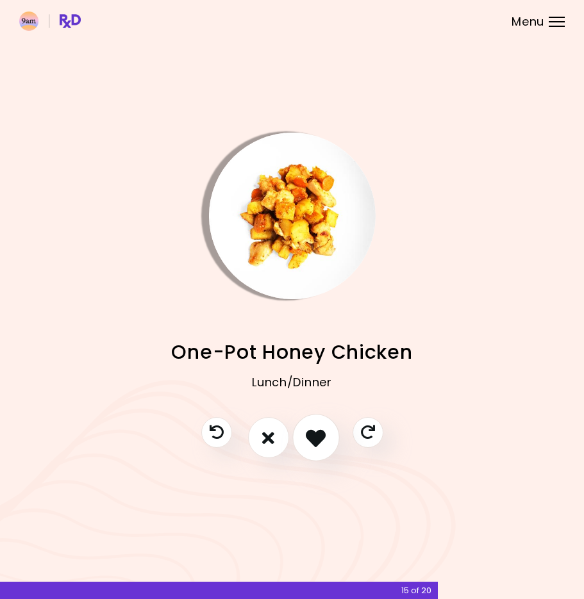
click at [303, 443] on button "I like this recipe" at bounding box center [315, 438] width 47 height 47
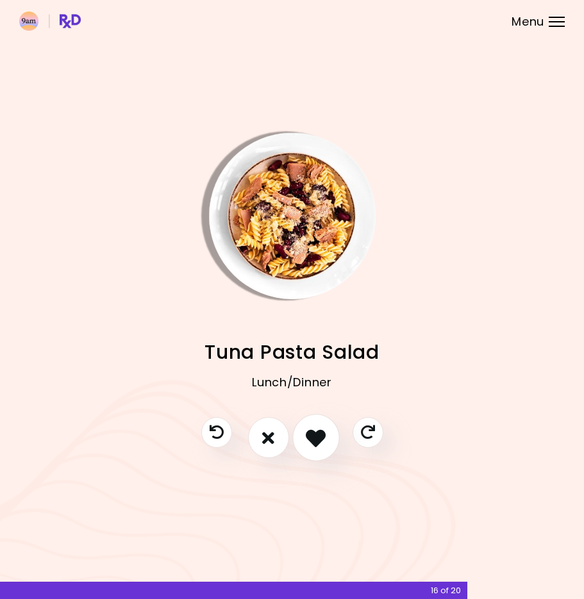
click at [309, 435] on icon "I like this recipe" at bounding box center [316, 438] width 20 height 20
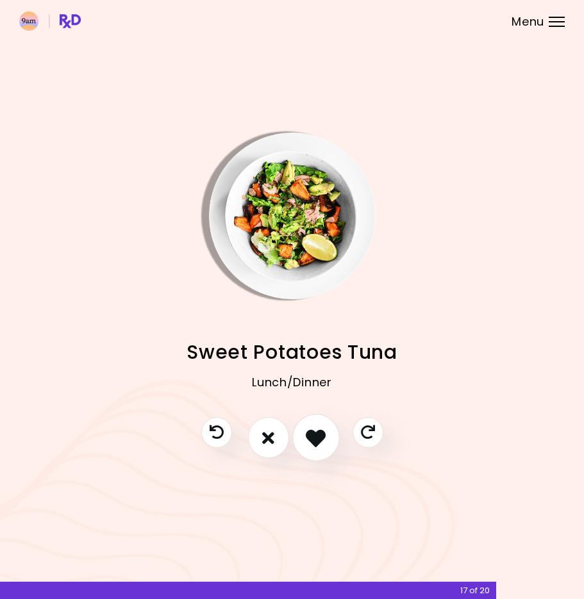
click at [309, 435] on icon "I like this recipe" at bounding box center [316, 438] width 20 height 20
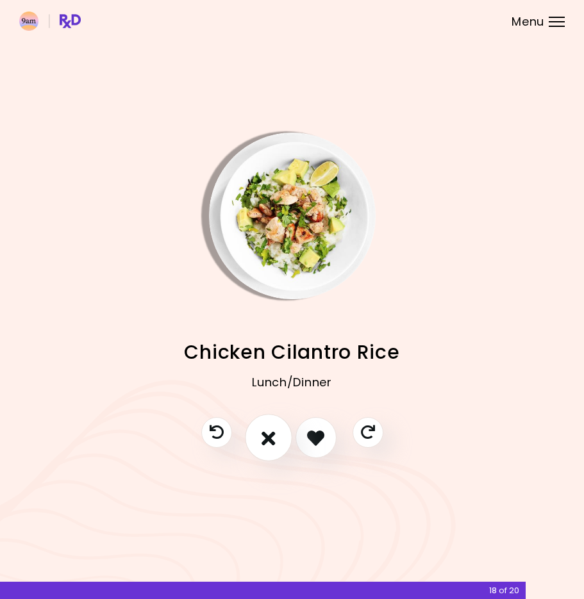
click at [279, 440] on button "I don't like this recipe" at bounding box center [268, 438] width 47 height 47
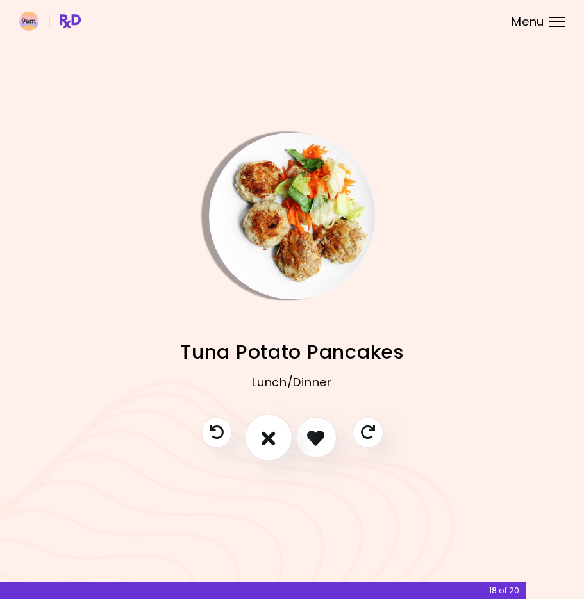
click at [272, 443] on icon "I don't like this recipe" at bounding box center [268, 438] width 14 height 20
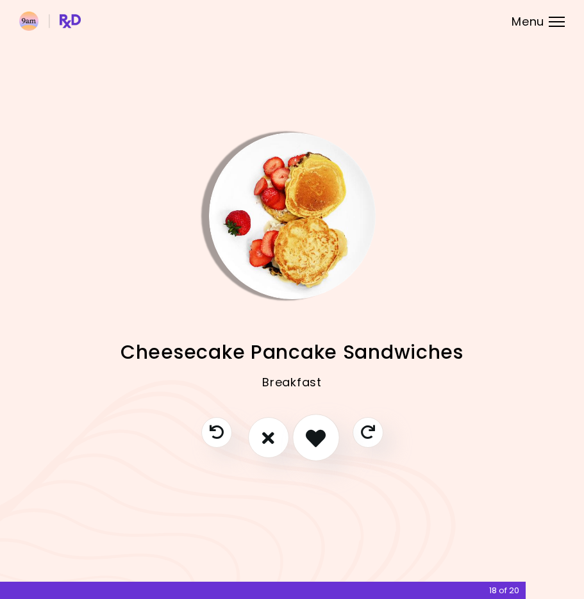
click at [299, 442] on button "I like this recipe" at bounding box center [315, 438] width 47 height 47
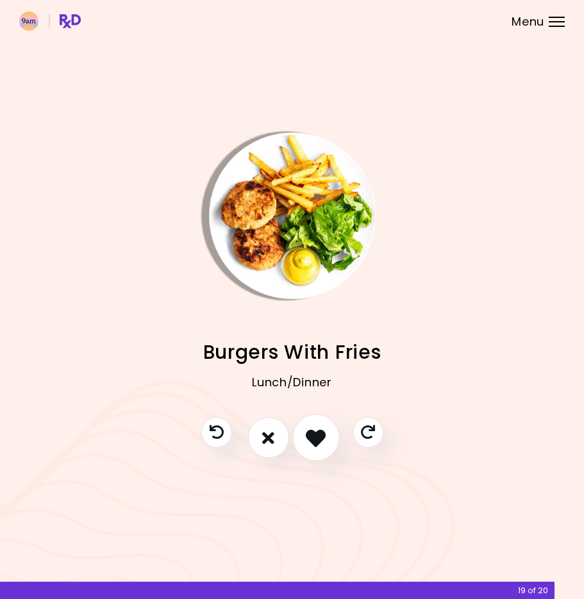
click at [300, 435] on button "I like this recipe" at bounding box center [315, 438] width 47 height 47
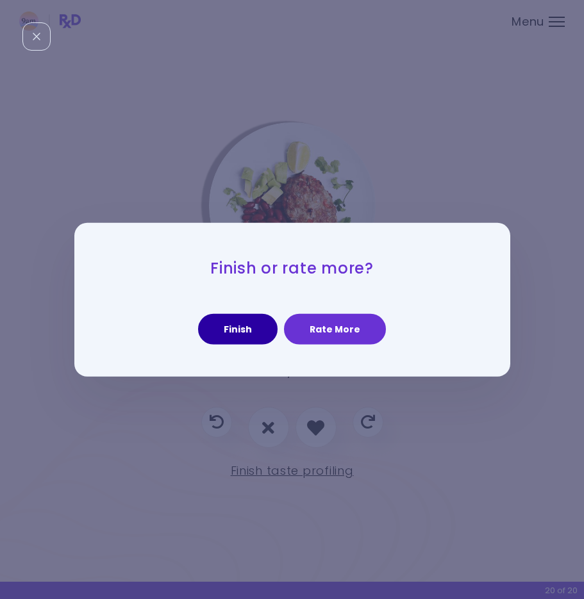
click at [238, 340] on button "Finish" at bounding box center [237, 329] width 79 height 31
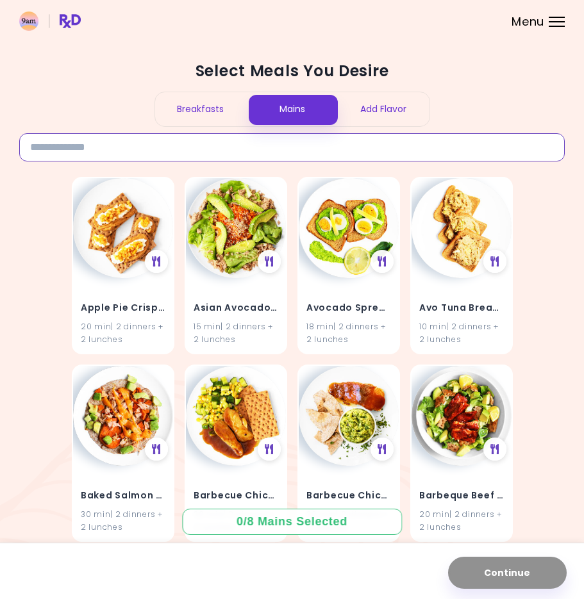
click at [178, 153] on input at bounding box center [291, 147] width 545 height 28
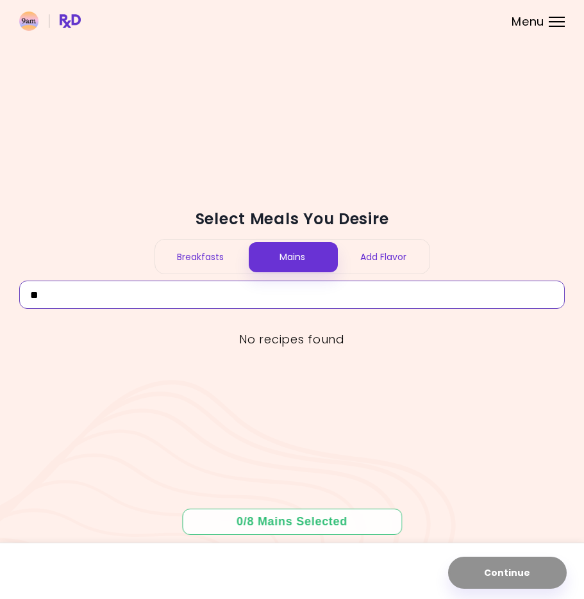
type input "*"
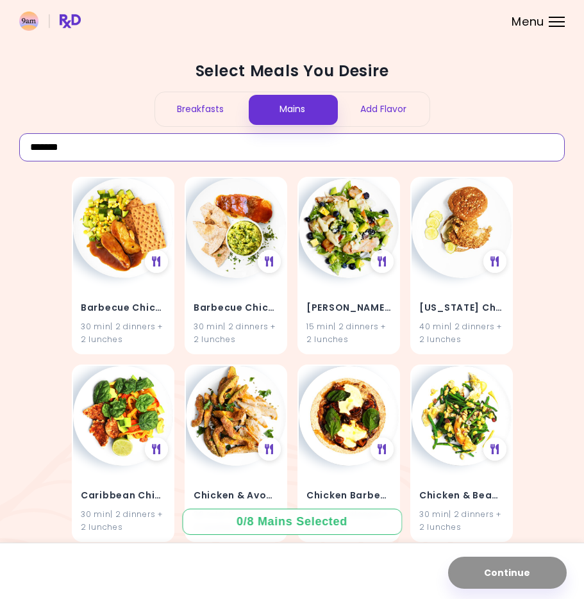
type input "*******"
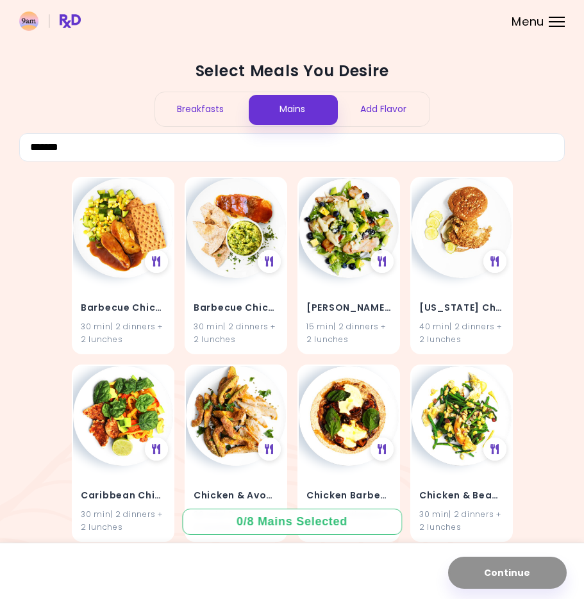
click at [209, 109] on div "Breakfasts" at bounding box center [201, 109] width 92 height 34
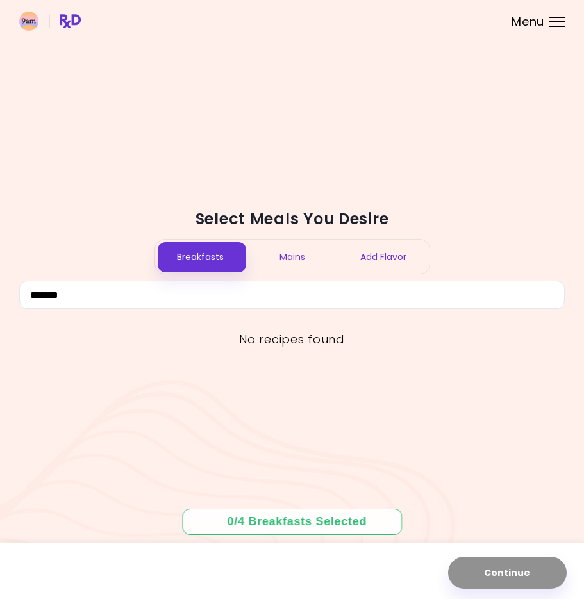
click at [277, 240] on div "Breakfasts Mains Add Flavor" at bounding box center [292, 256] width 276 height 35
click at [287, 260] on div "Mains" at bounding box center [292, 257] width 92 height 34
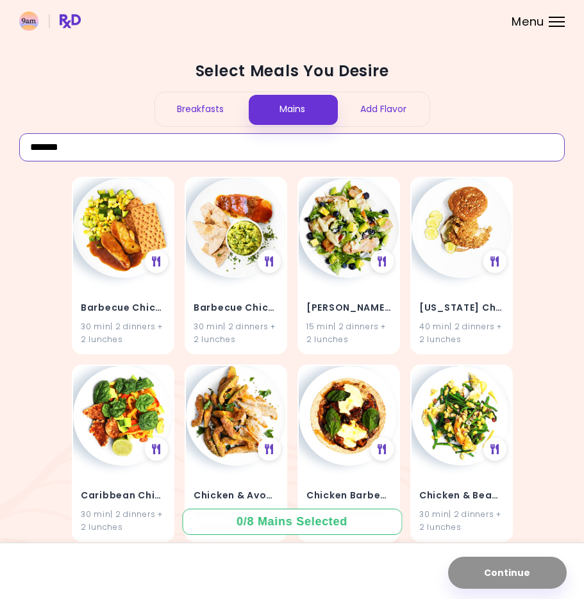
click at [115, 147] on input "*******" at bounding box center [291, 147] width 545 height 28
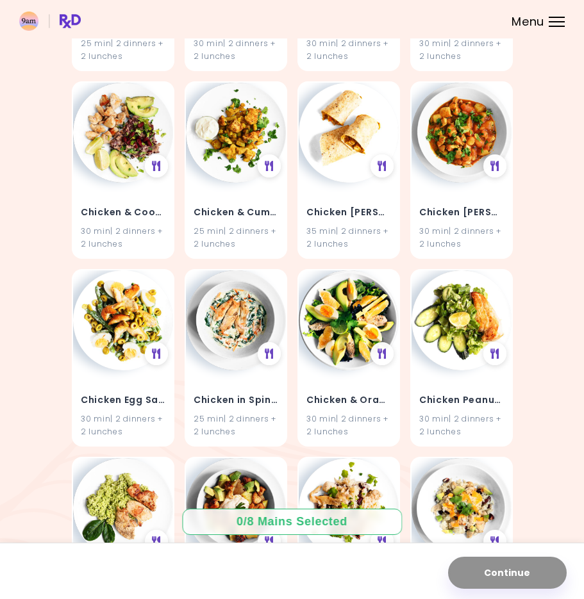
scroll to position [1598, 0]
